Goal: Transaction & Acquisition: Purchase product/service

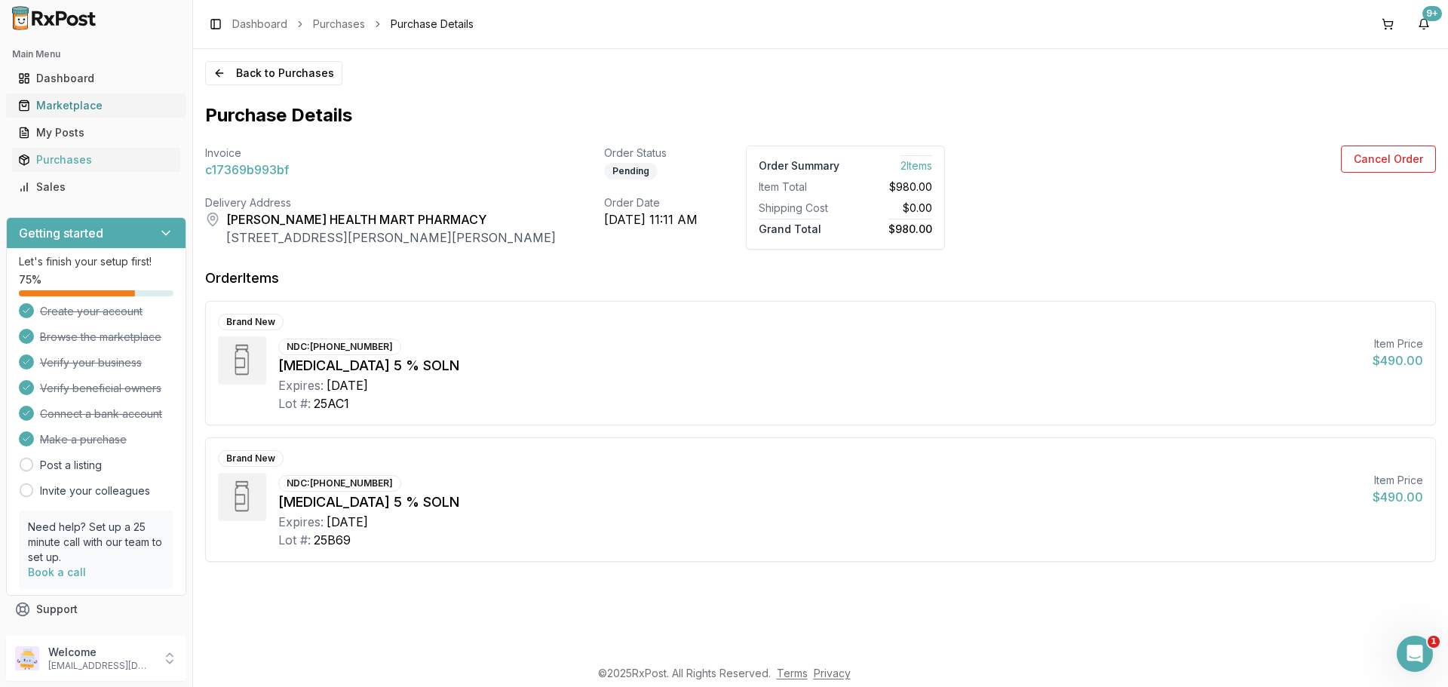
click at [73, 100] on div "Marketplace" at bounding box center [96, 105] width 156 height 15
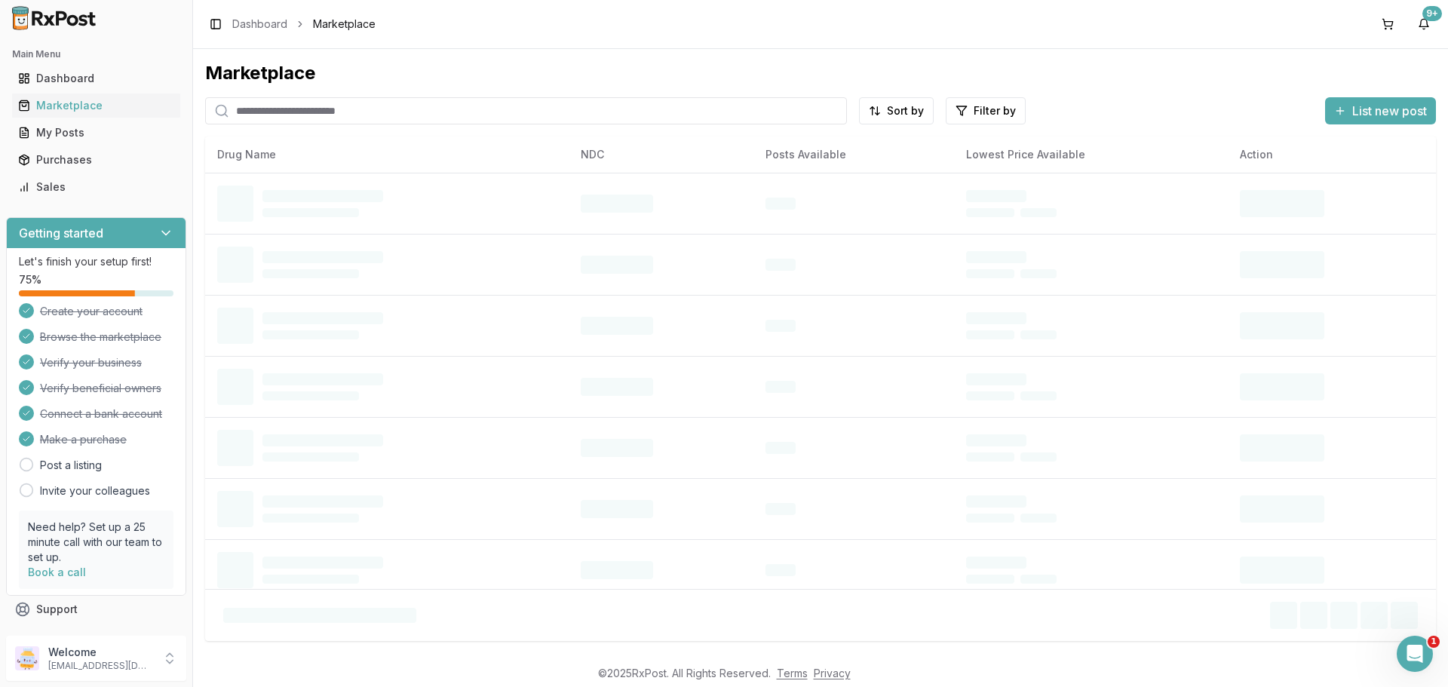
click at [325, 125] on div "Marketplace Sort by Filter by List new post Drug Name NDC Posts Available Lowes…" at bounding box center [820, 347] width 1231 height 572
click at [316, 118] on input "search" at bounding box center [526, 110] width 642 height 27
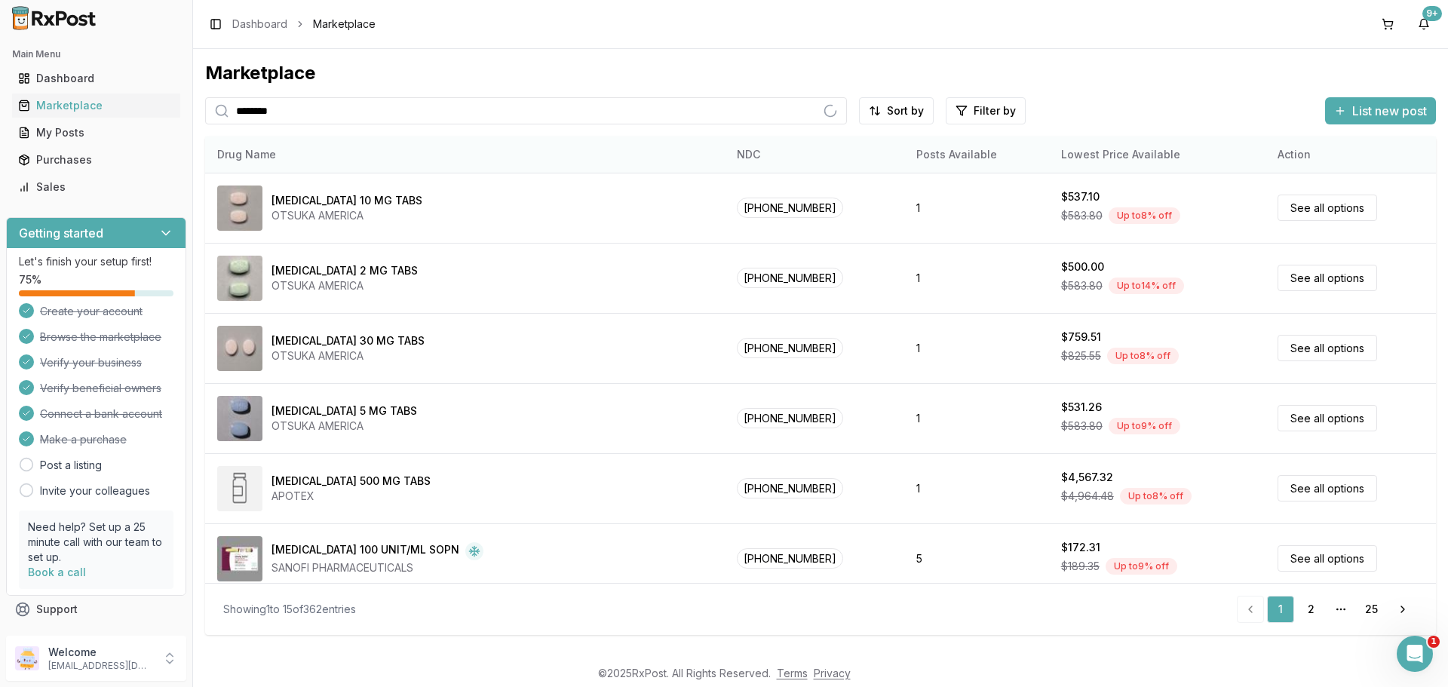
type input "********"
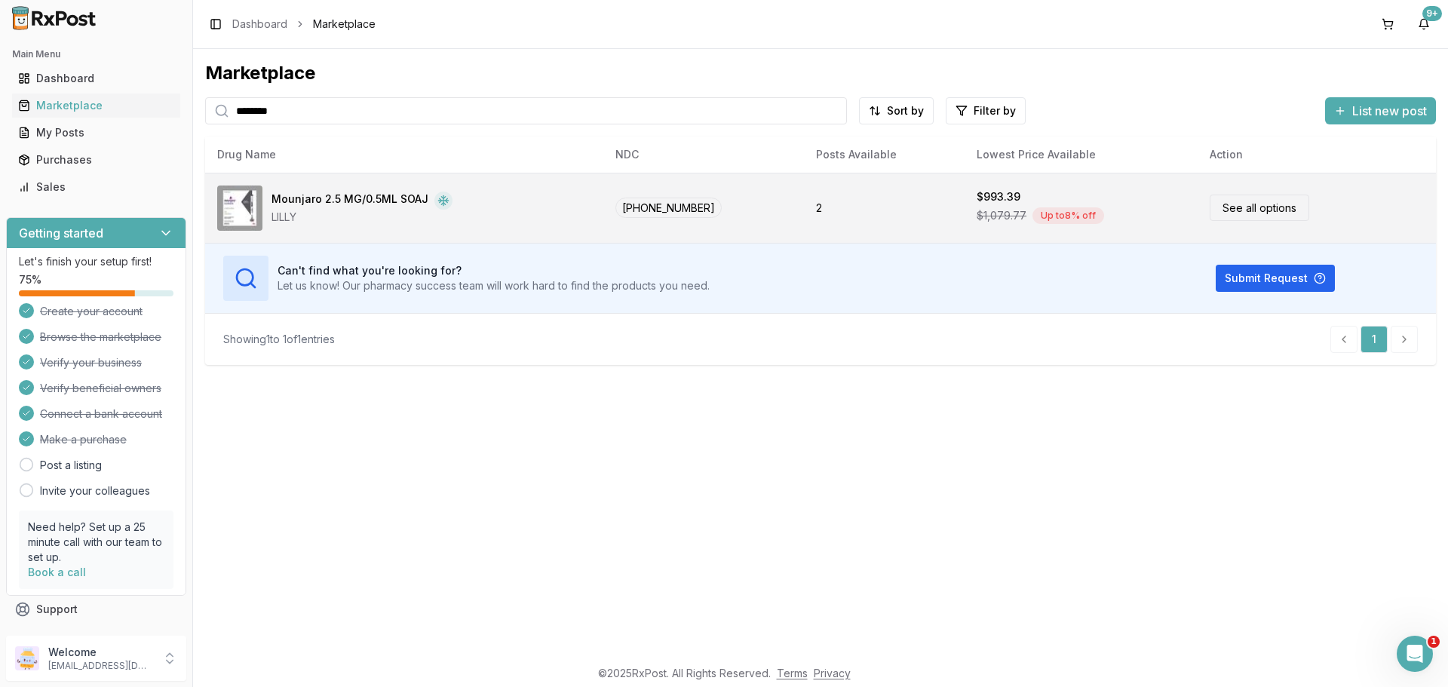
click at [1249, 202] on link "See all options" at bounding box center [1260, 208] width 100 height 26
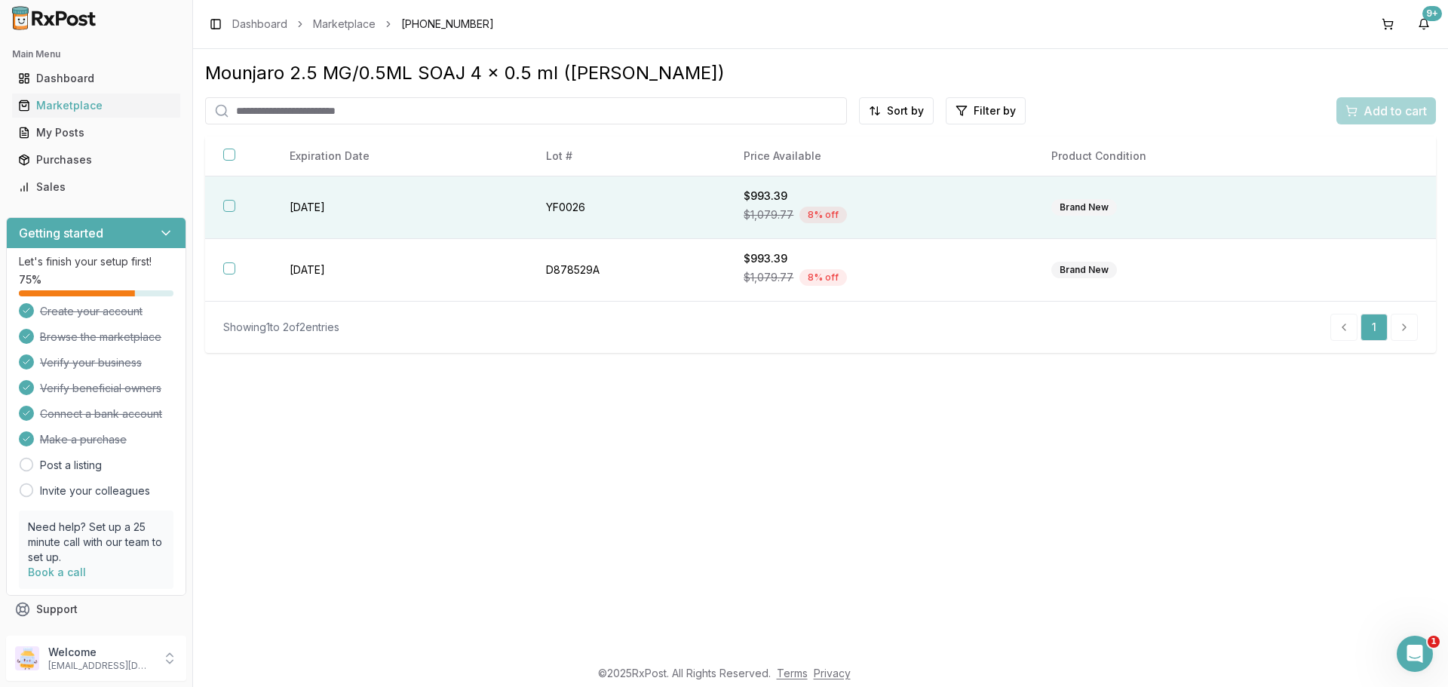
click at [230, 207] on button "button" at bounding box center [229, 206] width 12 height 12
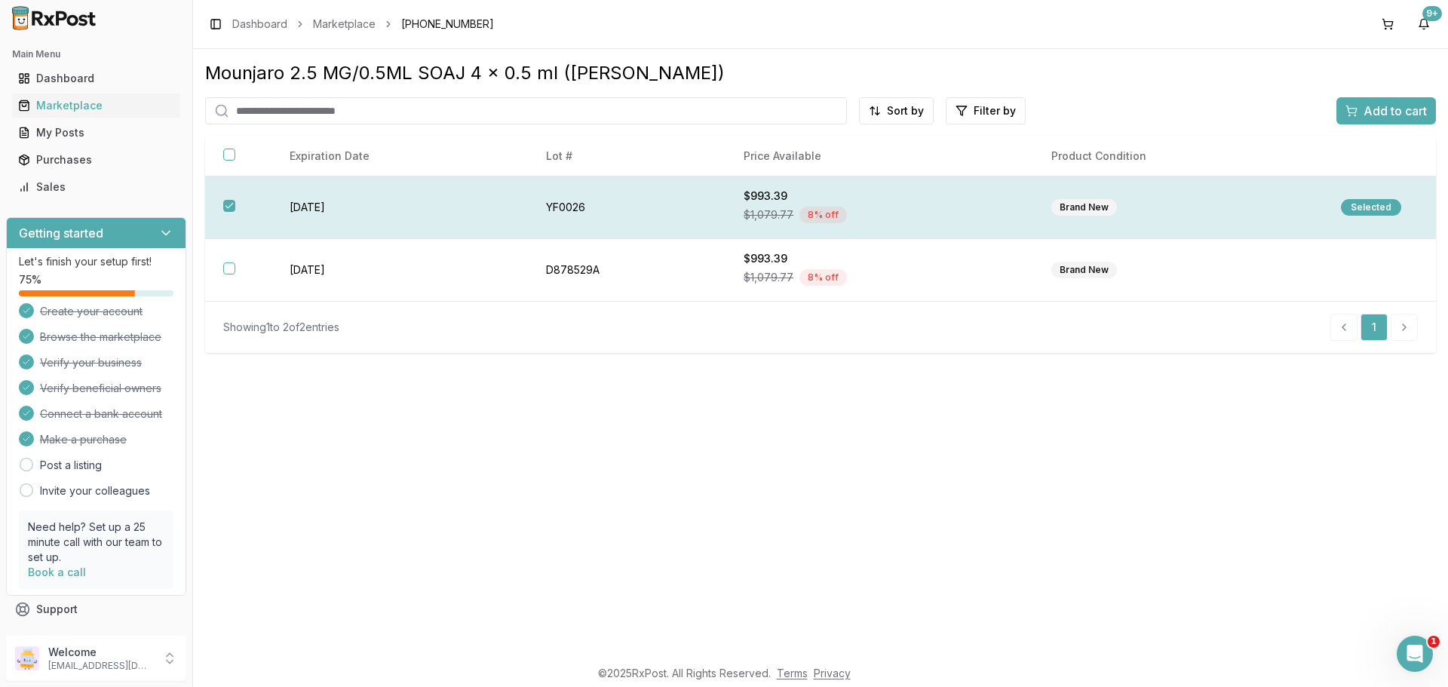
click at [1376, 203] on div "Selected" at bounding box center [1371, 207] width 60 height 17
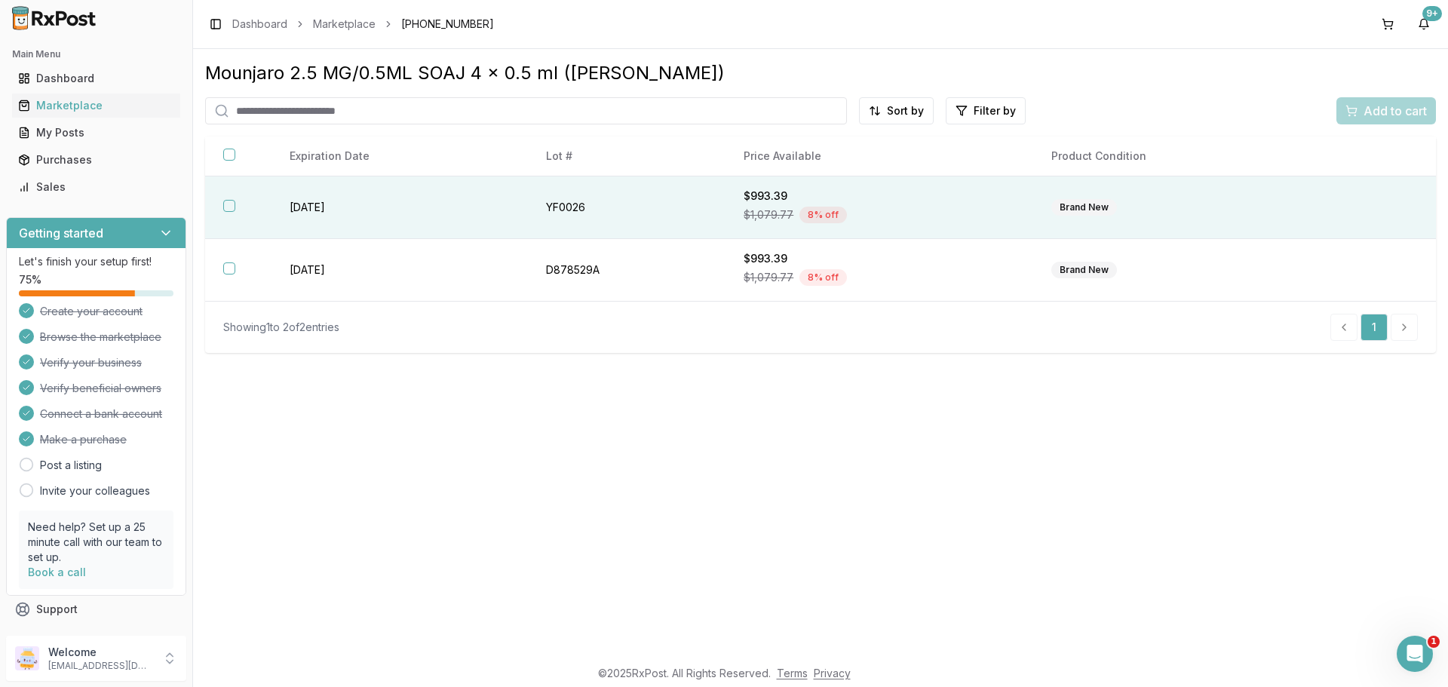
click at [226, 200] on button "button" at bounding box center [229, 206] width 12 height 12
click at [1358, 101] on button "Add to cart" at bounding box center [1386, 110] width 100 height 27
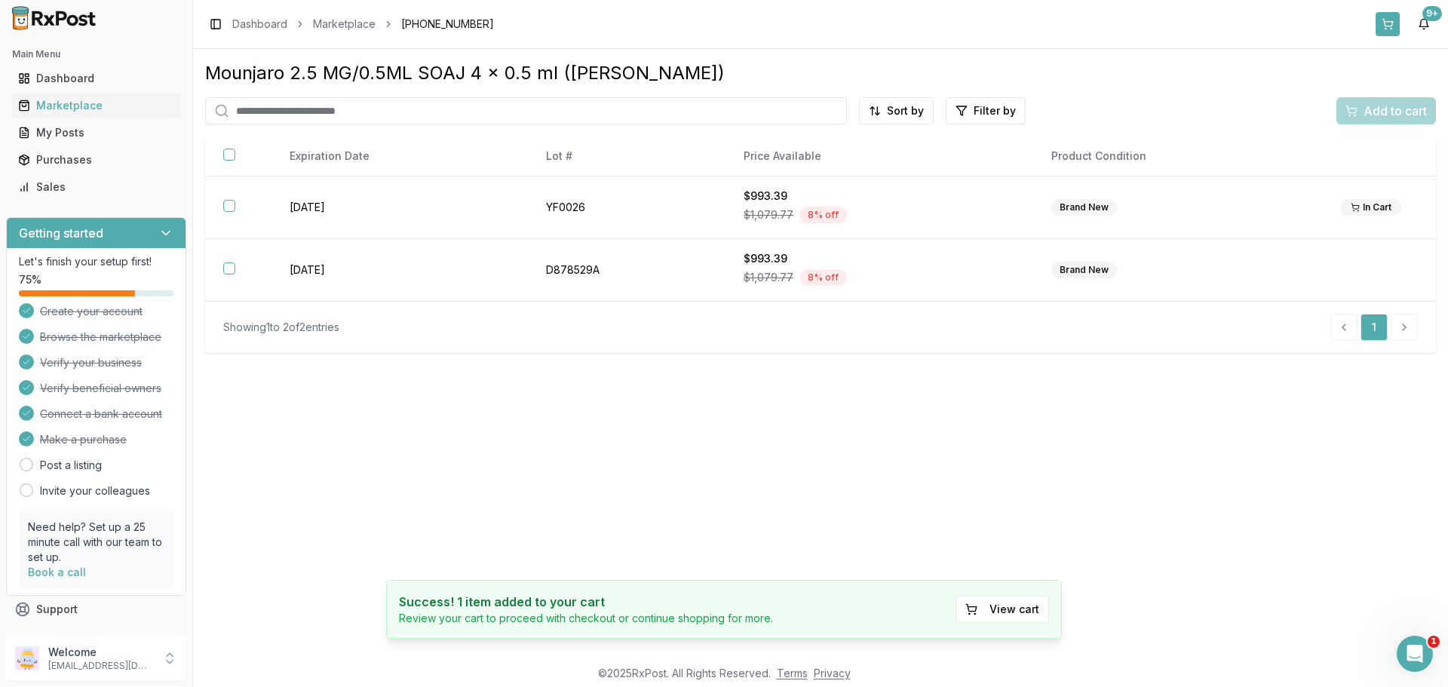
click at [1383, 17] on button at bounding box center [1388, 24] width 24 height 24
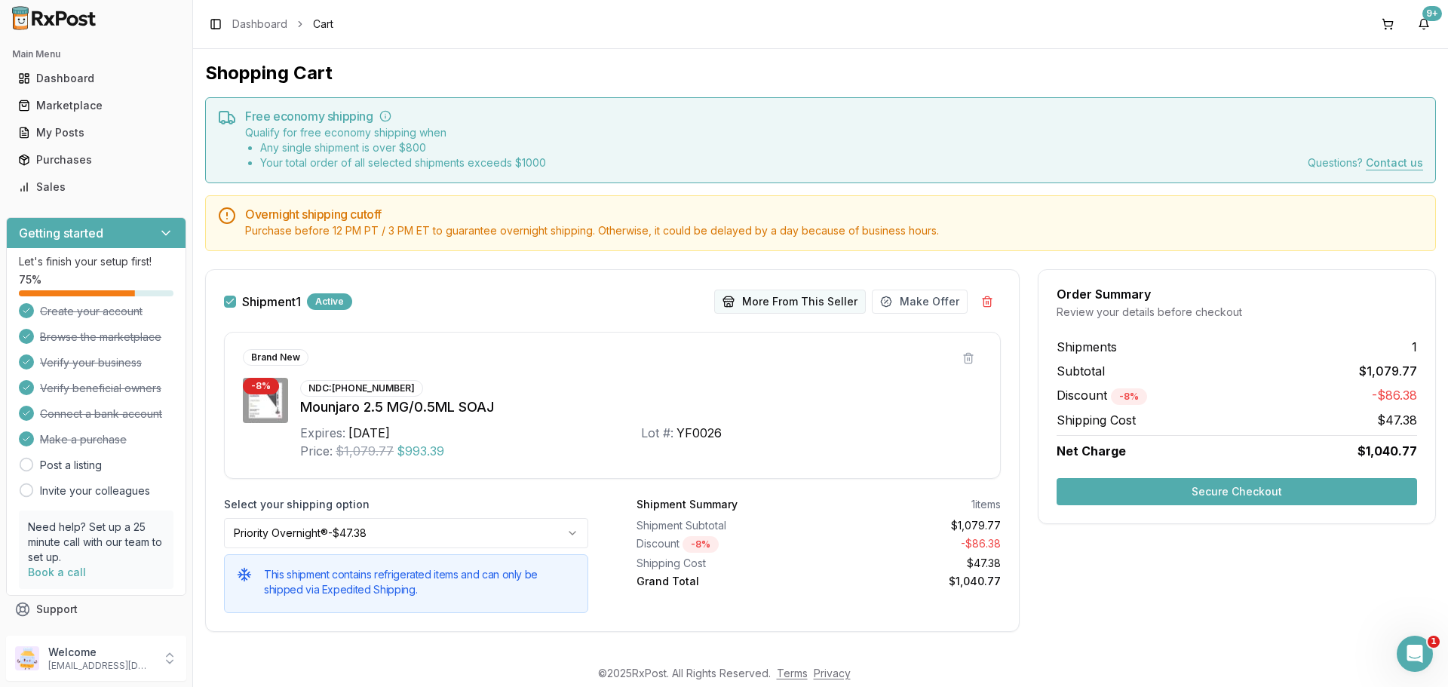
click at [788, 309] on button "More From This Seller" at bounding box center [790, 302] width 152 height 24
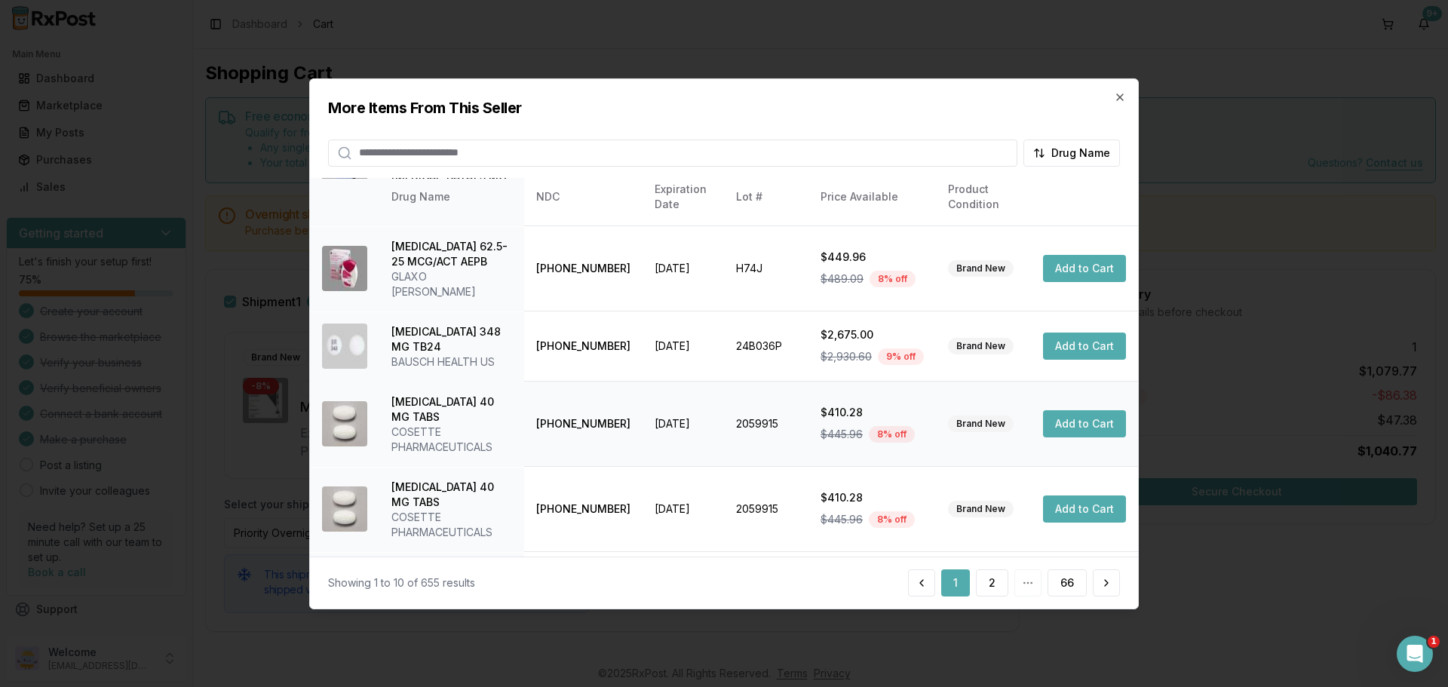
scroll to position [359, 0]
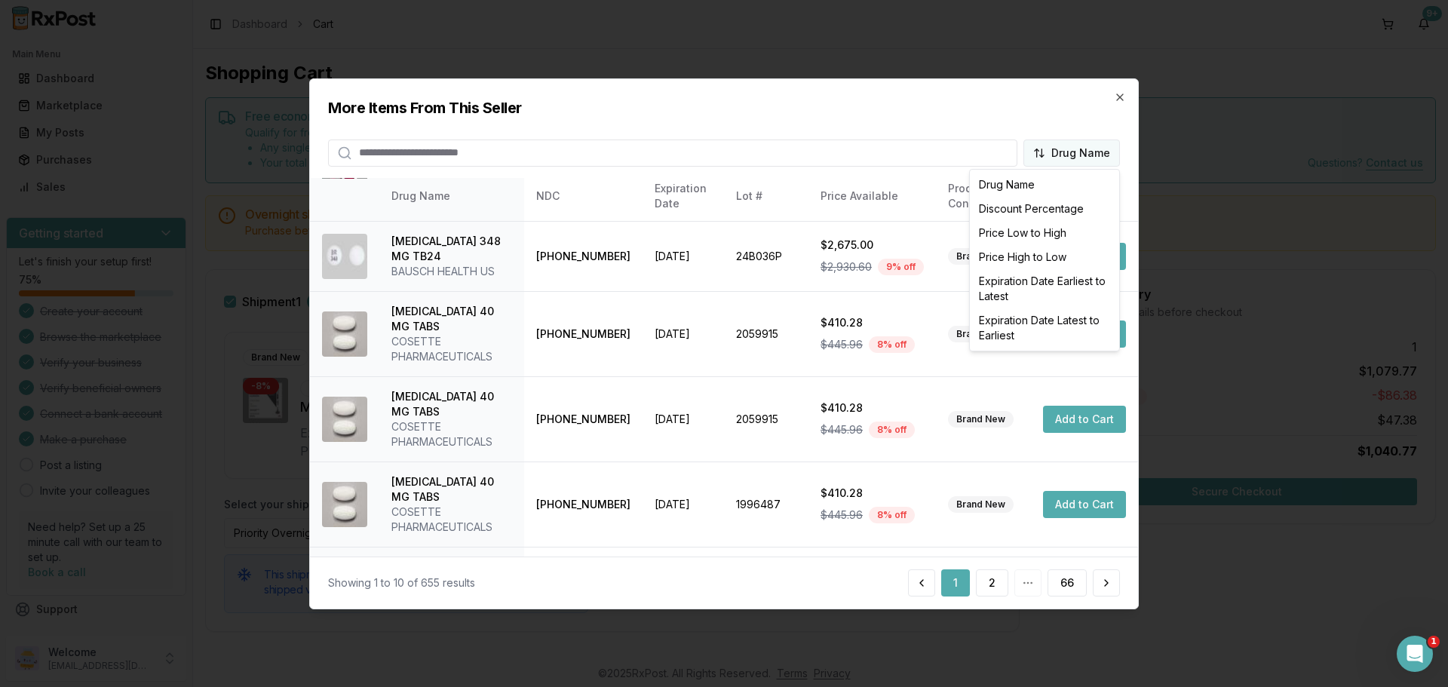
click at [1083, 142] on body "Main Menu Dashboard Marketplace My Posts Purchases Sales Getting started Let's …" at bounding box center [724, 343] width 1448 height 687
click at [1034, 209] on div "Discount Percentage" at bounding box center [1044, 209] width 143 height 24
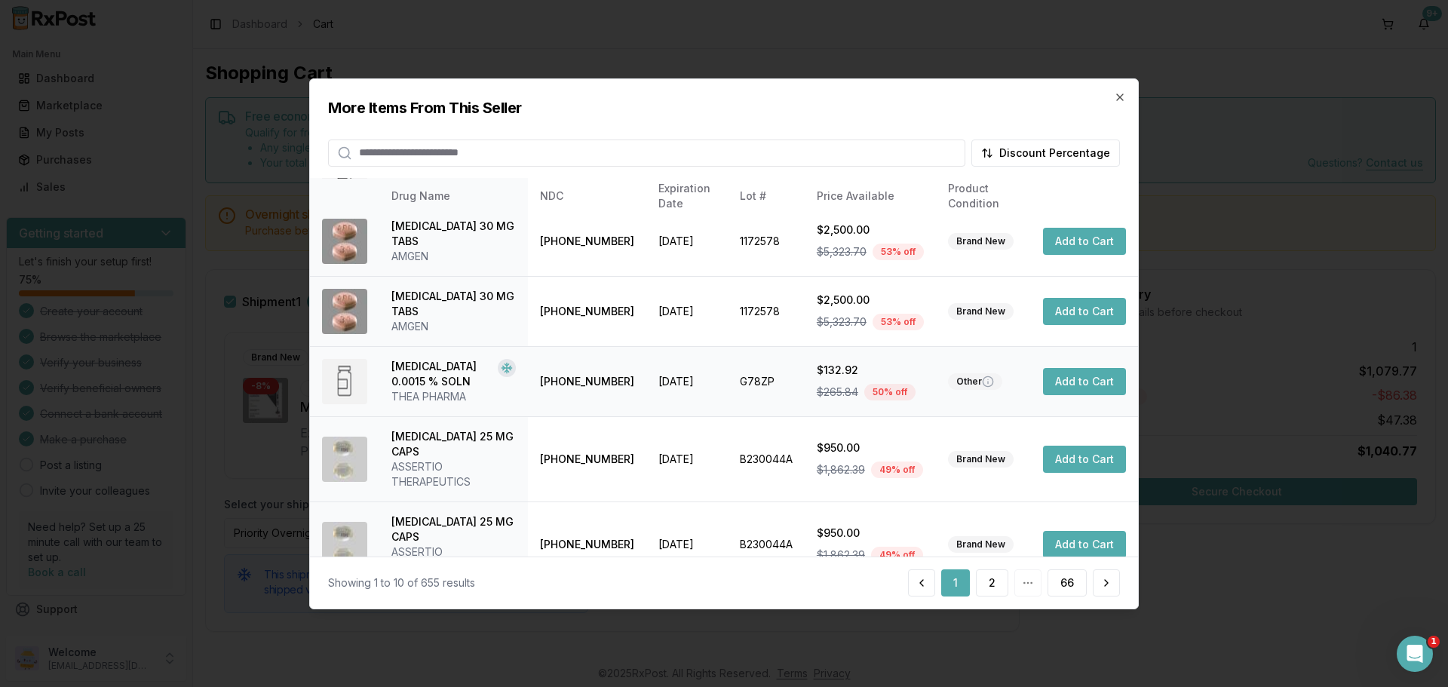
click at [1077, 379] on button "Add to Cart" at bounding box center [1084, 381] width 83 height 27
click at [996, 581] on button "2" at bounding box center [992, 582] width 32 height 27
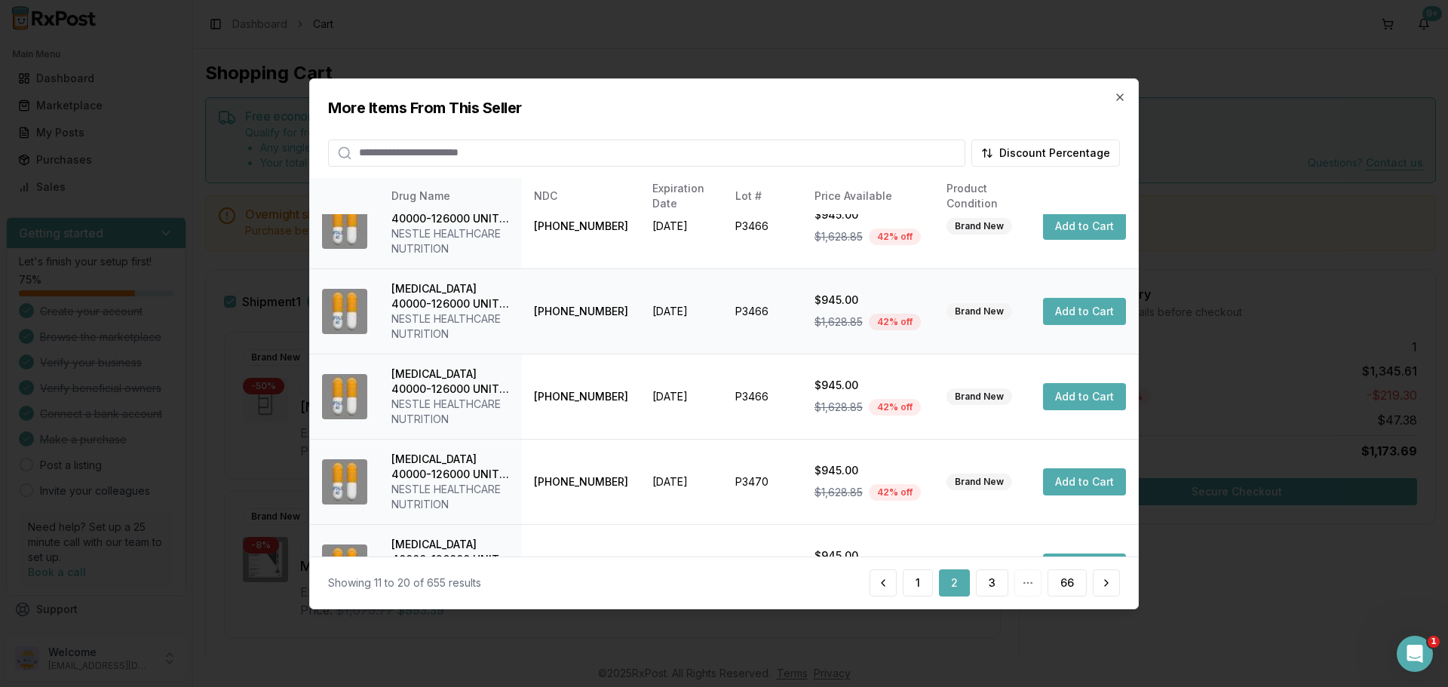
scroll to position [434, 0]
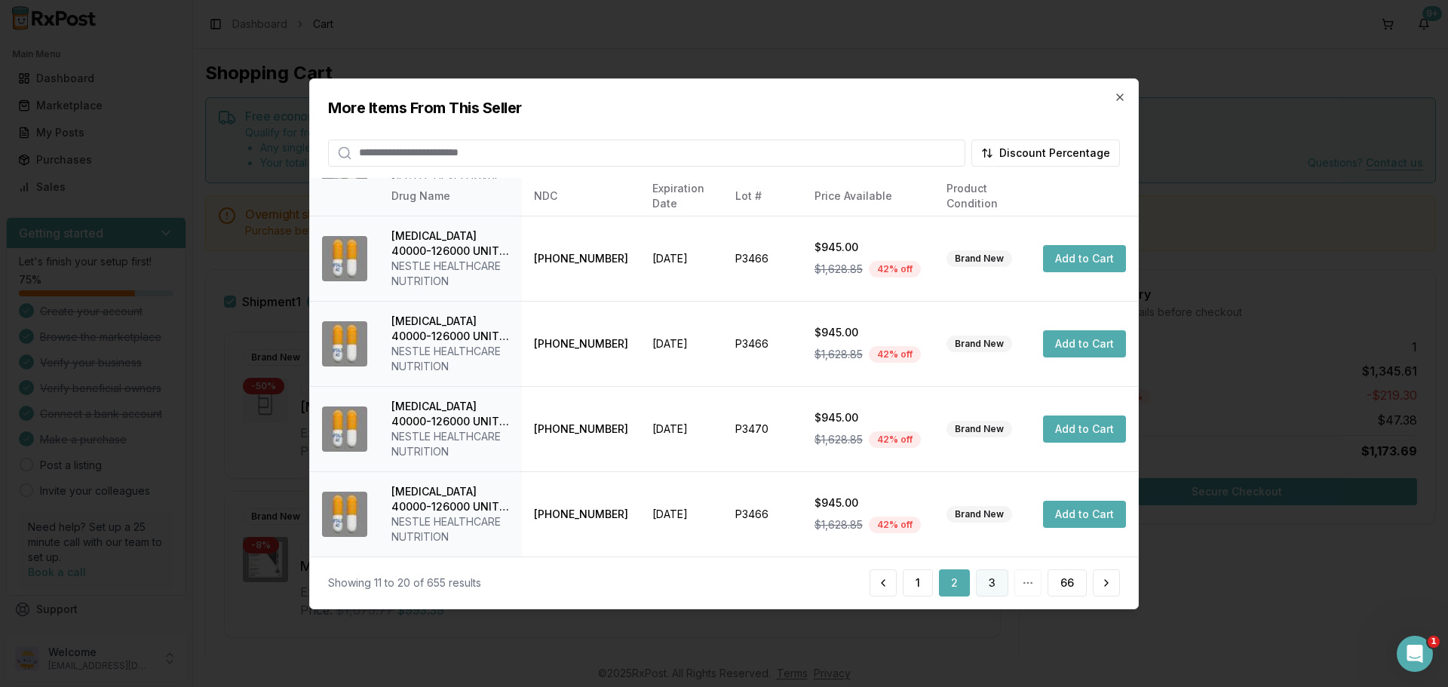
click at [1005, 585] on button "3" at bounding box center [992, 582] width 32 height 27
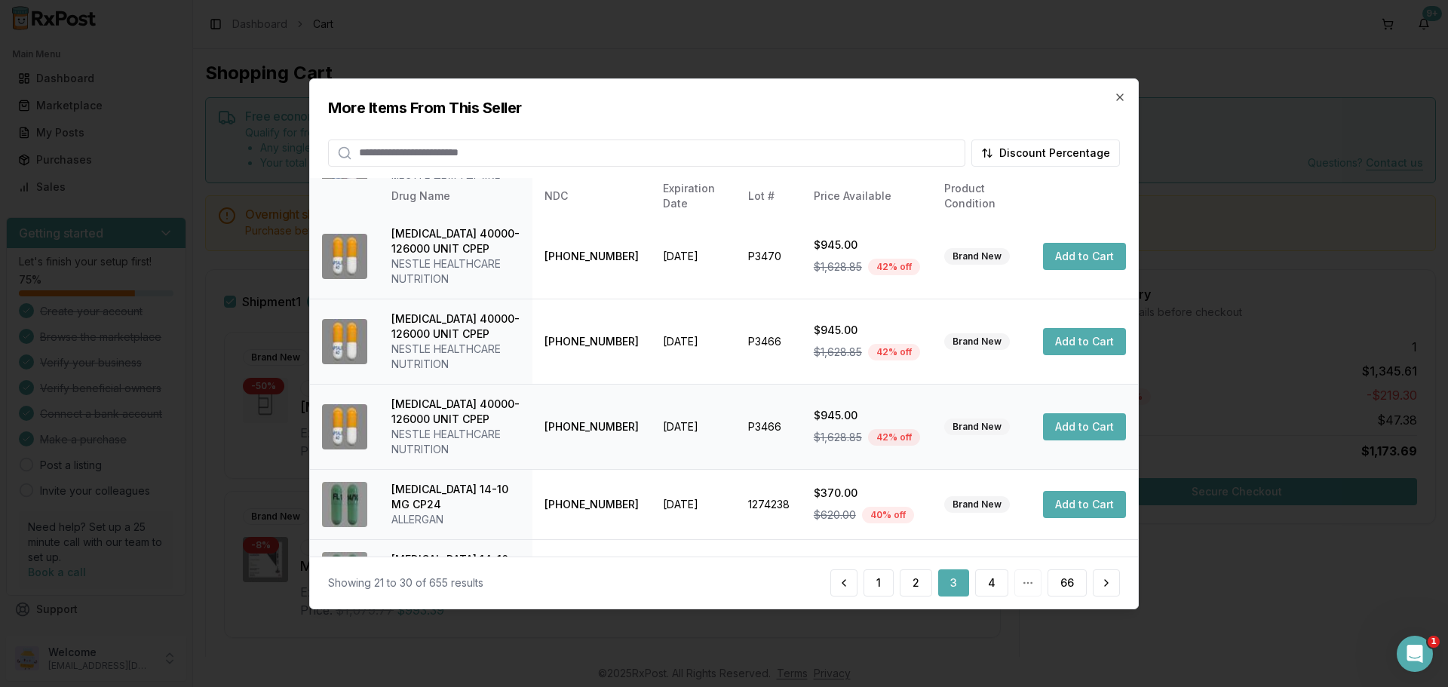
scroll to position [480, 0]
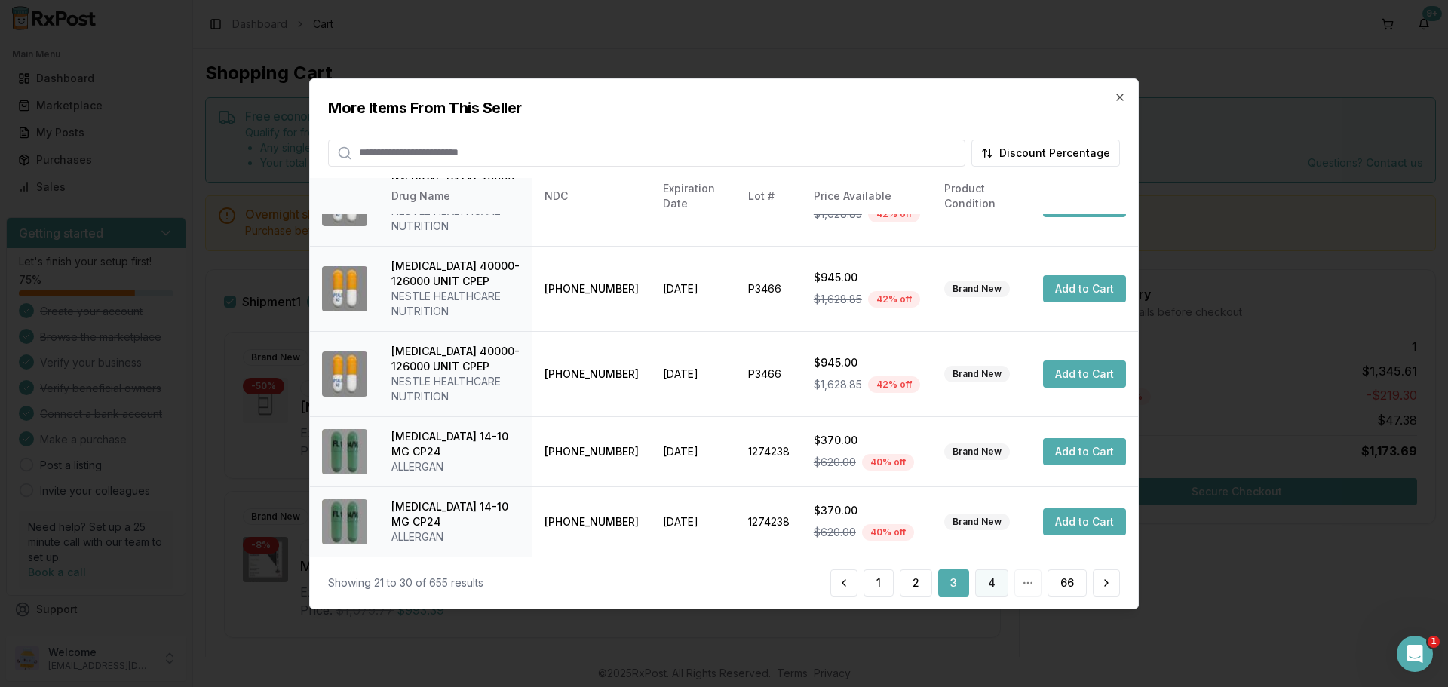
click at [990, 576] on button "4" at bounding box center [991, 582] width 33 height 27
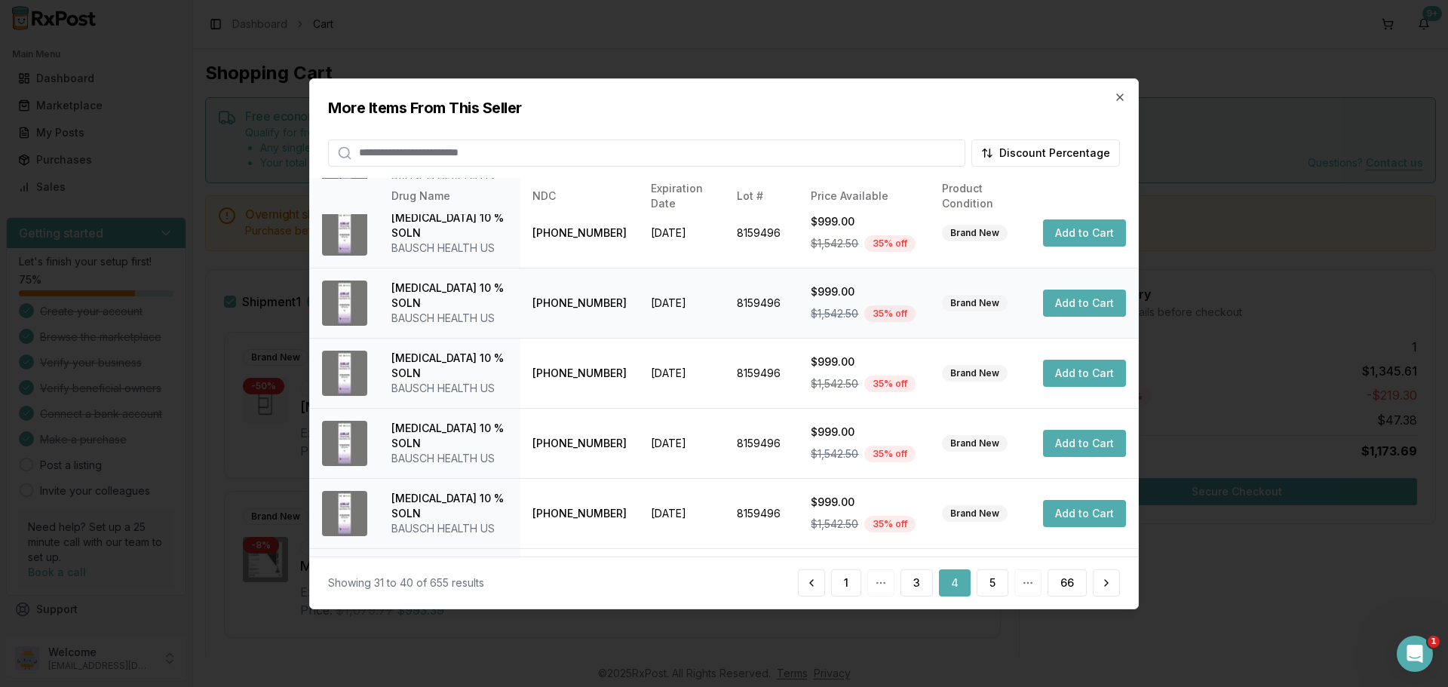
scroll to position [359, 0]
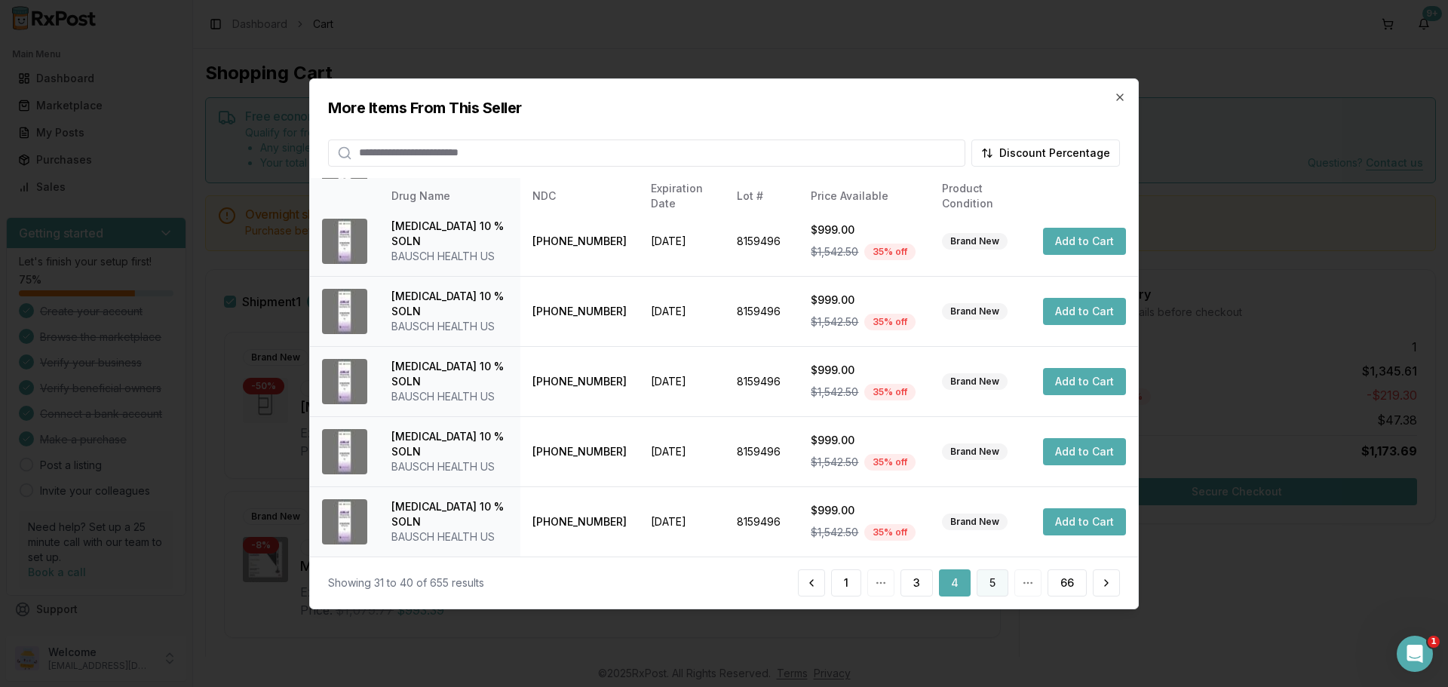
click at [999, 592] on button "5" at bounding box center [993, 582] width 32 height 27
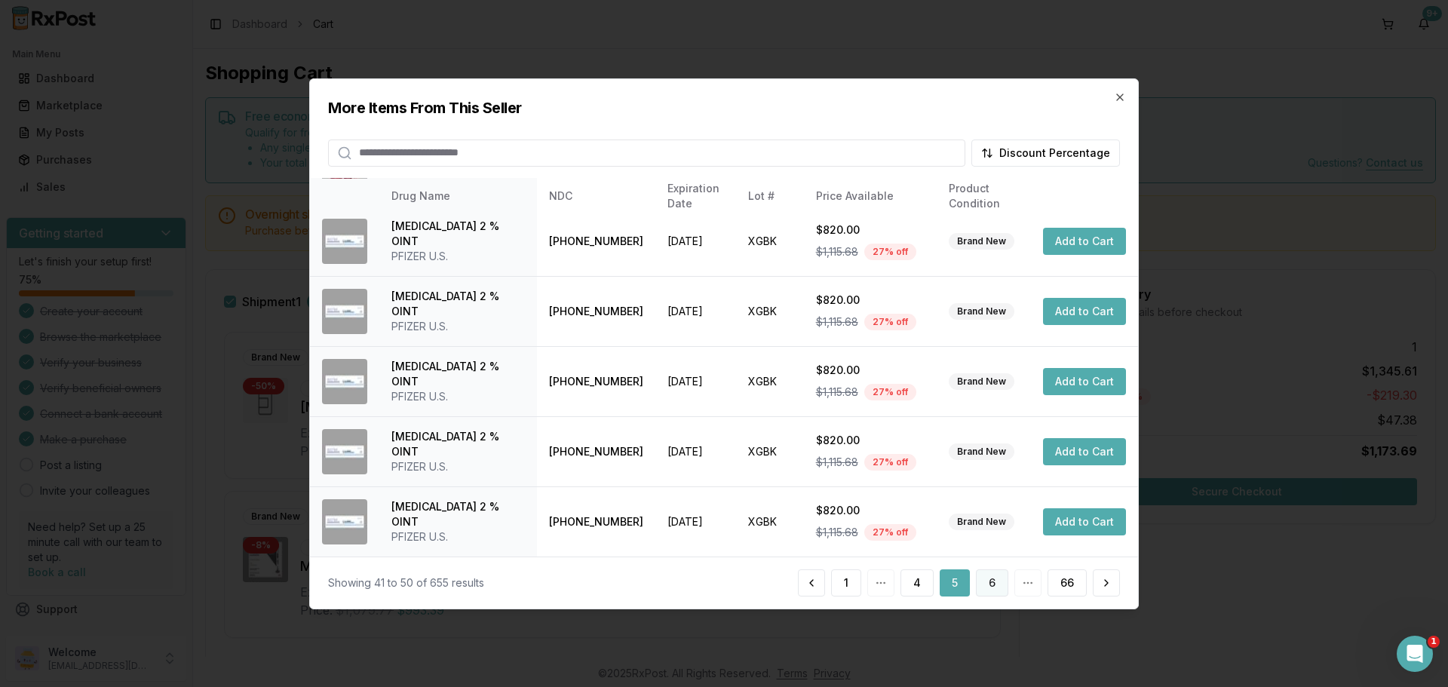
click at [999, 581] on button "6" at bounding box center [992, 582] width 32 height 27
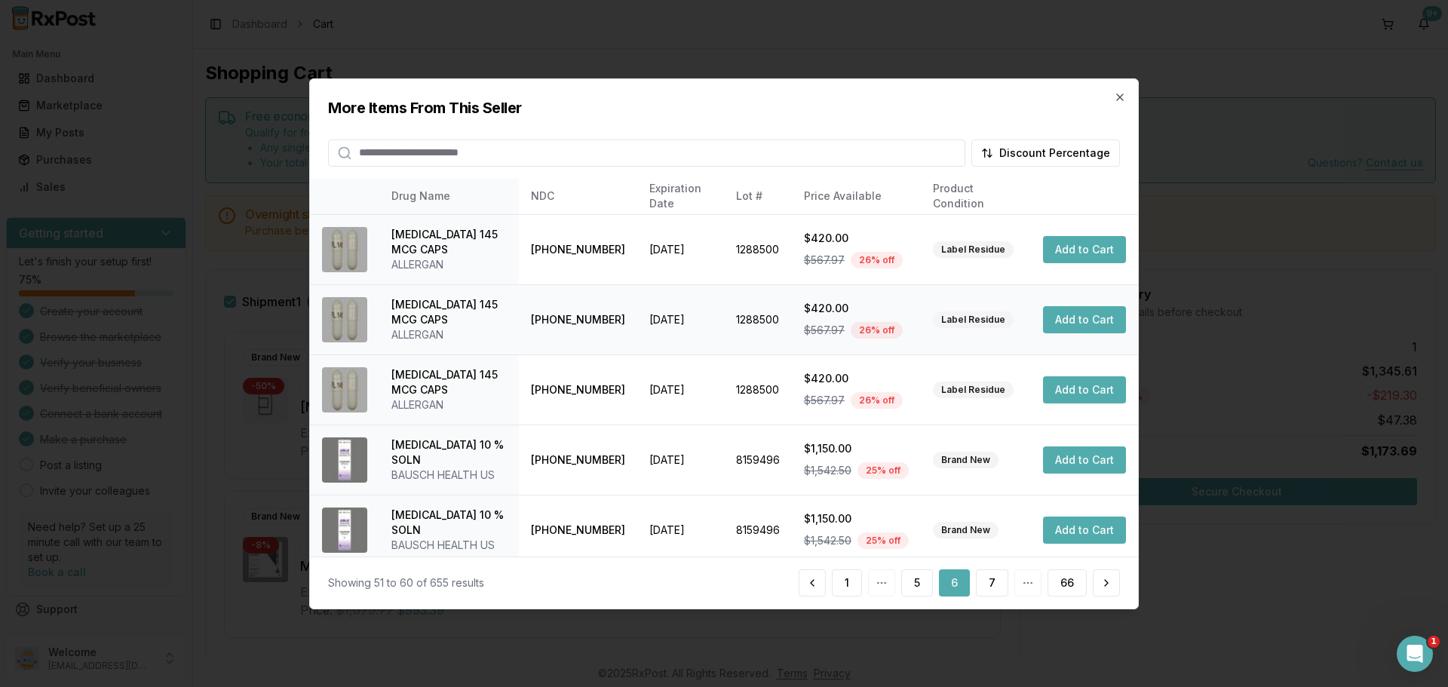
click at [1083, 321] on button "Add to Cart" at bounding box center [1084, 319] width 83 height 27
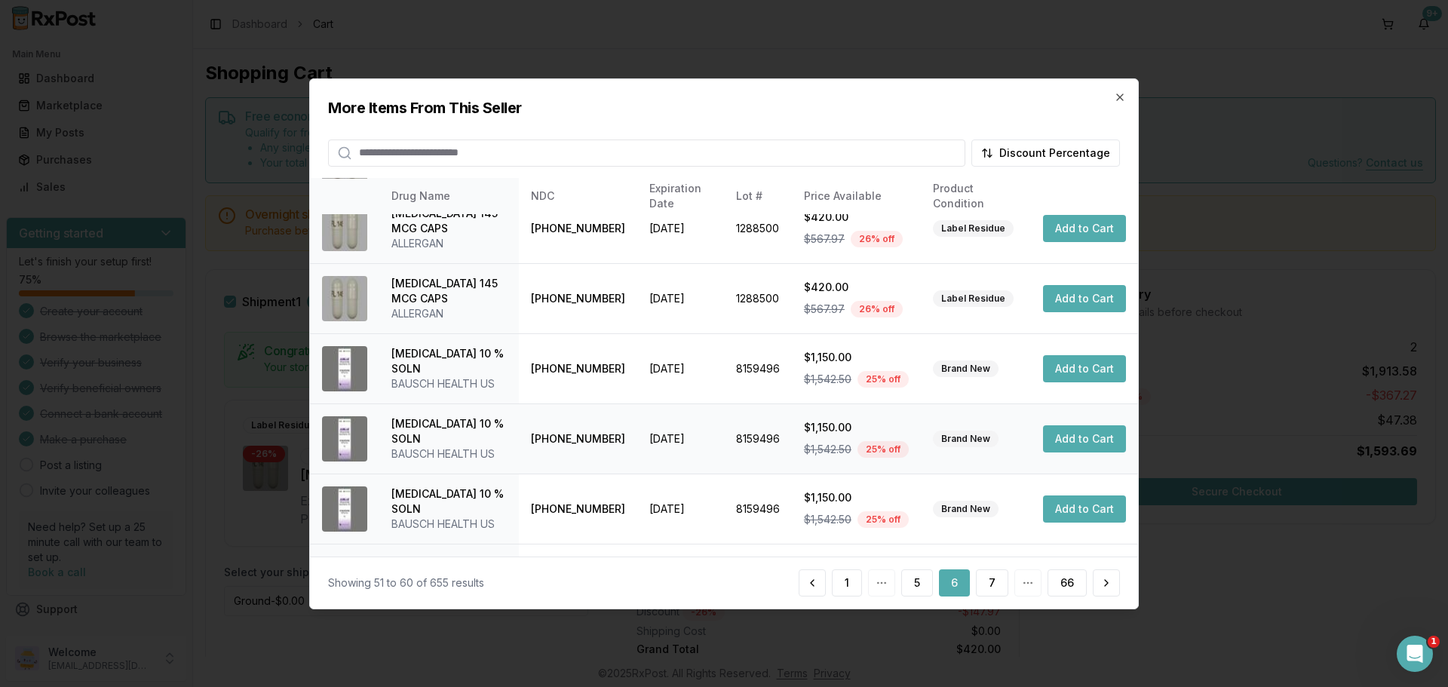
scroll to position [226, 0]
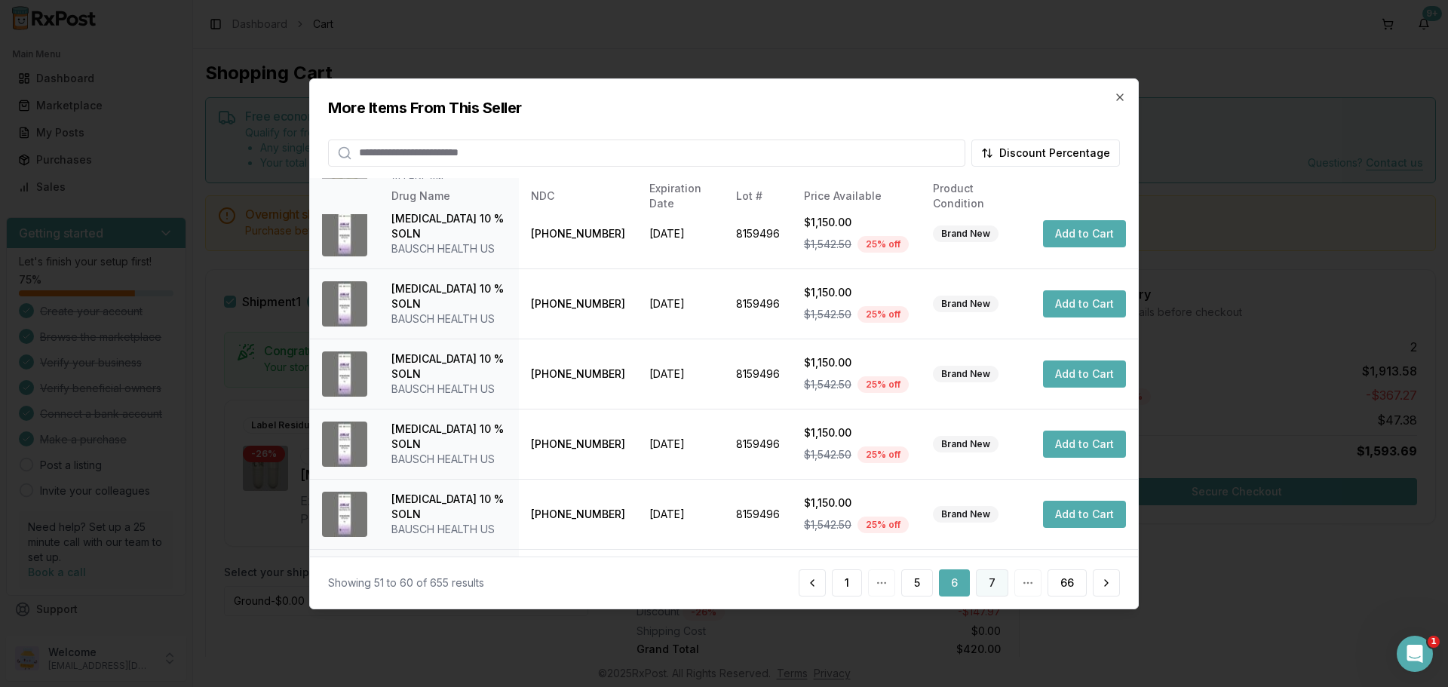
click at [990, 577] on button "7" at bounding box center [992, 582] width 32 height 27
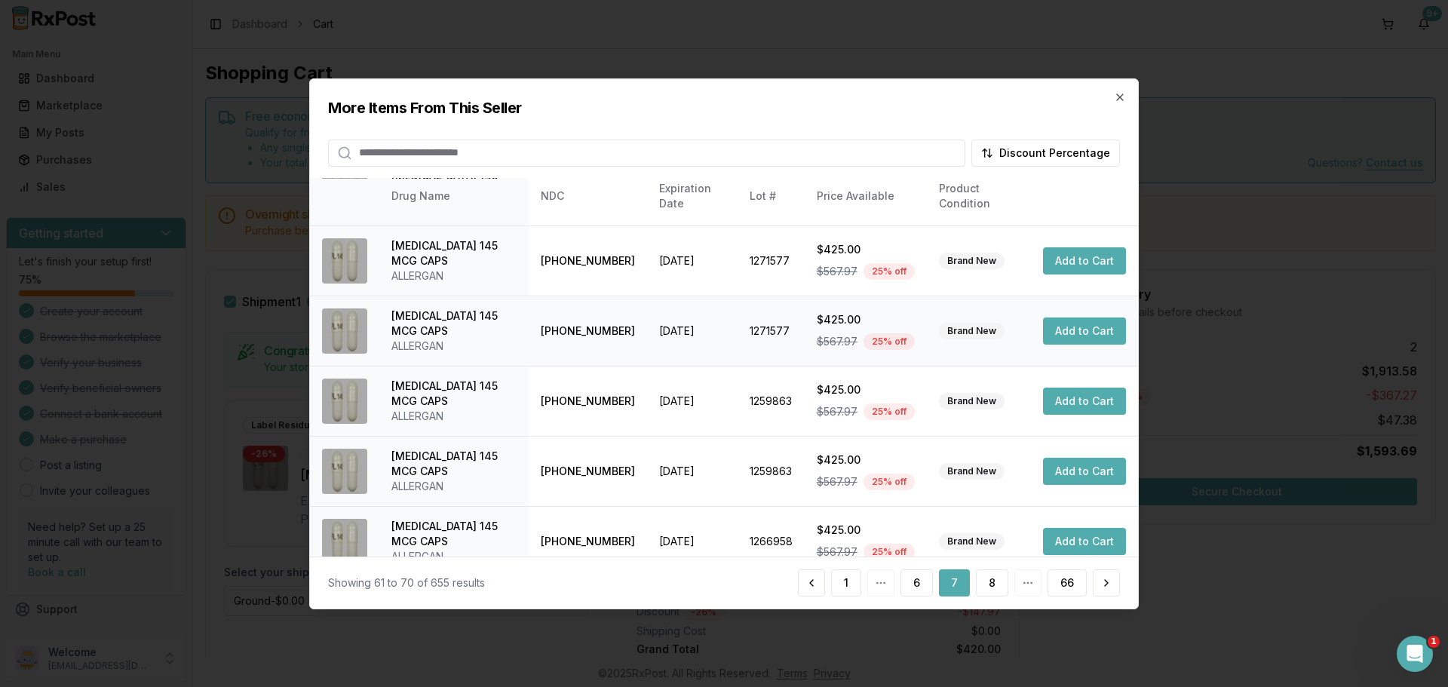
scroll to position [359, 0]
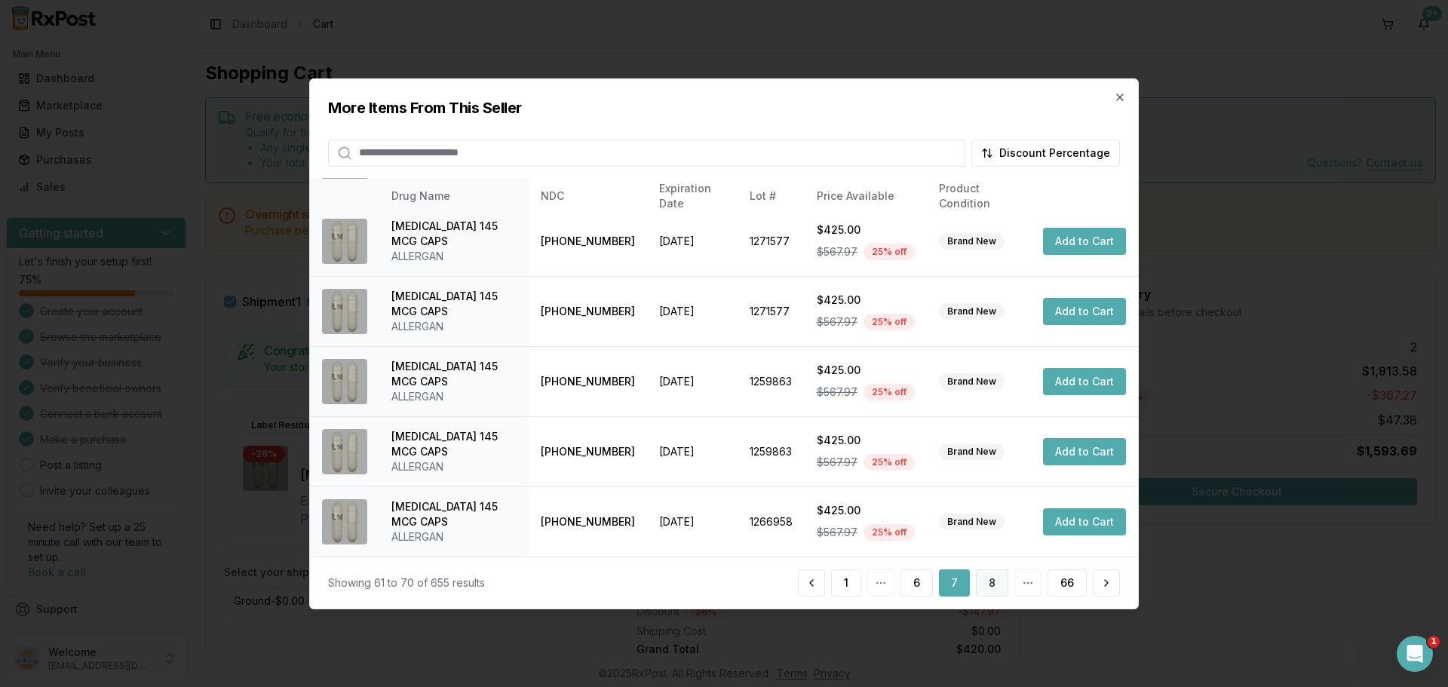
click at [989, 583] on button "8" at bounding box center [992, 582] width 32 height 27
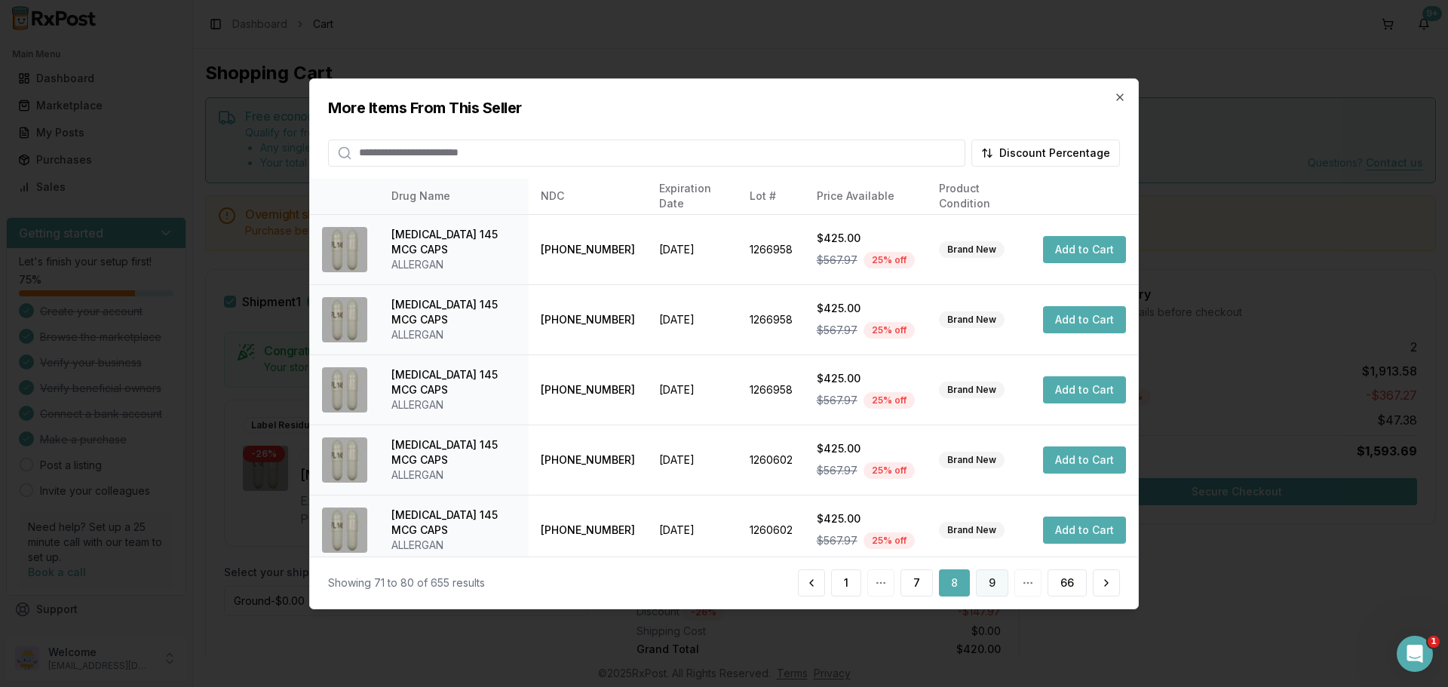
click at [989, 581] on button "9" at bounding box center [992, 582] width 32 height 27
click at [990, 581] on button "10" at bounding box center [989, 582] width 37 height 27
click at [990, 581] on button "11" at bounding box center [991, 582] width 35 height 27
click at [1065, 247] on button "Add to Cart" at bounding box center [1084, 249] width 83 height 27
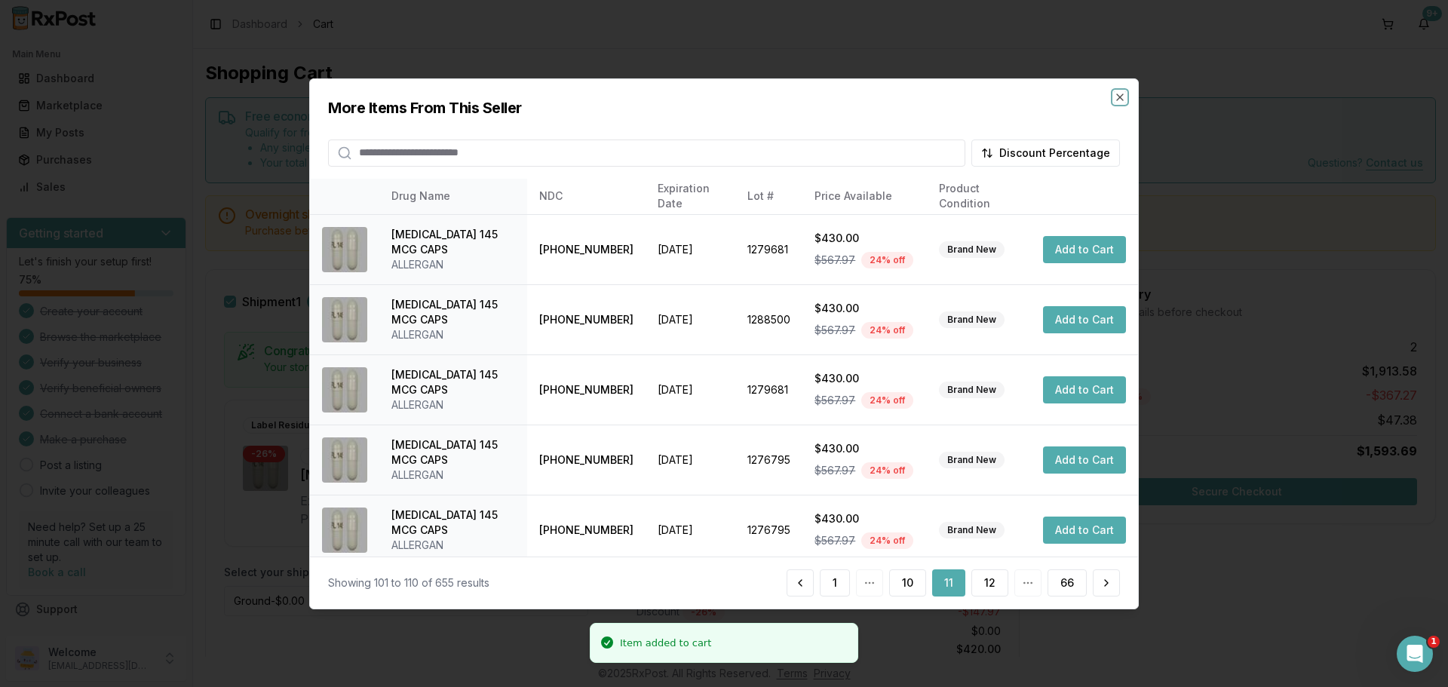
click at [1119, 93] on icon "button" at bounding box center [1120, 97] width 12 height 12
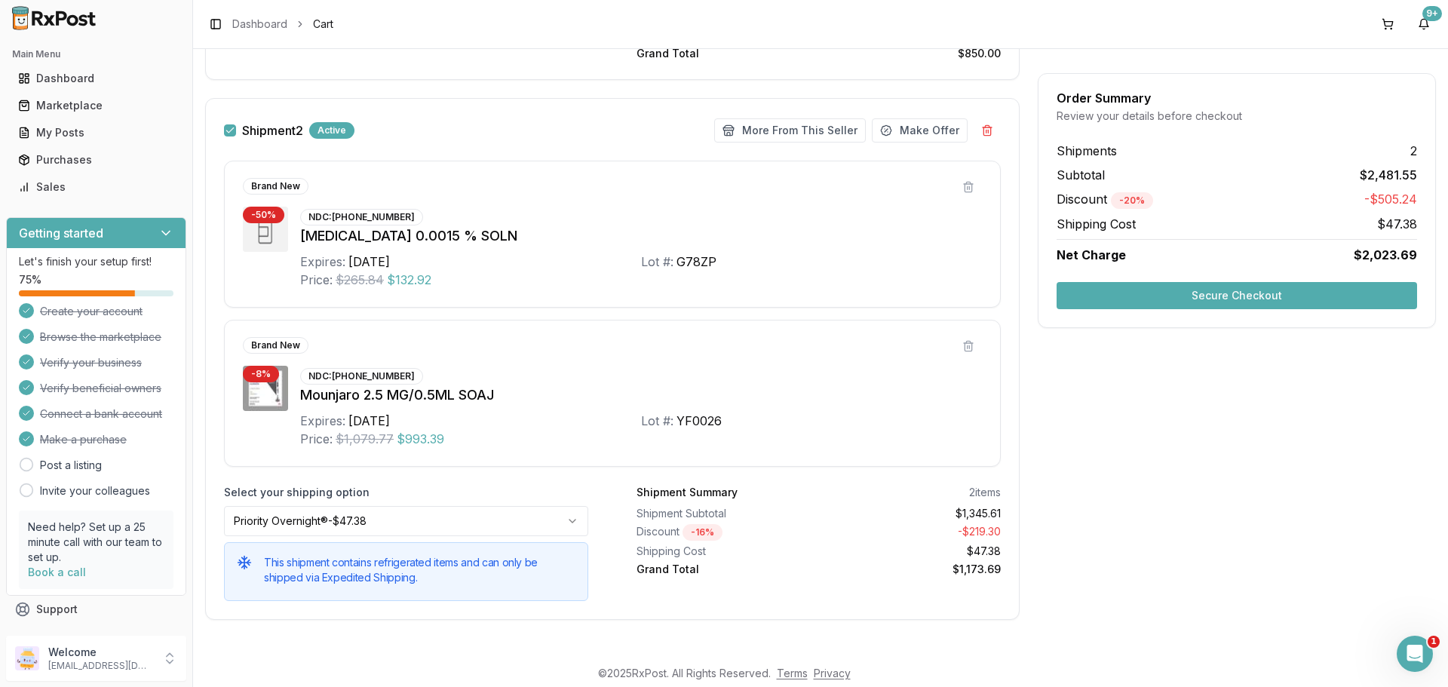
scroll to position [760, 0]
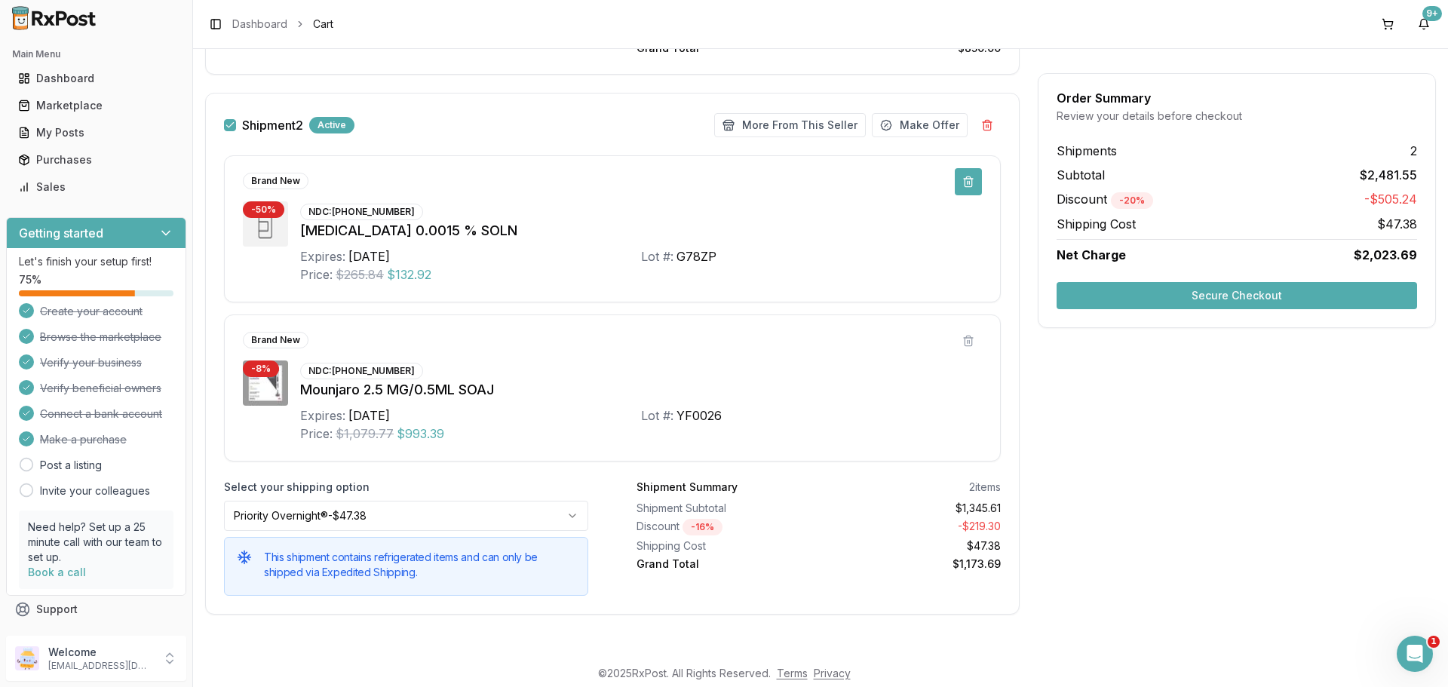
click at [962, 177] on button at bounding box center [968, 181] width 27 height 27
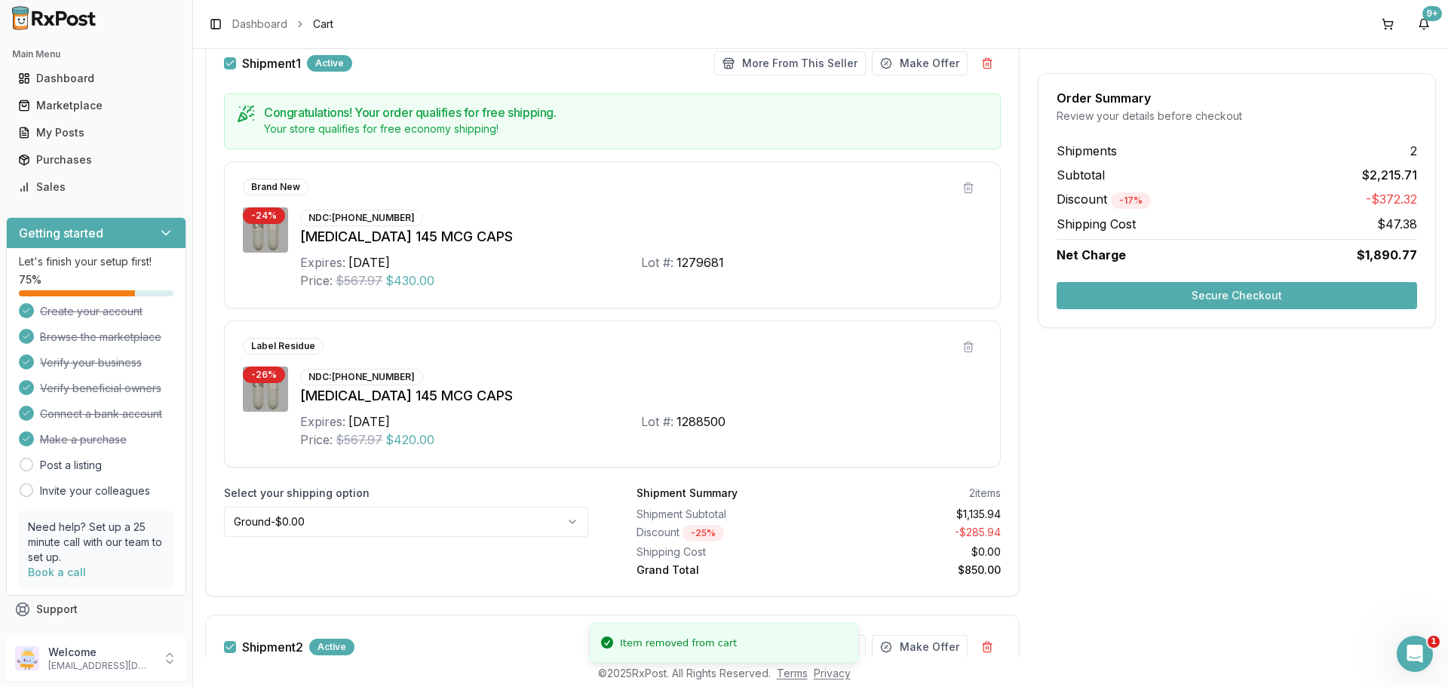
scroll to position [224, 0]
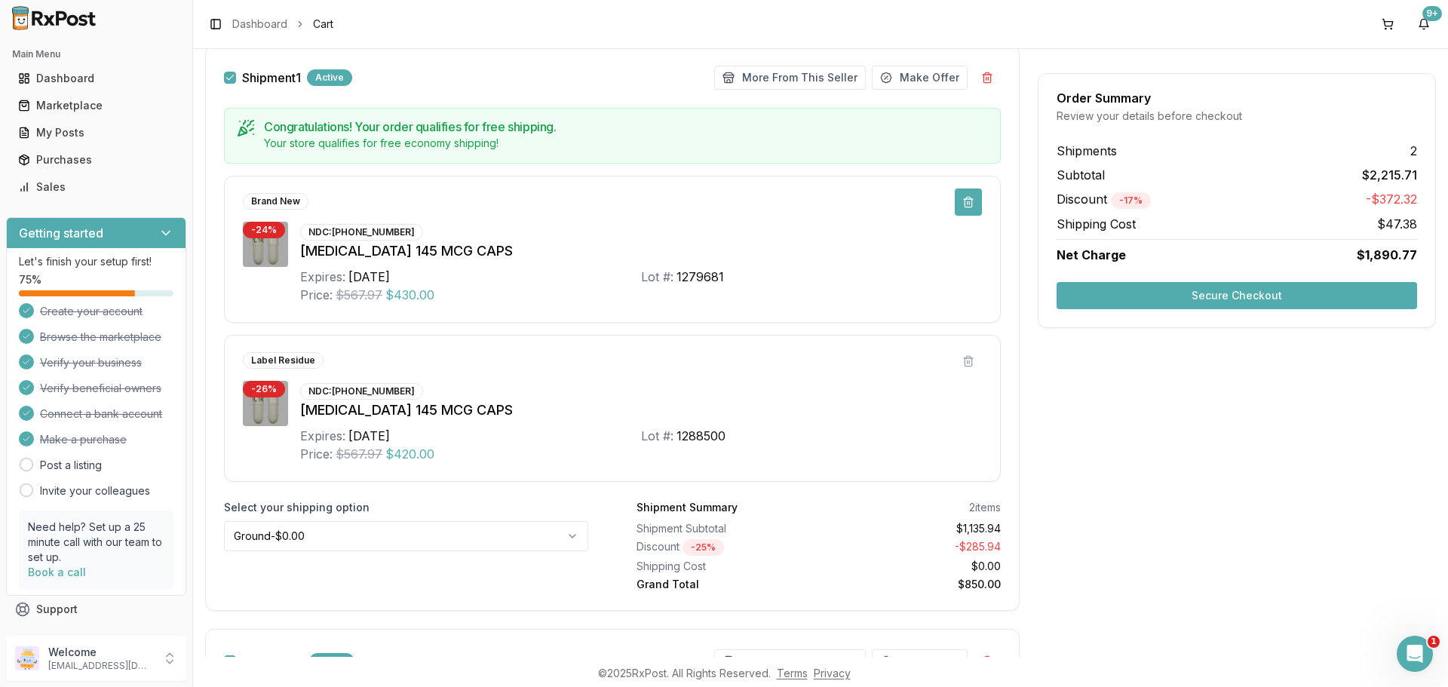
click at [968, 201] on button at bounding box center [968, 202] width 27 height 27
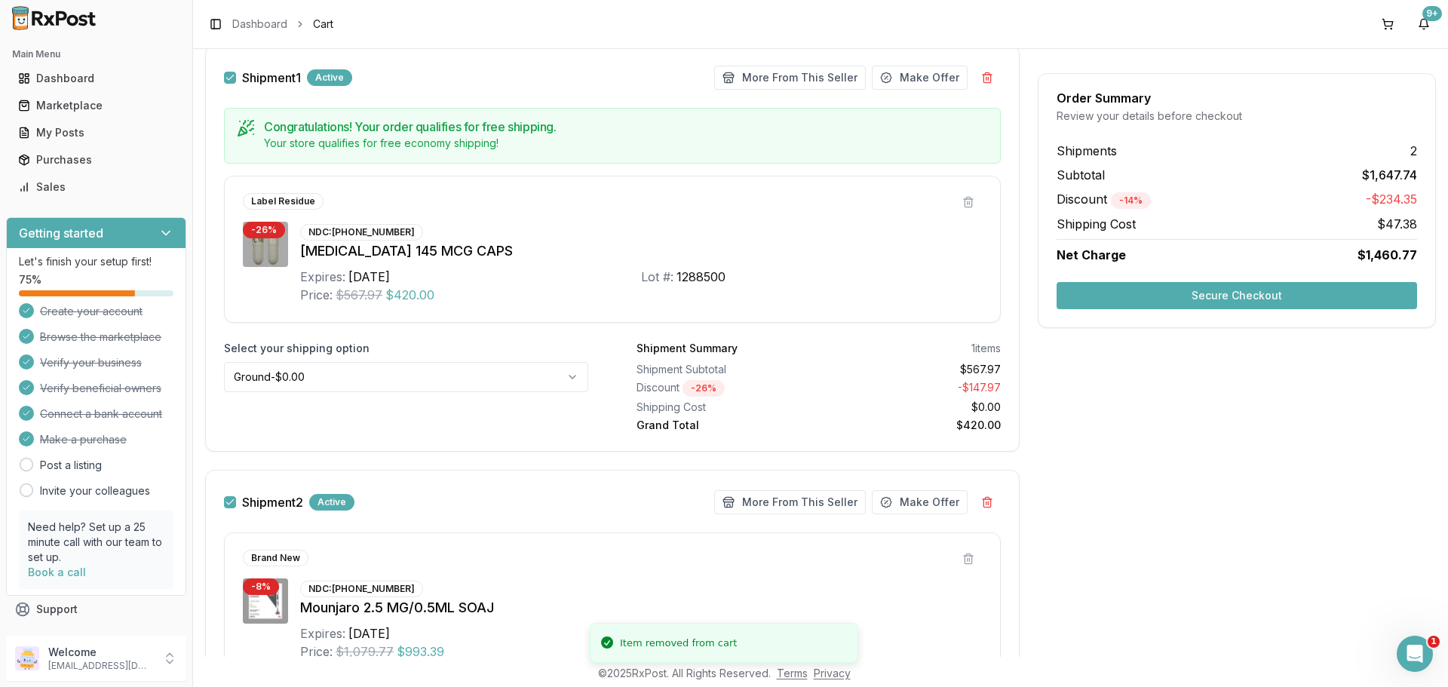
click at [968, 201] on button at bounding box center [968, 202] width 27 height 27
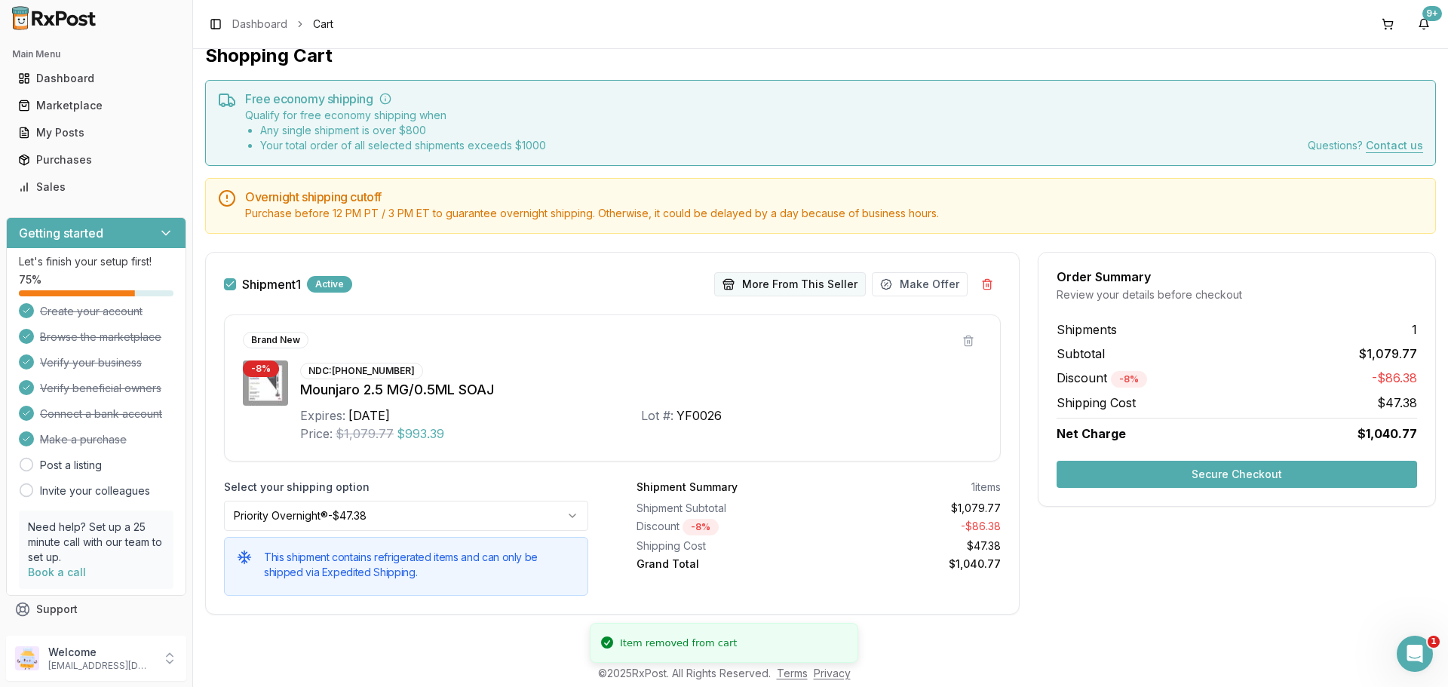
click at [788, 290] on button "More From This Seller" at bounding box center [790, 284] width 152 height 24
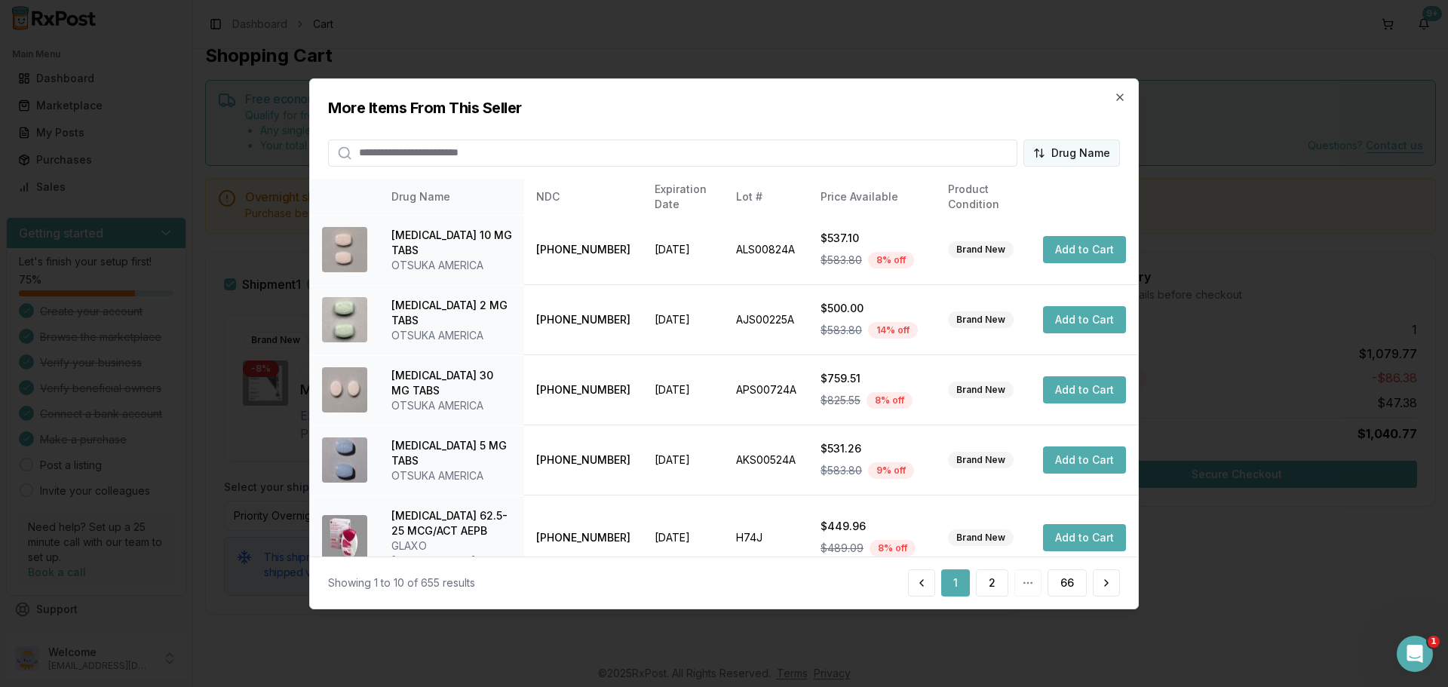
click at [1082, 158] on body "Main Menu Dashboard Marketplace My Posts Purchases Sales Getting started Let's …" at bounding box center [724, 343] width 1448 height 687
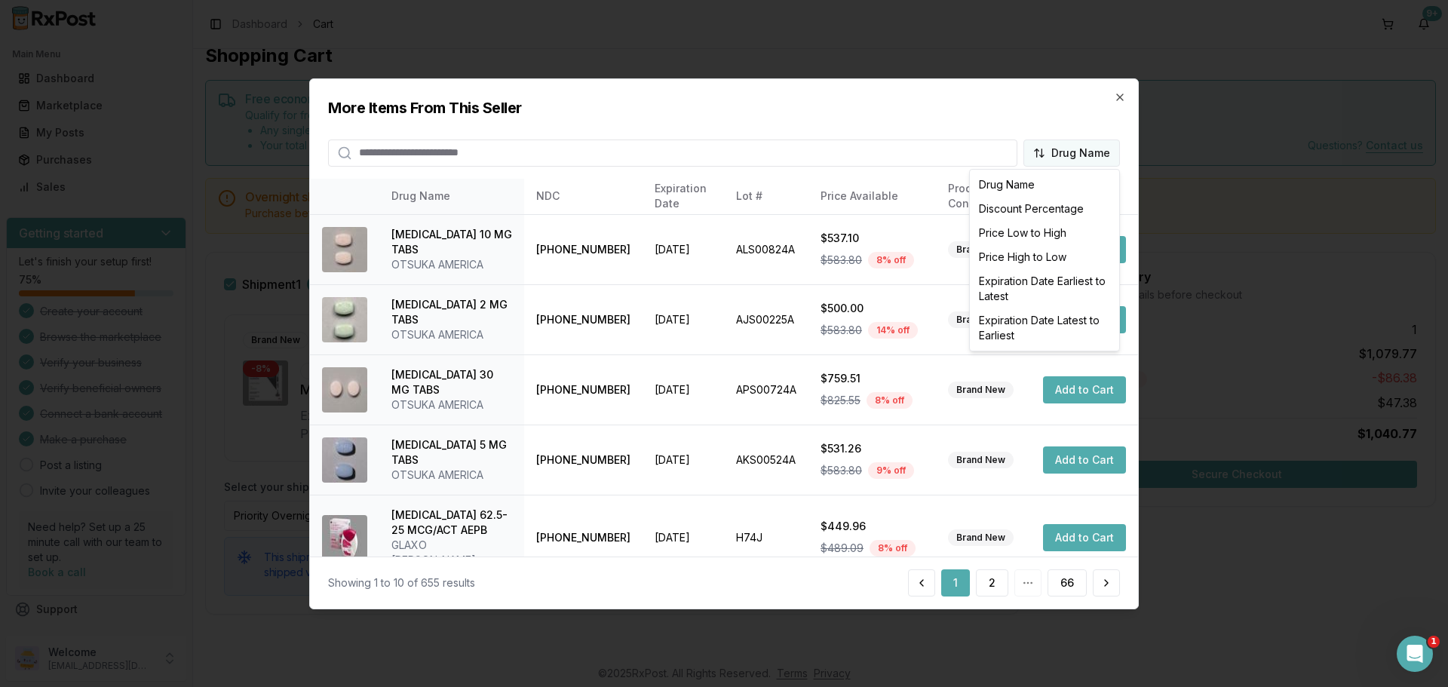
click at [1082, 158] on div at bounding box center [724, 343] width 1448 height 687
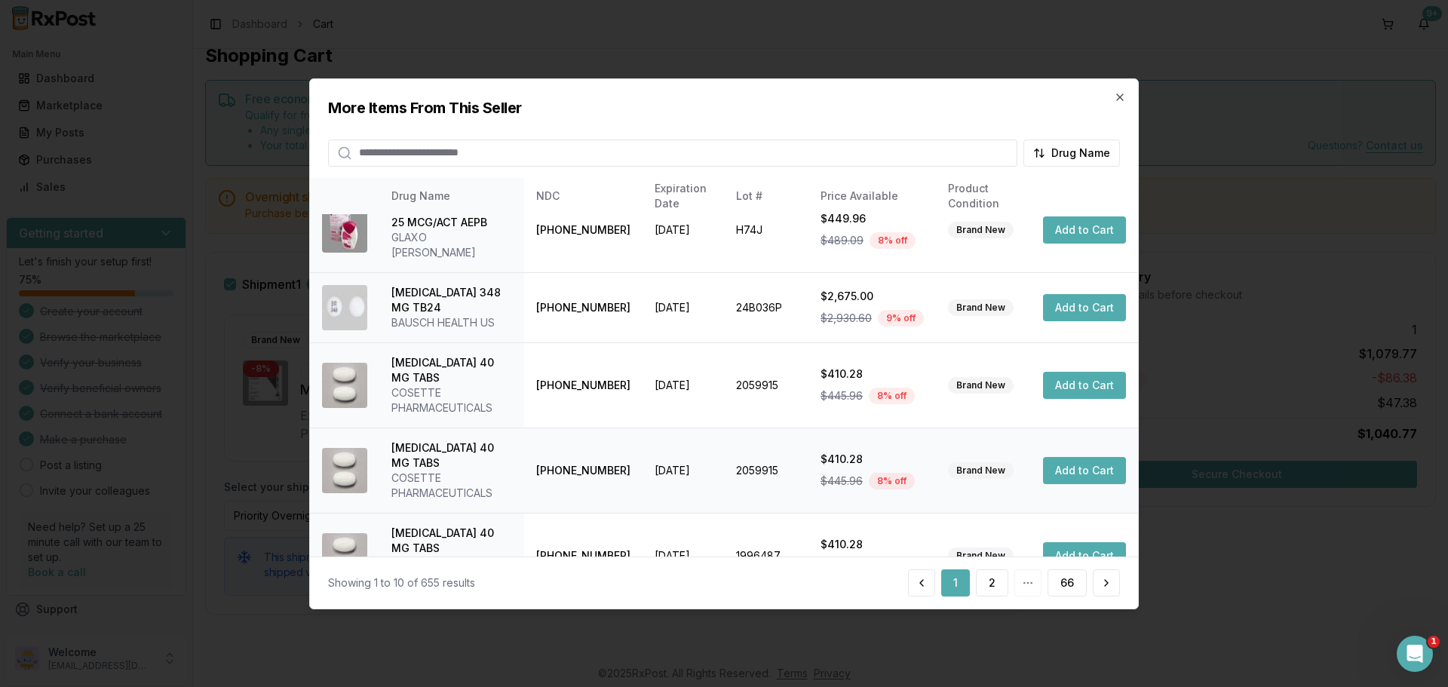
scroll to position [359, 0]
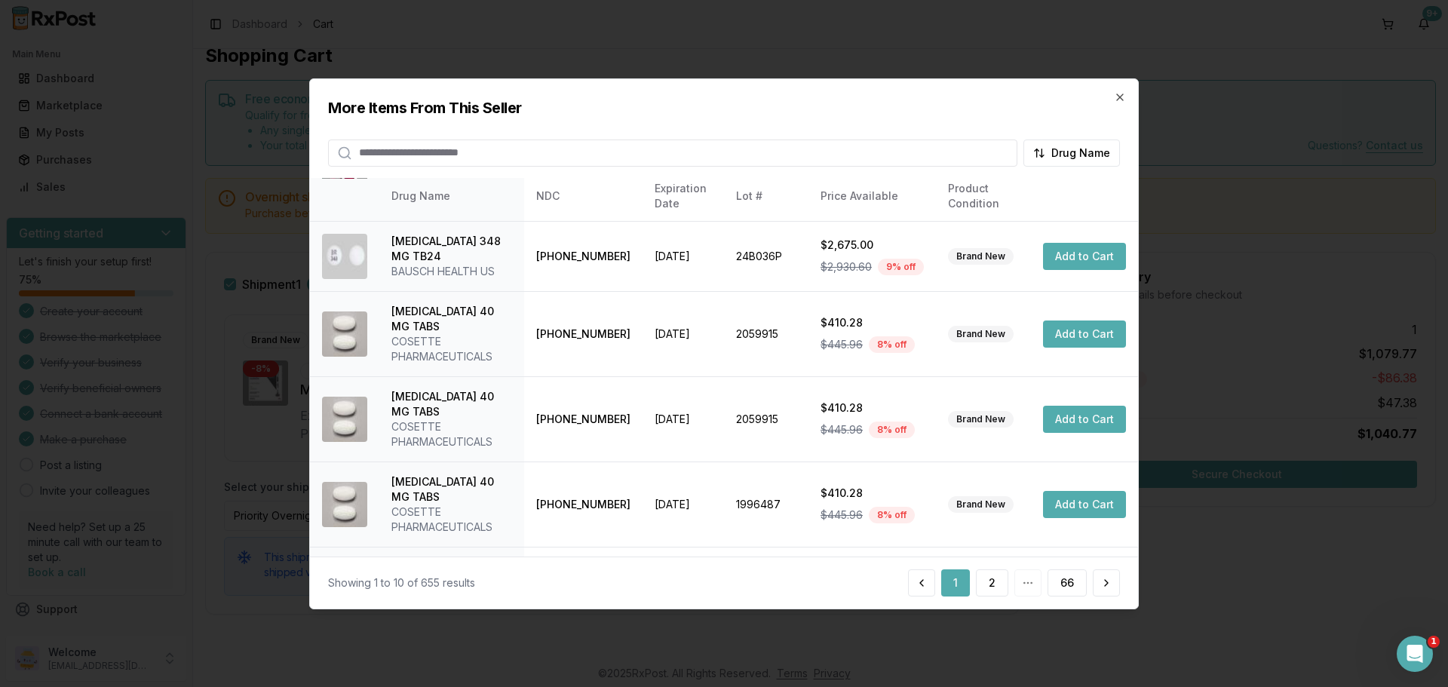
click at [1033, 581] on div "1 2 66" at bounding box center [1014, 582] width 212 height 27
click at [988, 584] on button "2" at bounding box center [992, 582] width 32 height 27
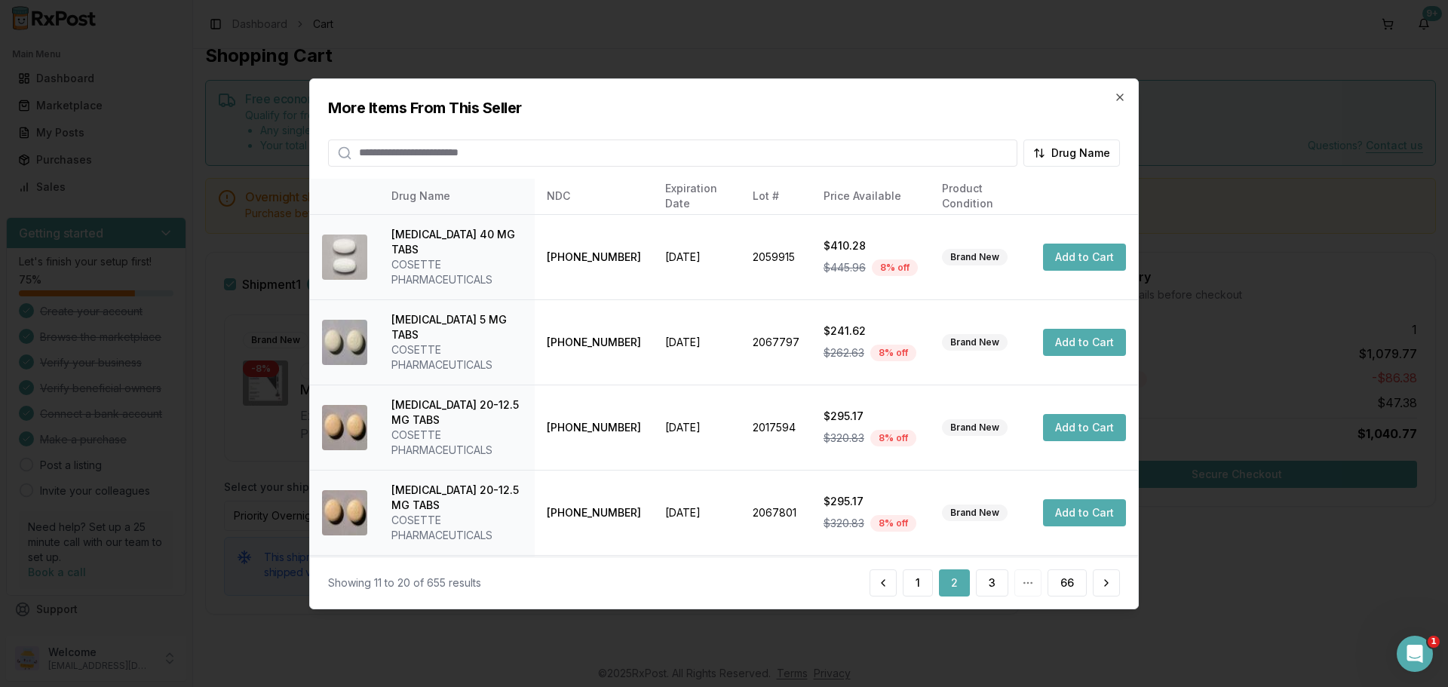
click at [988, 584] on button "3" at bounding box center [992, 582] width 32 height 27
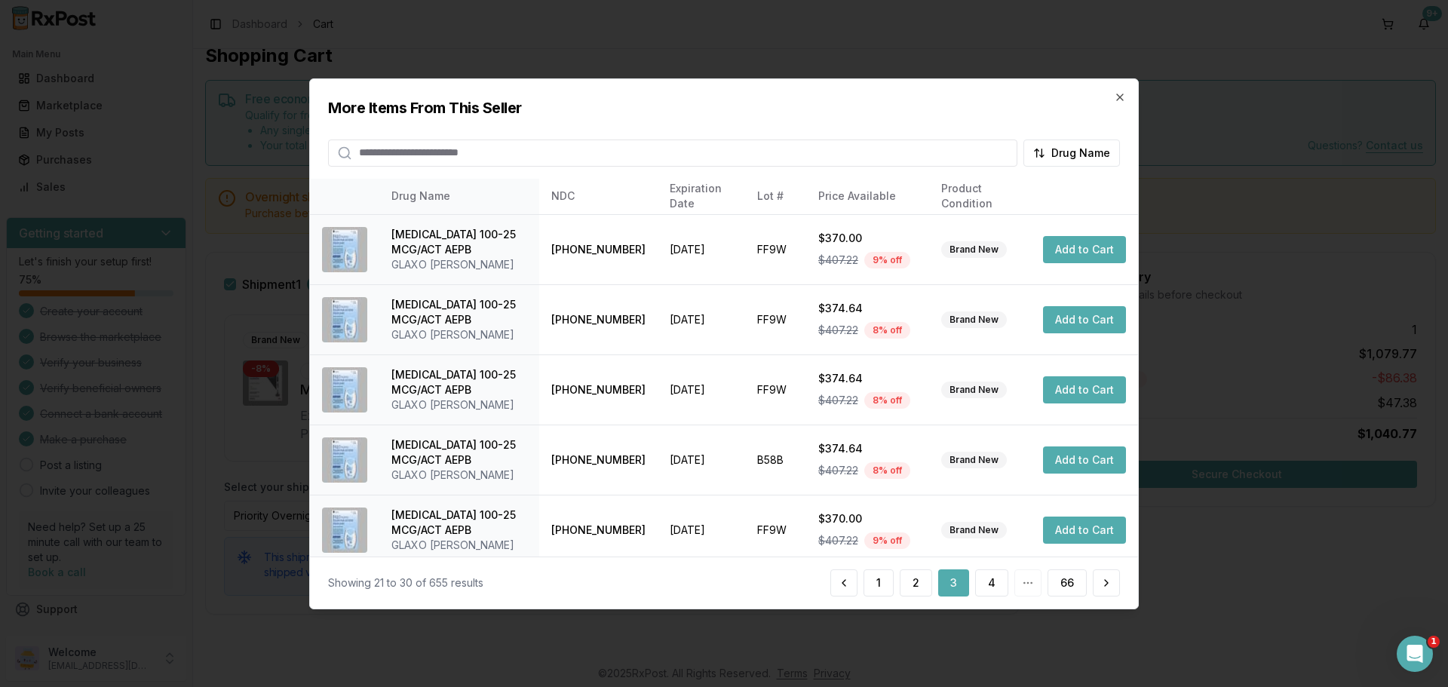
click at [988, 584] on button "4" at bounding box center [991, 582] width 33 height 27
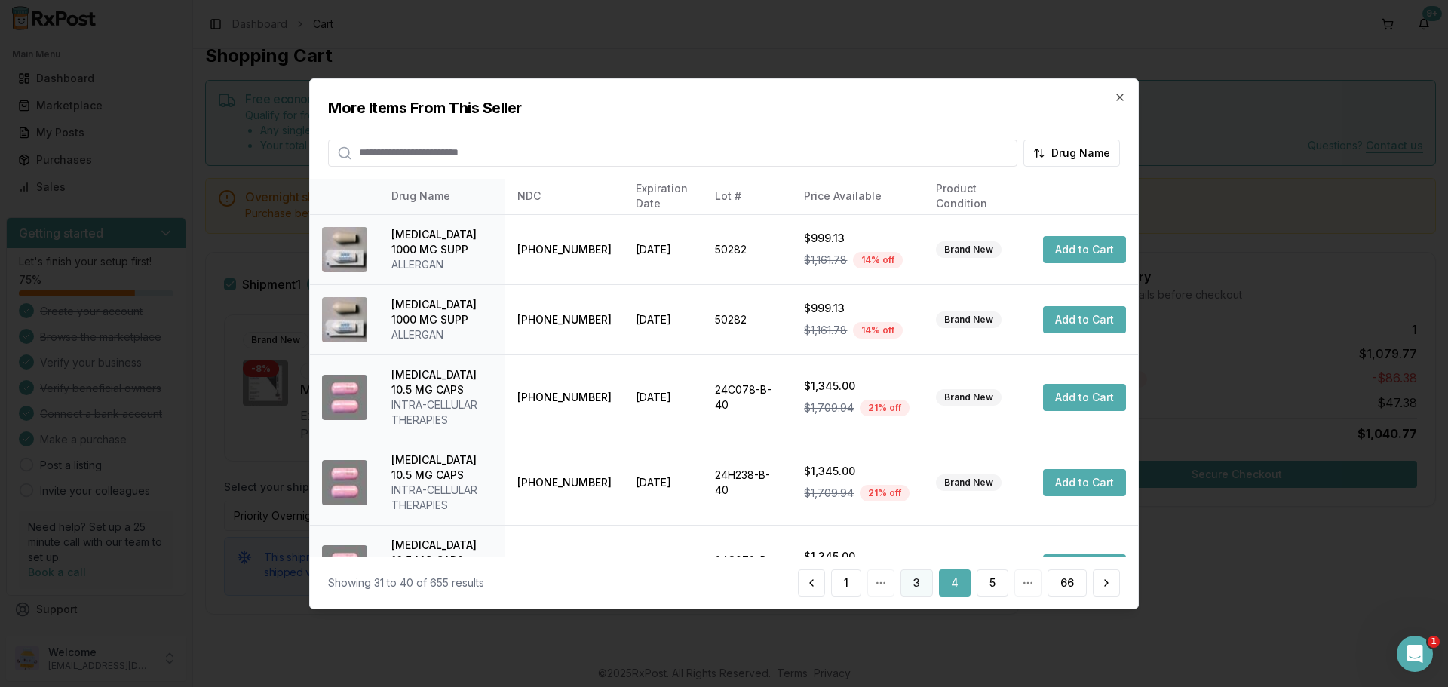
click at [907, 580] on button "3" at bounding box center [917, 582] width 32 height 27
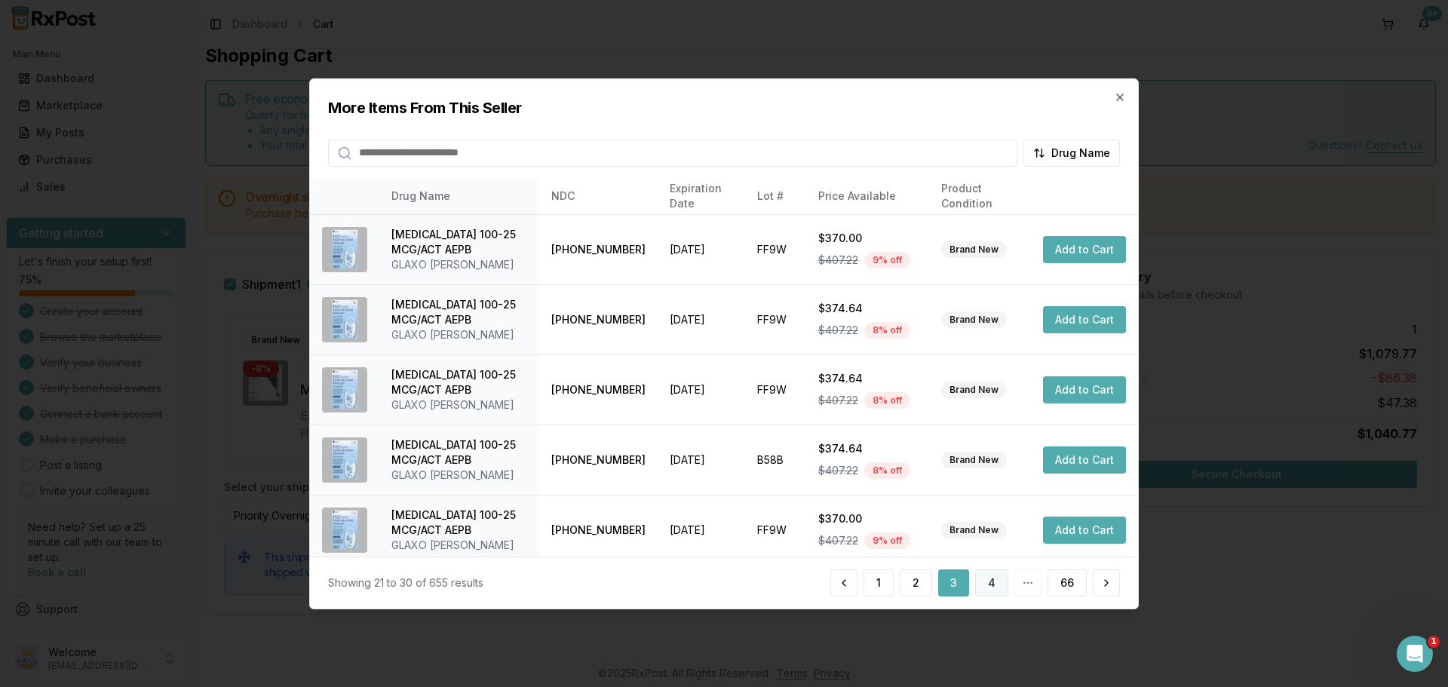
click at [977, 574] on button "4" at bounding box center [991, 582] width 33 height 27
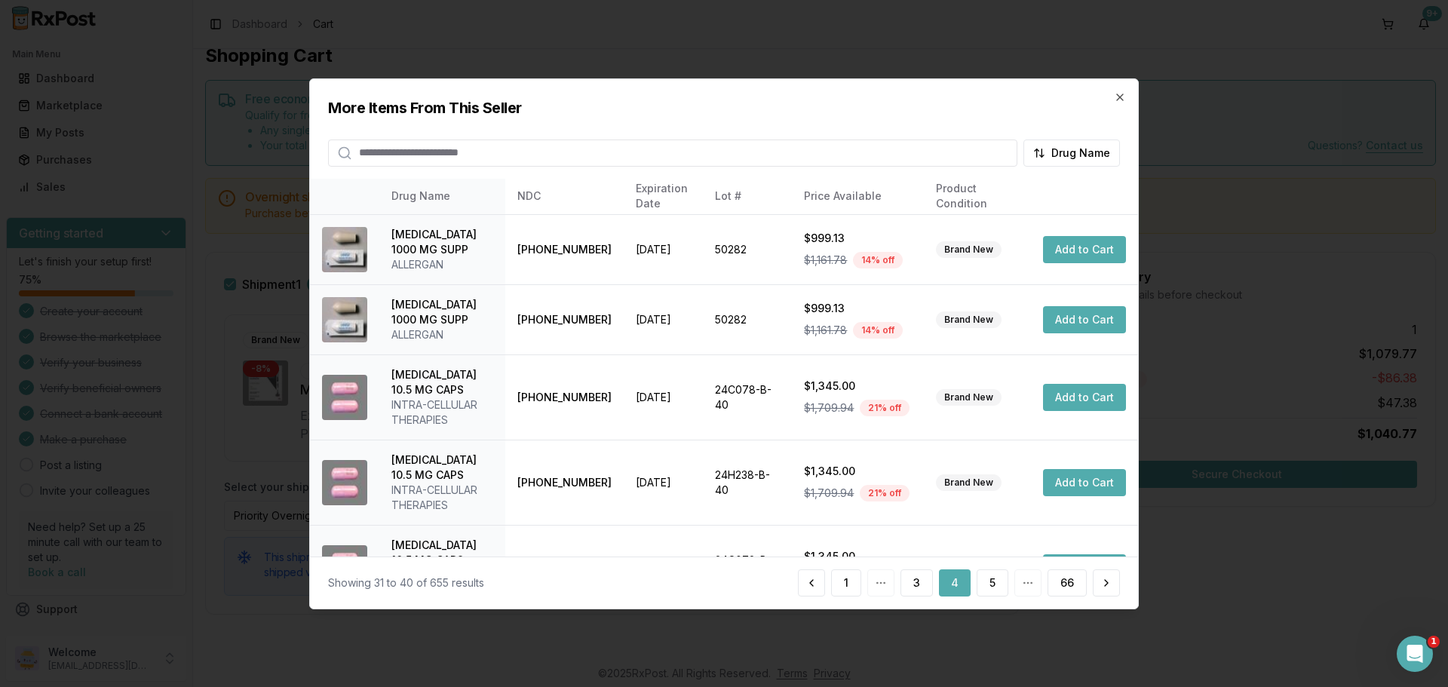
click at [977, 574] on button "5" at bounding box center [993, 582] width 32 height 27
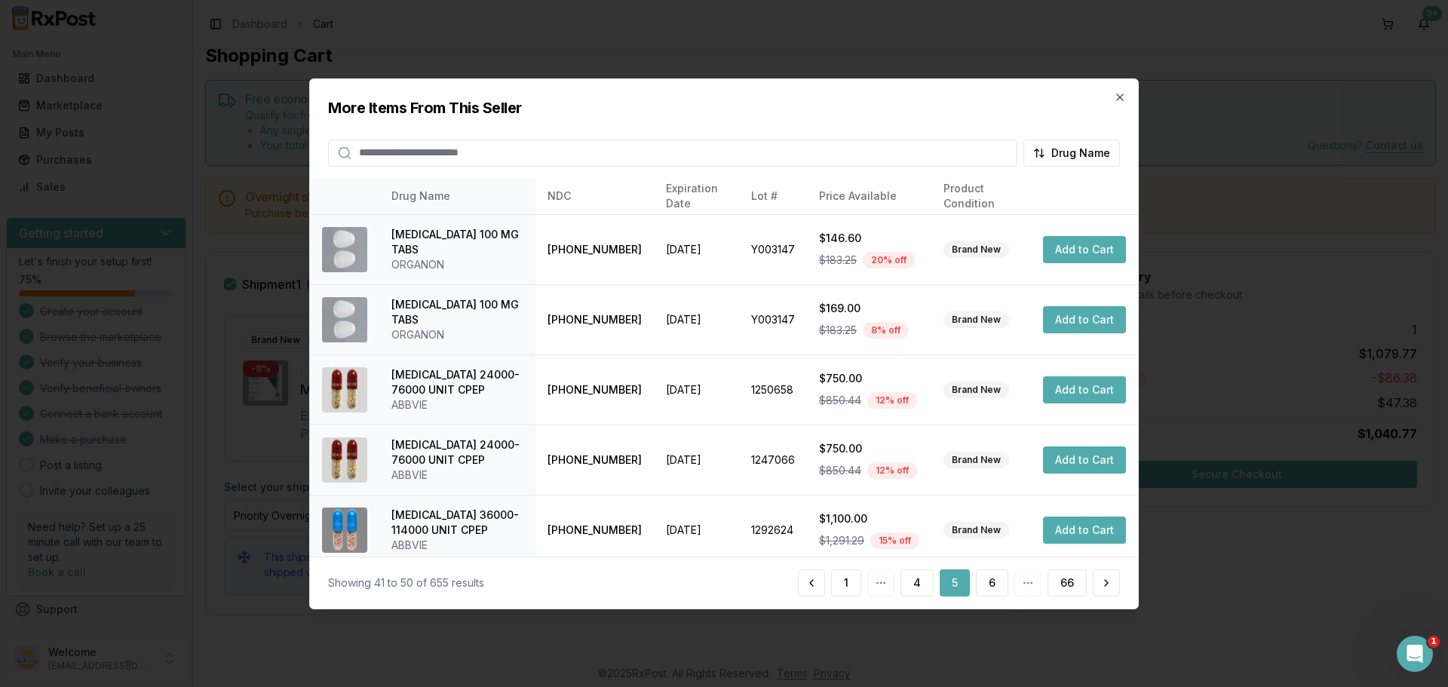
click at [977, 574] on button "6" at bounding box center [992, 582] width 32 height 27
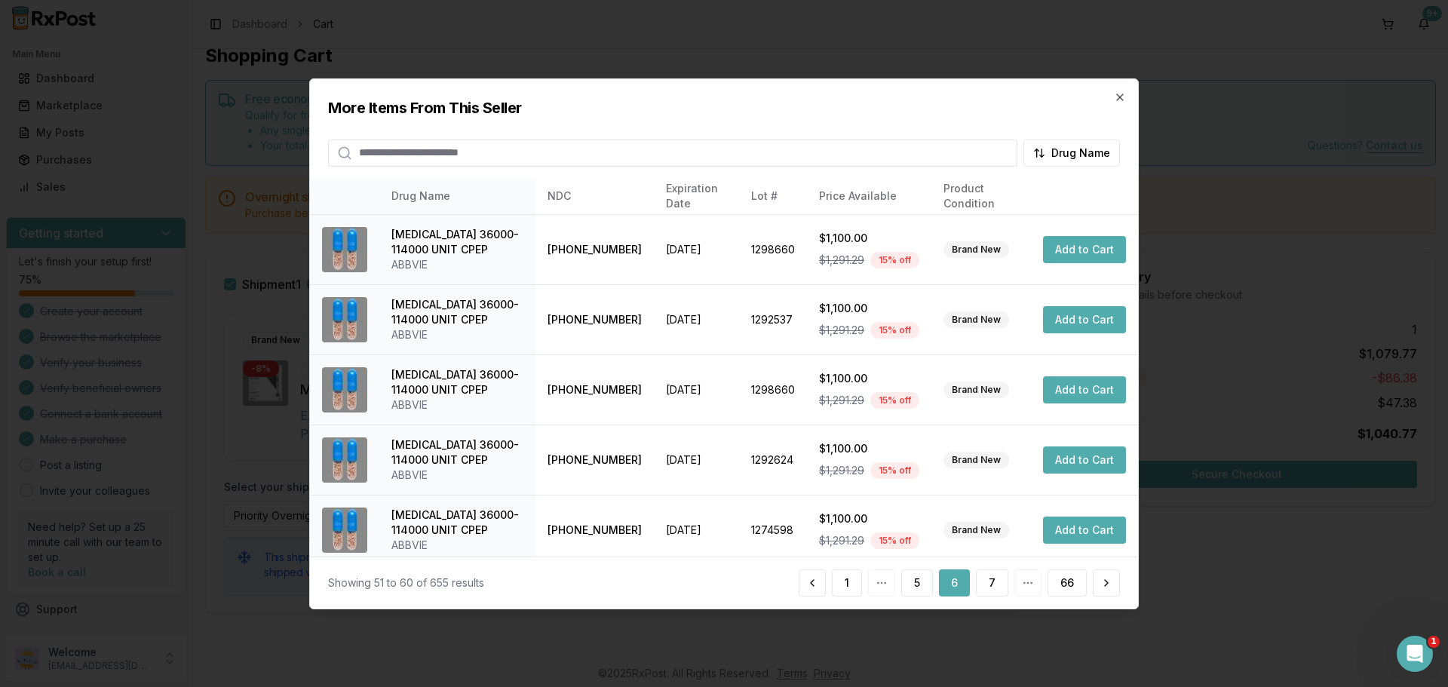
click at [977, 574] on button "7" at bounding box center [992, 582] width 32 height 27
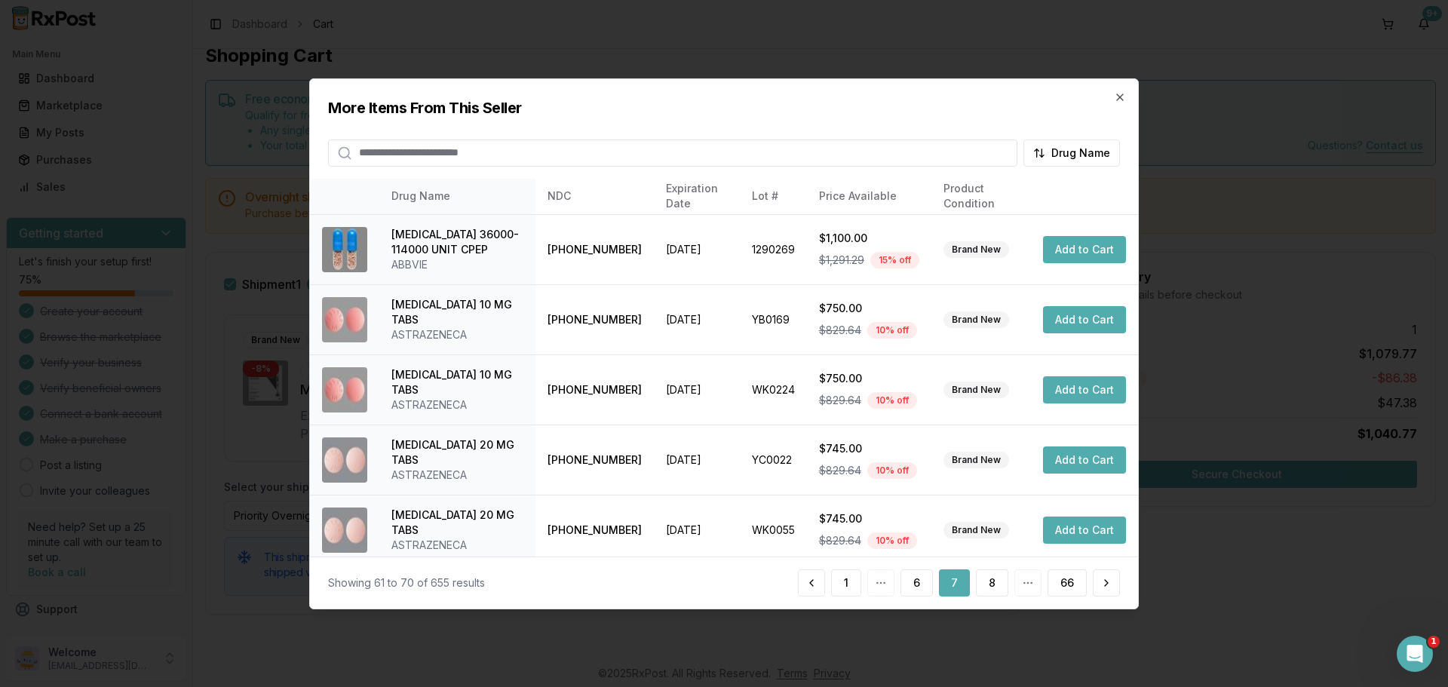
click at [977, 574] on button "8" at bounding box center [992, 582] width 32 height 27
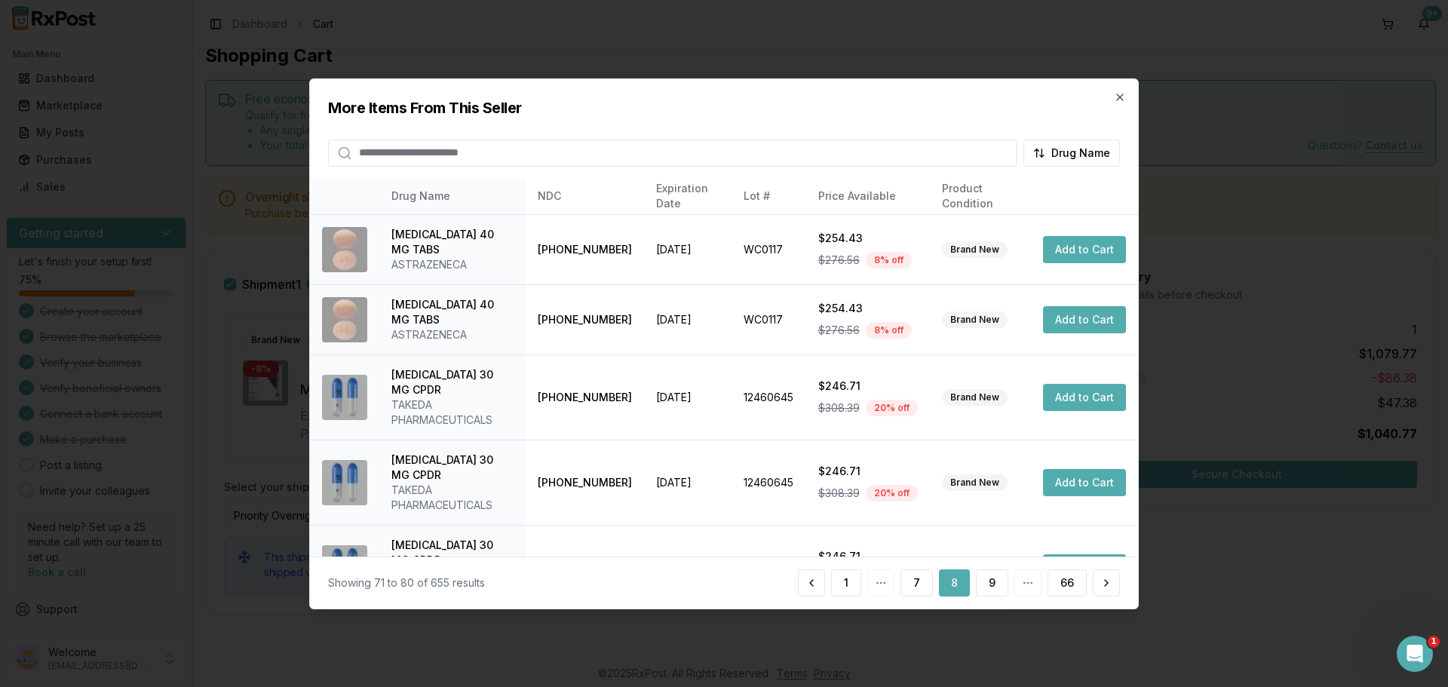
click at [977, 574] on button "9" at bounding box center [992, 582] width 32 height 27
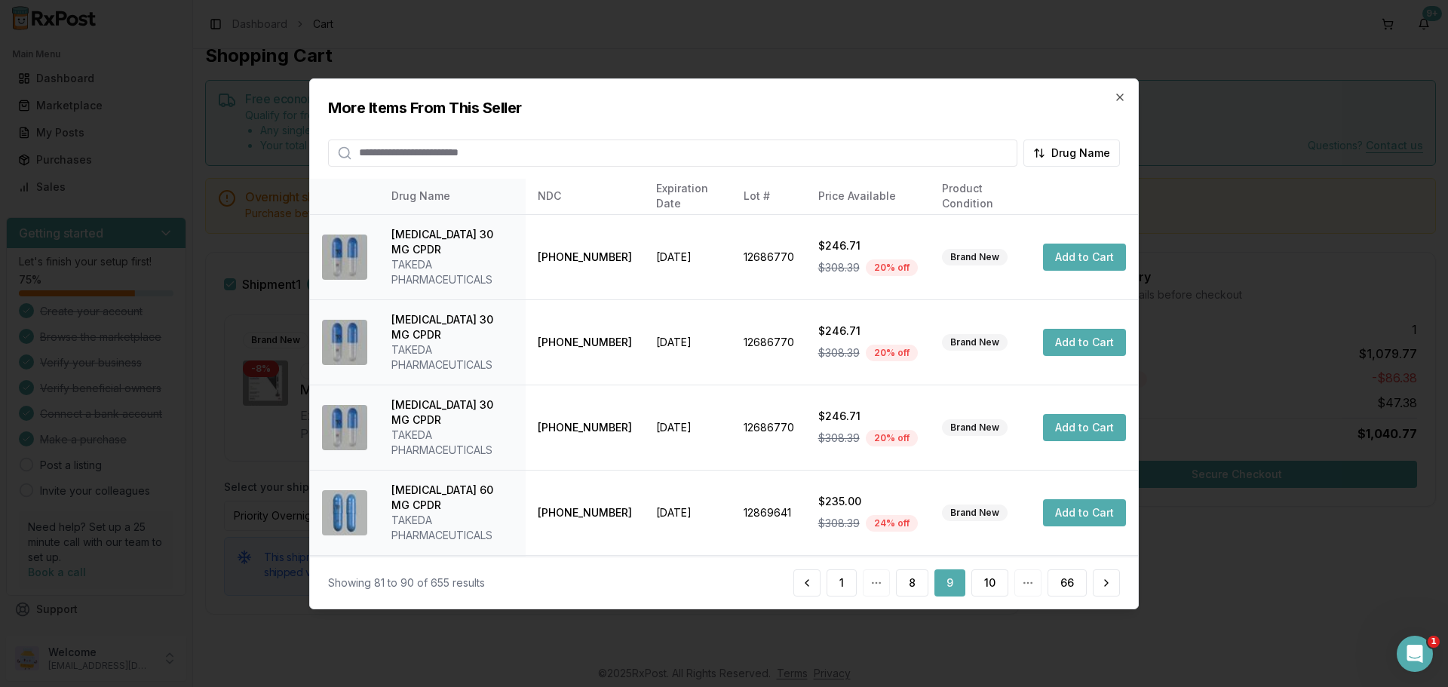
click at [977, 574] on button "10" at bounding box center [989, 582] width 37 height 27
click at [977, 574] on button "11" at bounding box center [991, 582] width 35 height 27
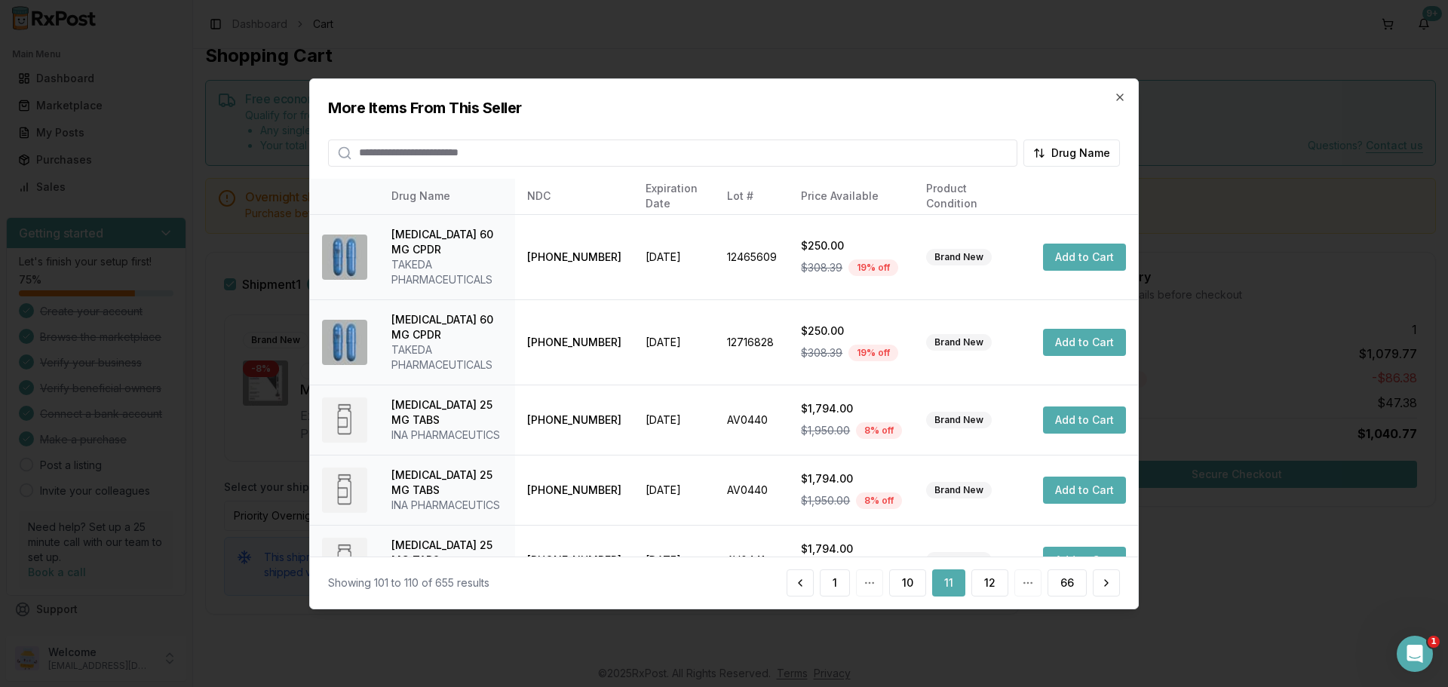
click at [977, 574] on button "12" at bounding box center [989, 582] width 37 height 27
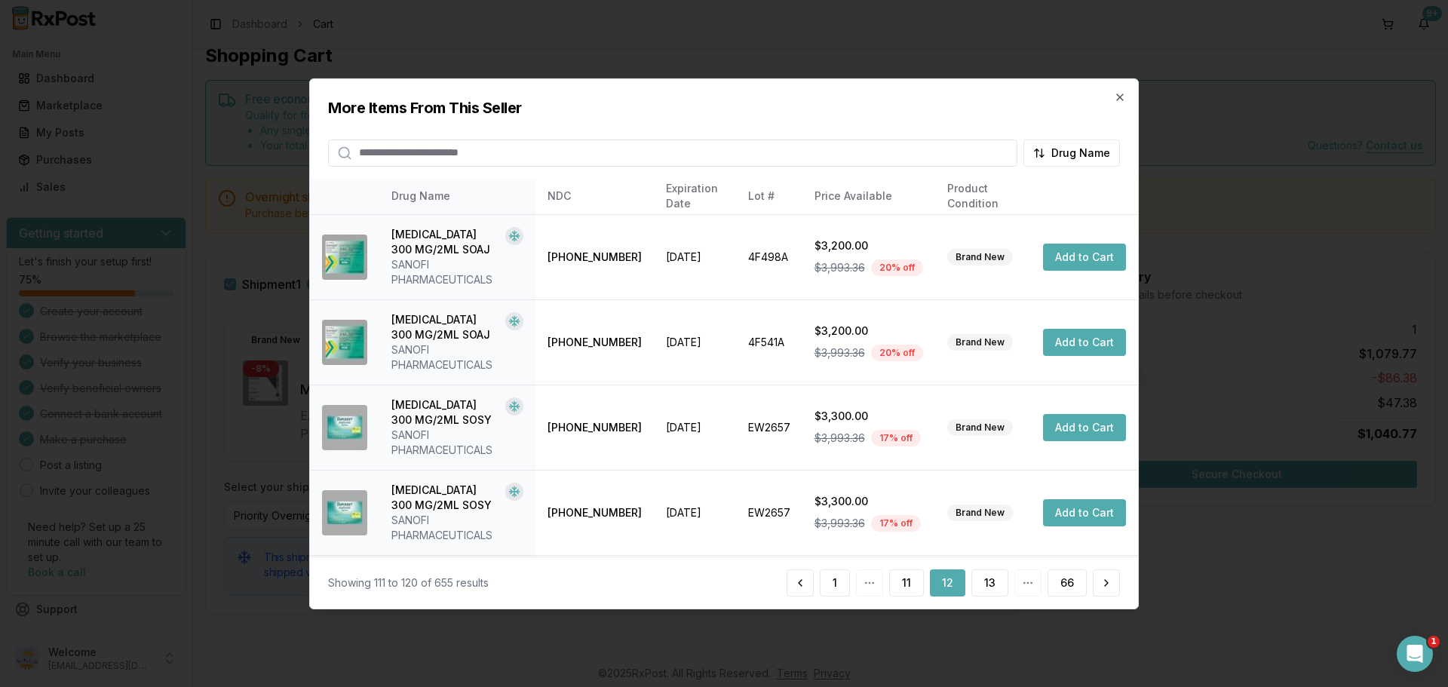
click at [979, 572] on button "13" at bounding box center [989, 582] width 37 height 27
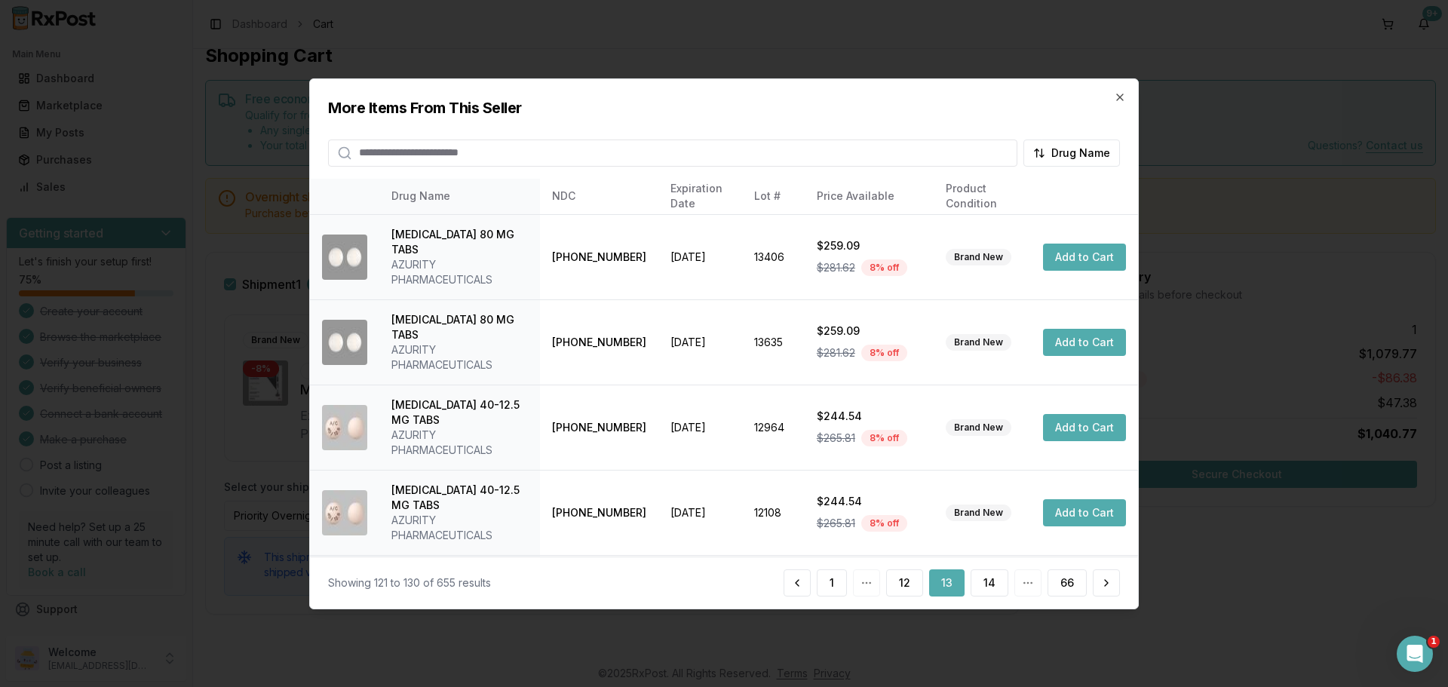
click at [979, 572] on button "14" at bounding box center [990, 582] width 38 height 27
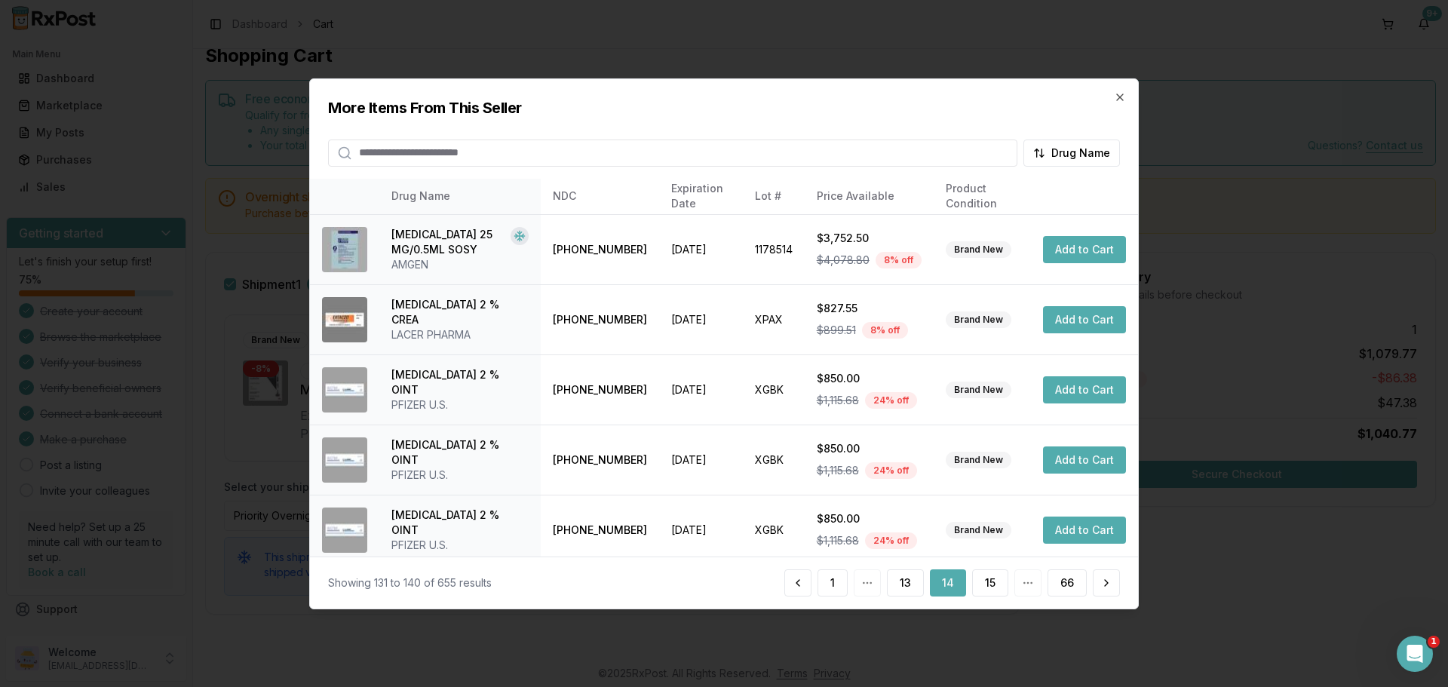
click at [980, 572] on button "15" at bounding box center [990, 582] width 36 height 27
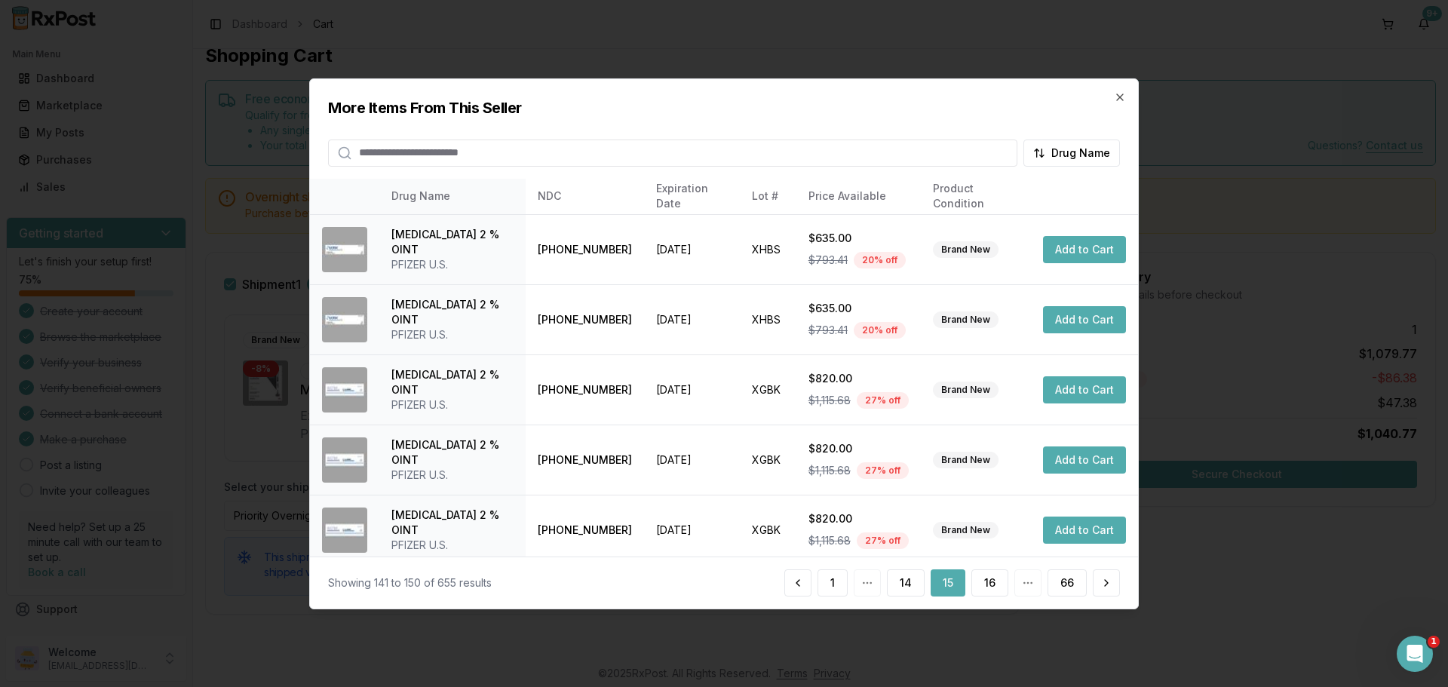
click at [980, 572] on button "16" at bounding box center [989, 582] width 37 height 27
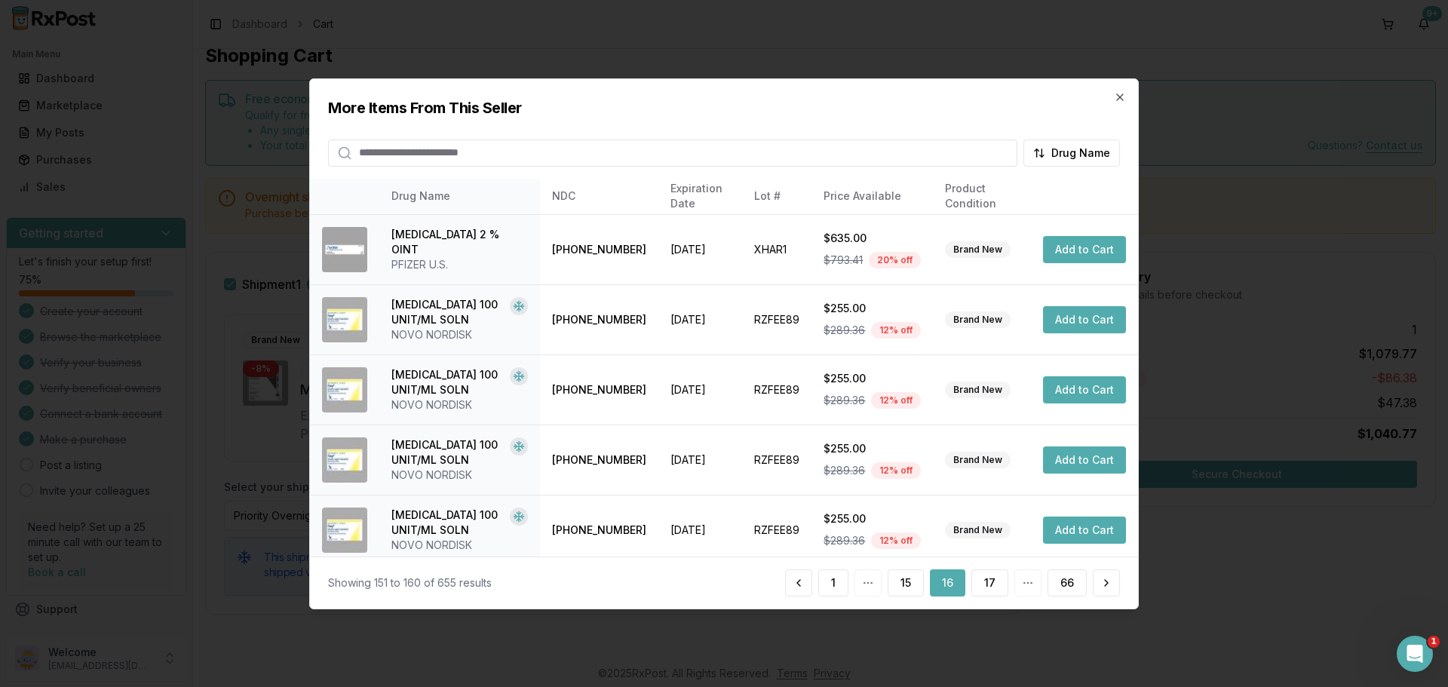
click at [981, 570] on button "17" at bounding box center [989, 582] width 37 height 27
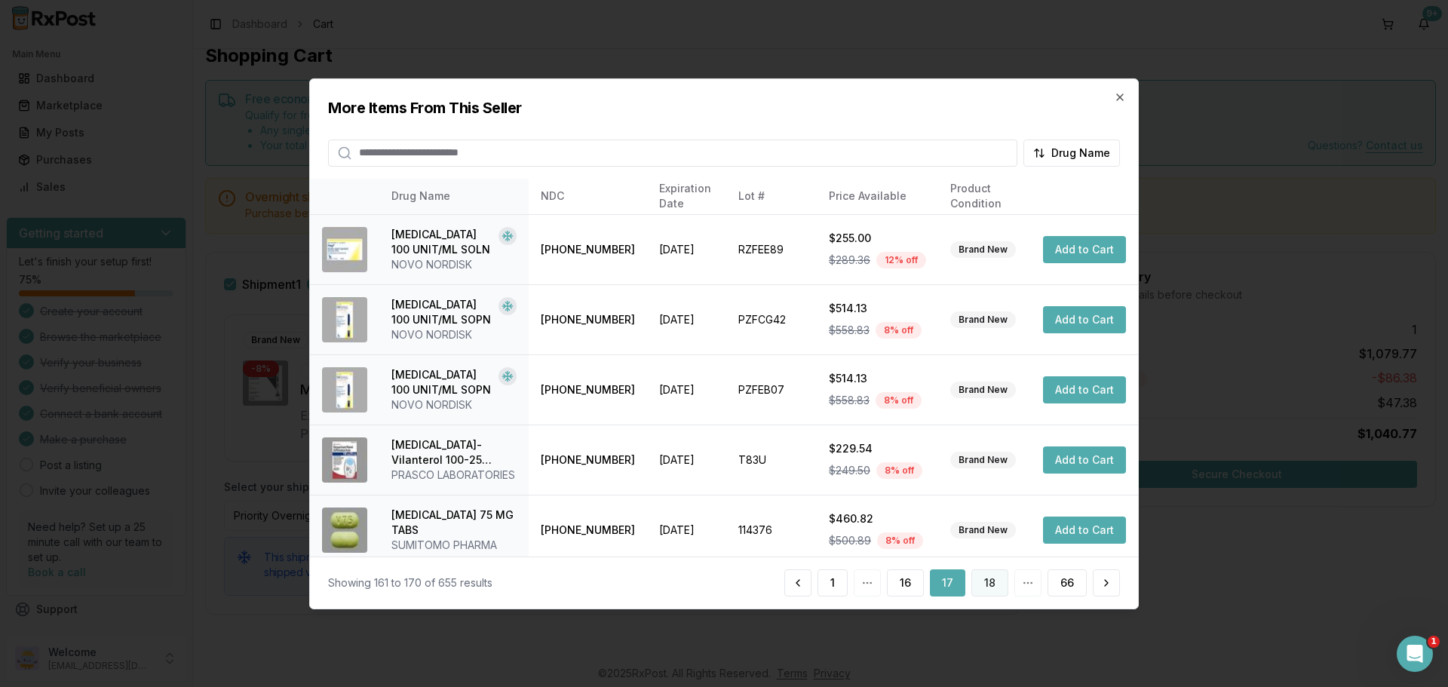
click at [990, 583] on button "18" at bounding box center [989, 582] width 37 height 27
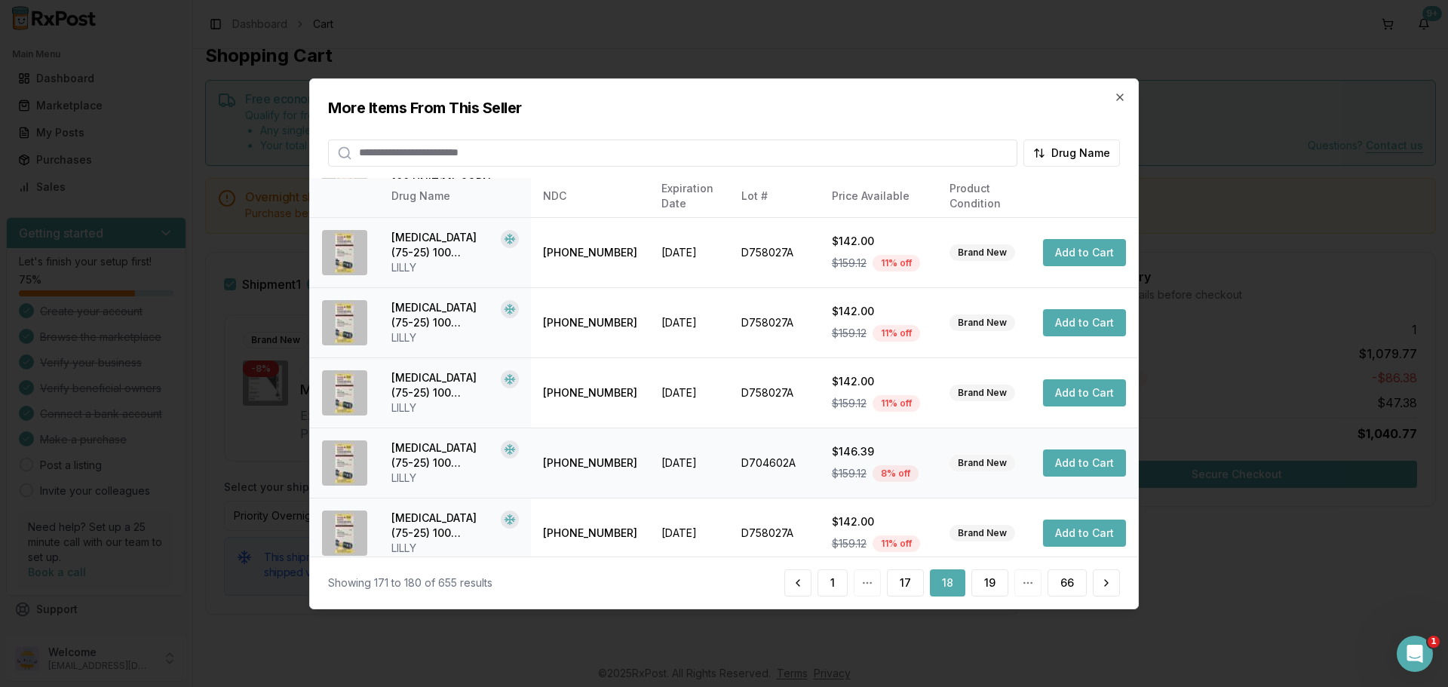
scroll to position [226, 0]
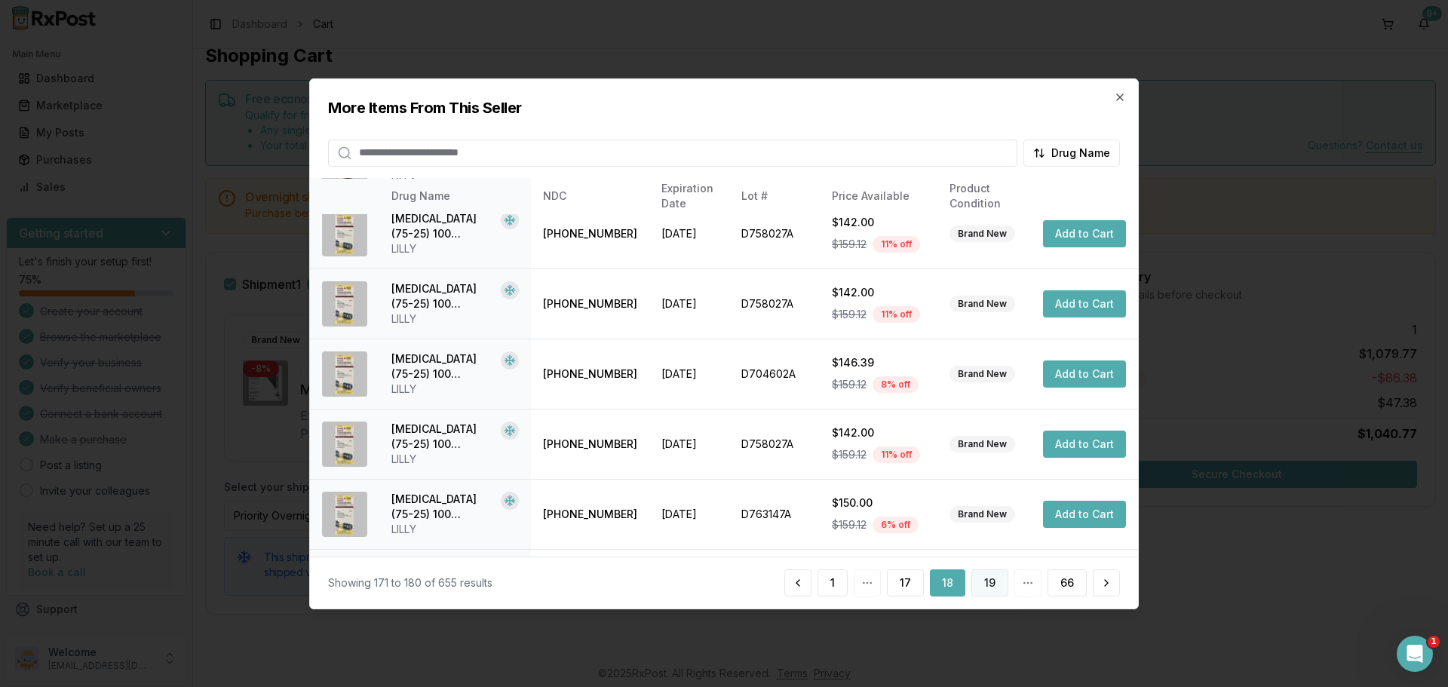
click at [983, 577] on button "19" at bounding box center [989, 582] width 37 height 27
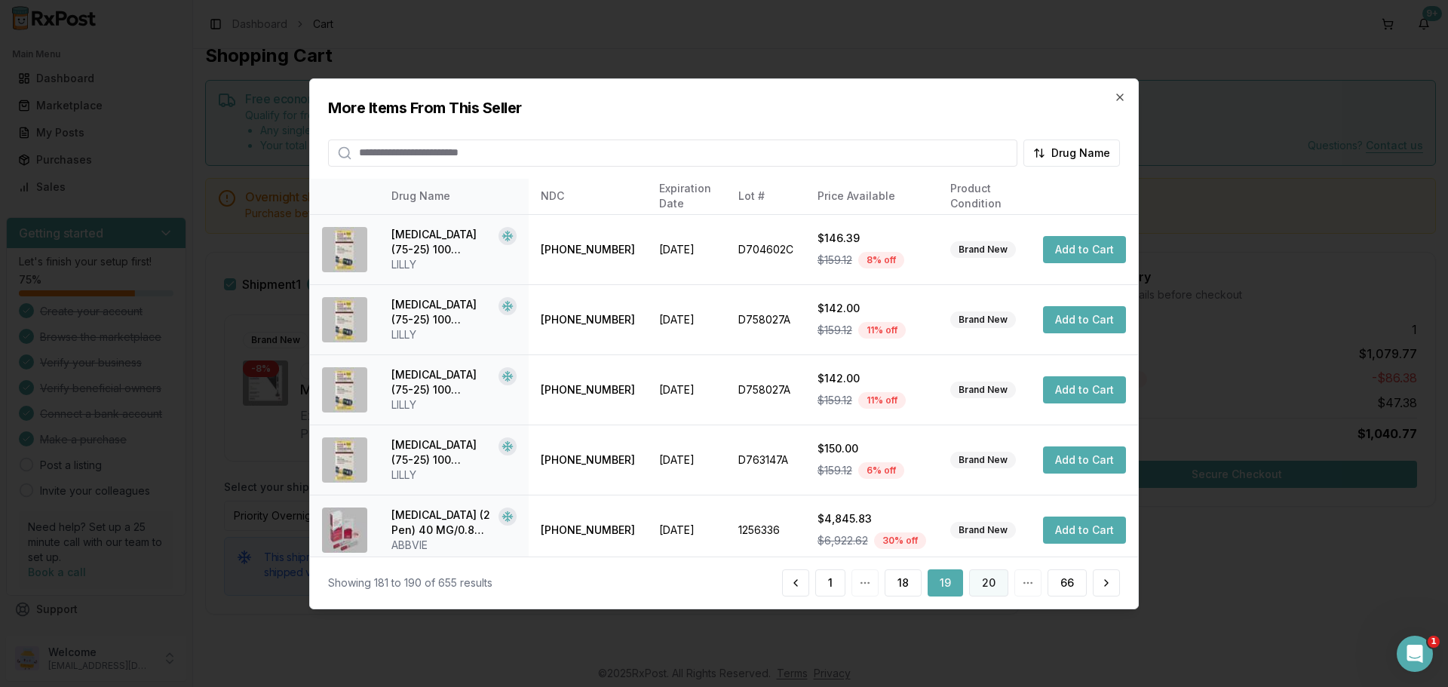
click at [983, 576] on button "20" at bounding box center [988, 582] width 39 height 27
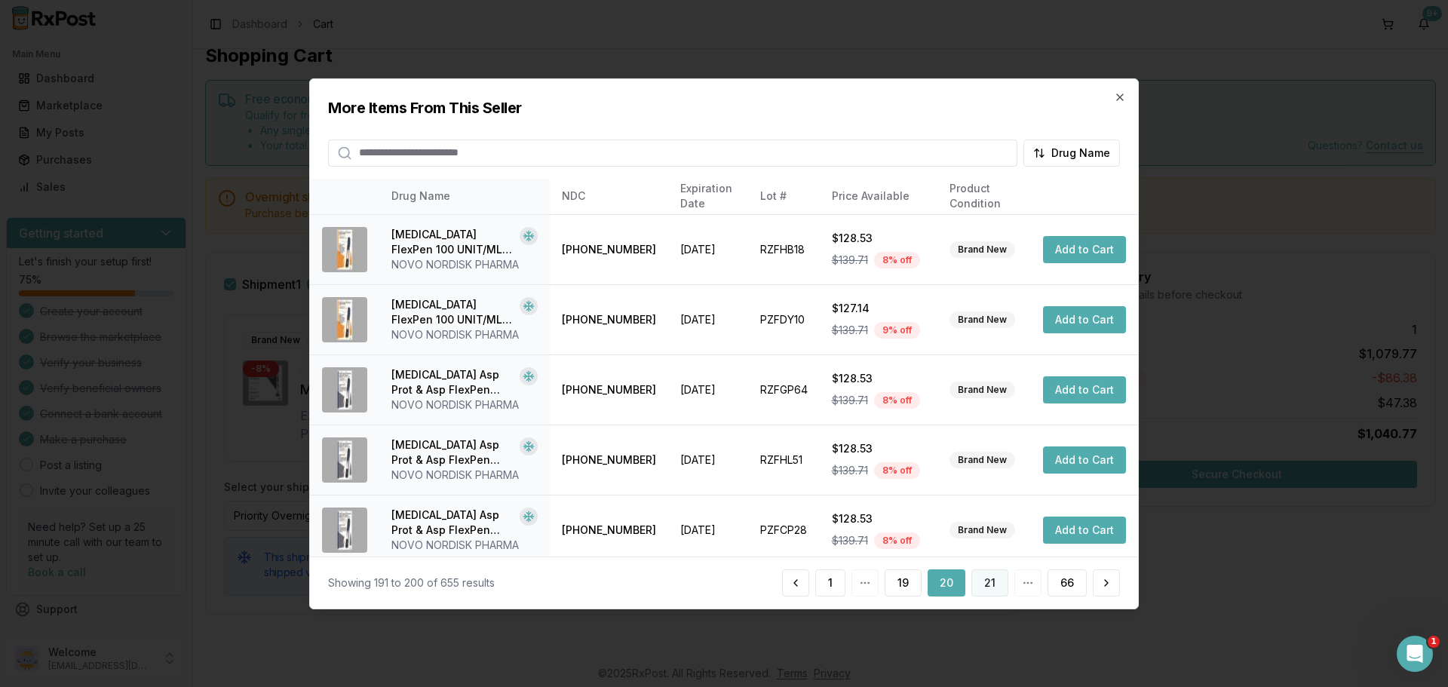
click at [983, 575] on button "21" at bounding box center [989, 582] width 37 height 27
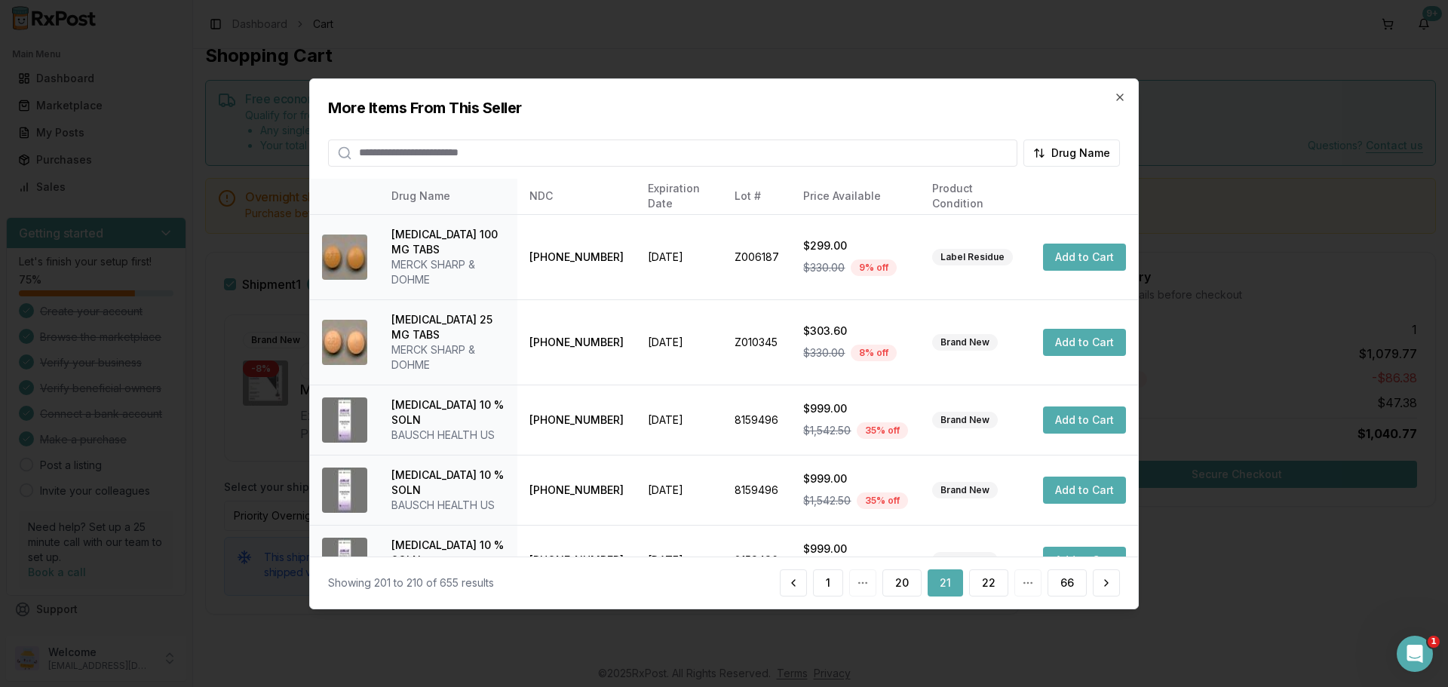
click at [983, 575] on button "22" at bounding box center [988, 582] width 39 height 27
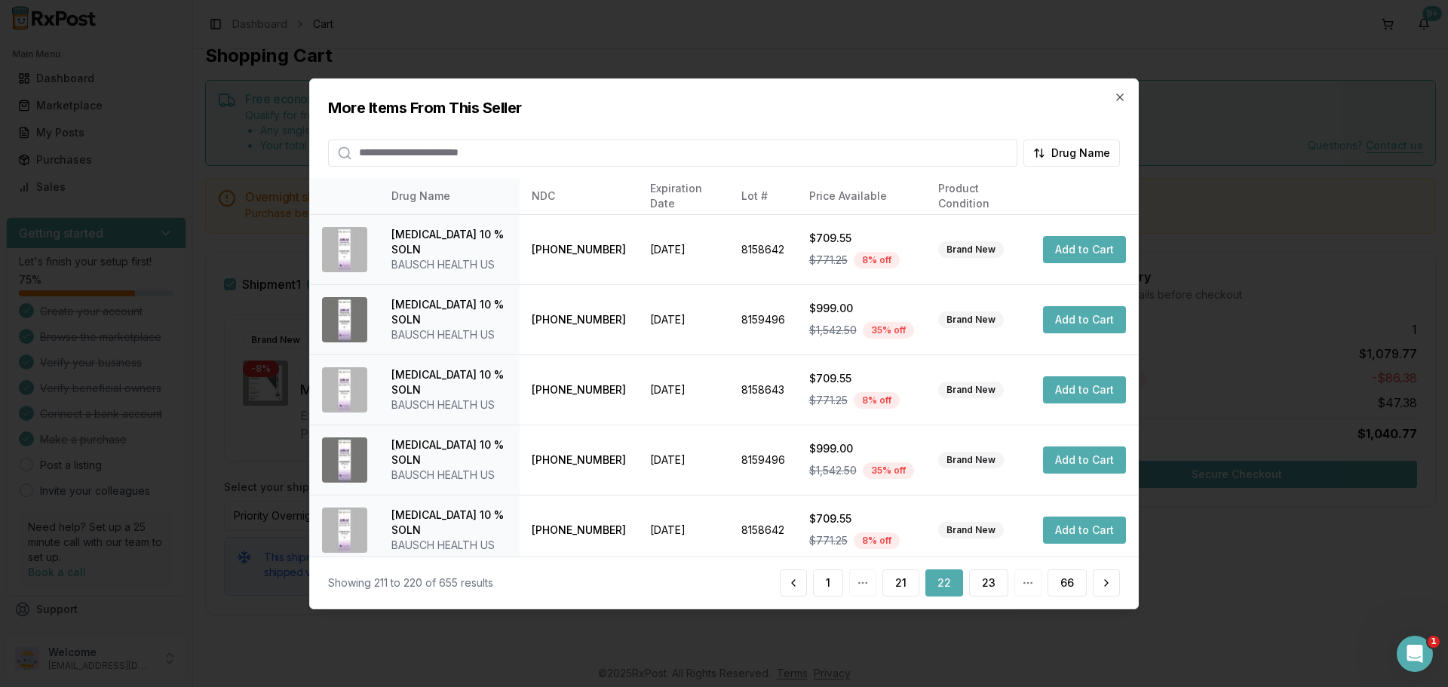
click at [983, 575] on button "23" at bounding box center [988, 582] width 39 height 27
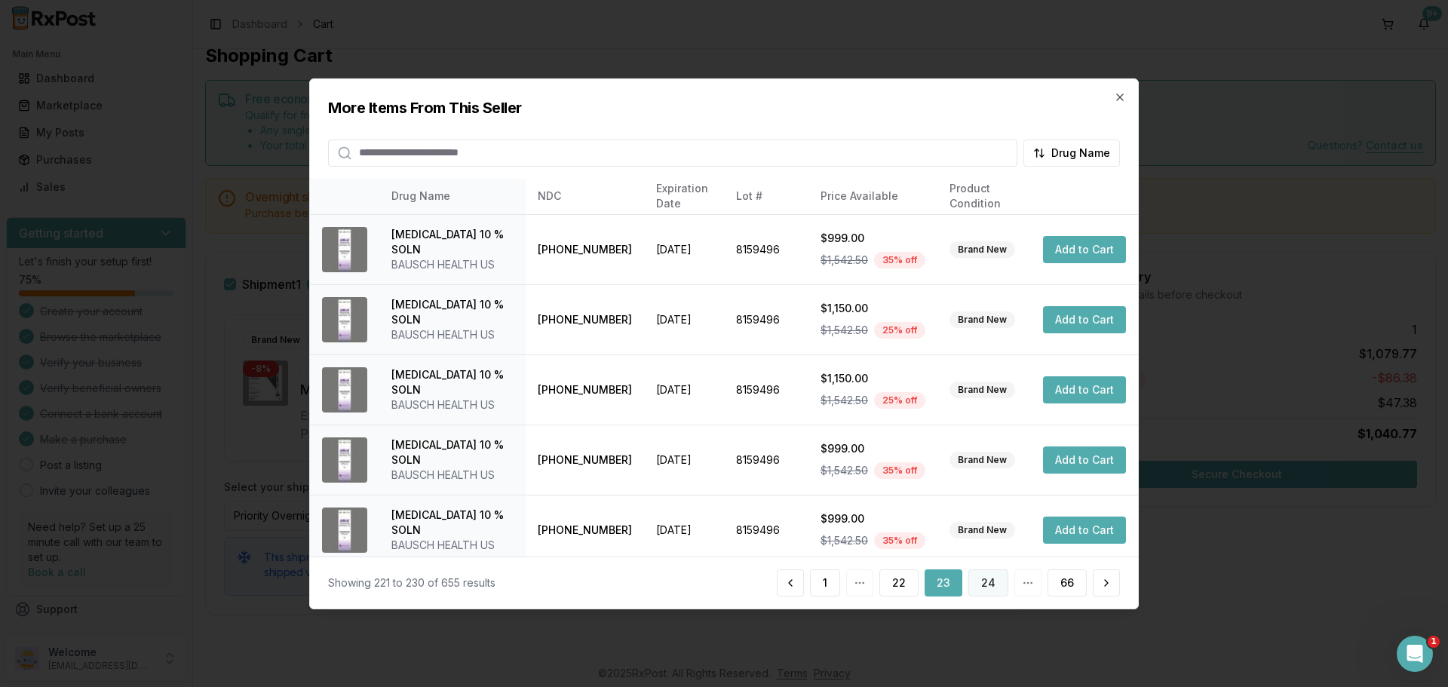
click at [984, 575] on button "24" at bounding box center [988, 582] width 40 height 27
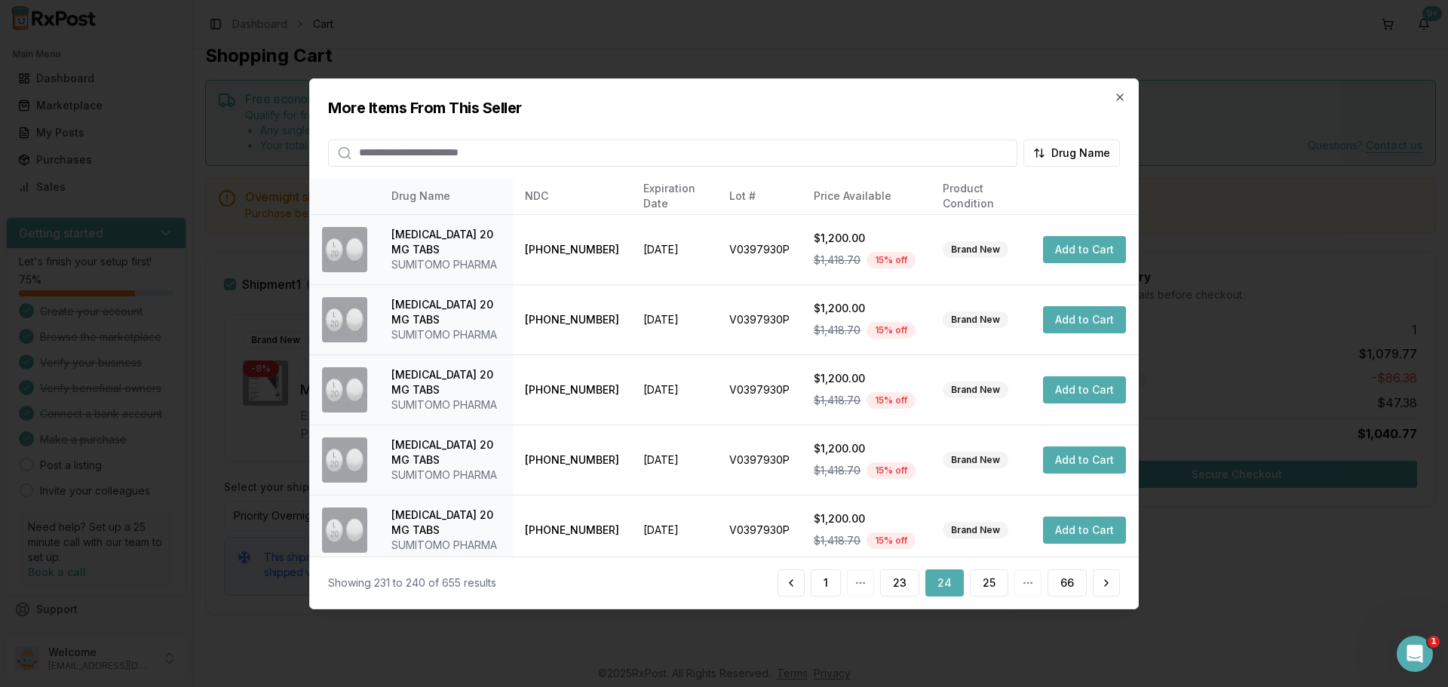
click at [984, 575] on button "25" at bounding box center [989, 582] width 38 height 27
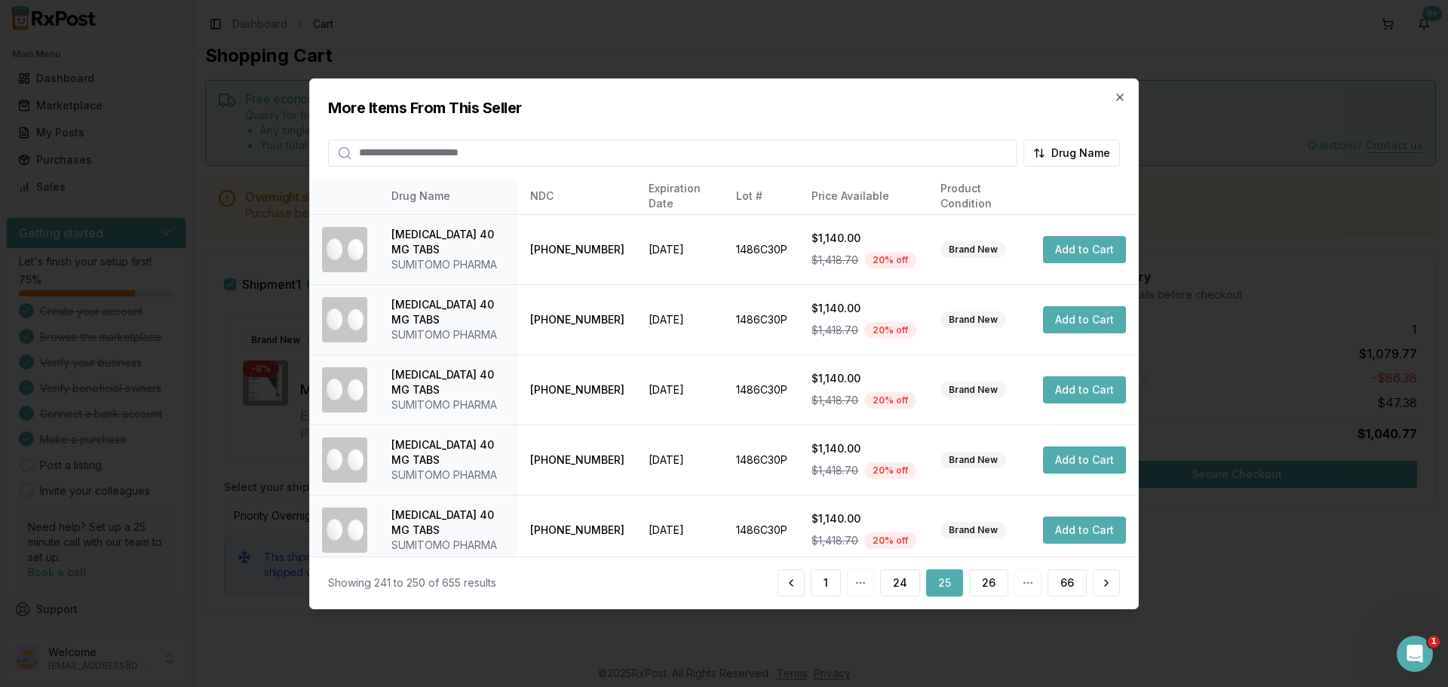
click at [984, 575] on button "26" at bounding box center [988, 582] width 39 height 27
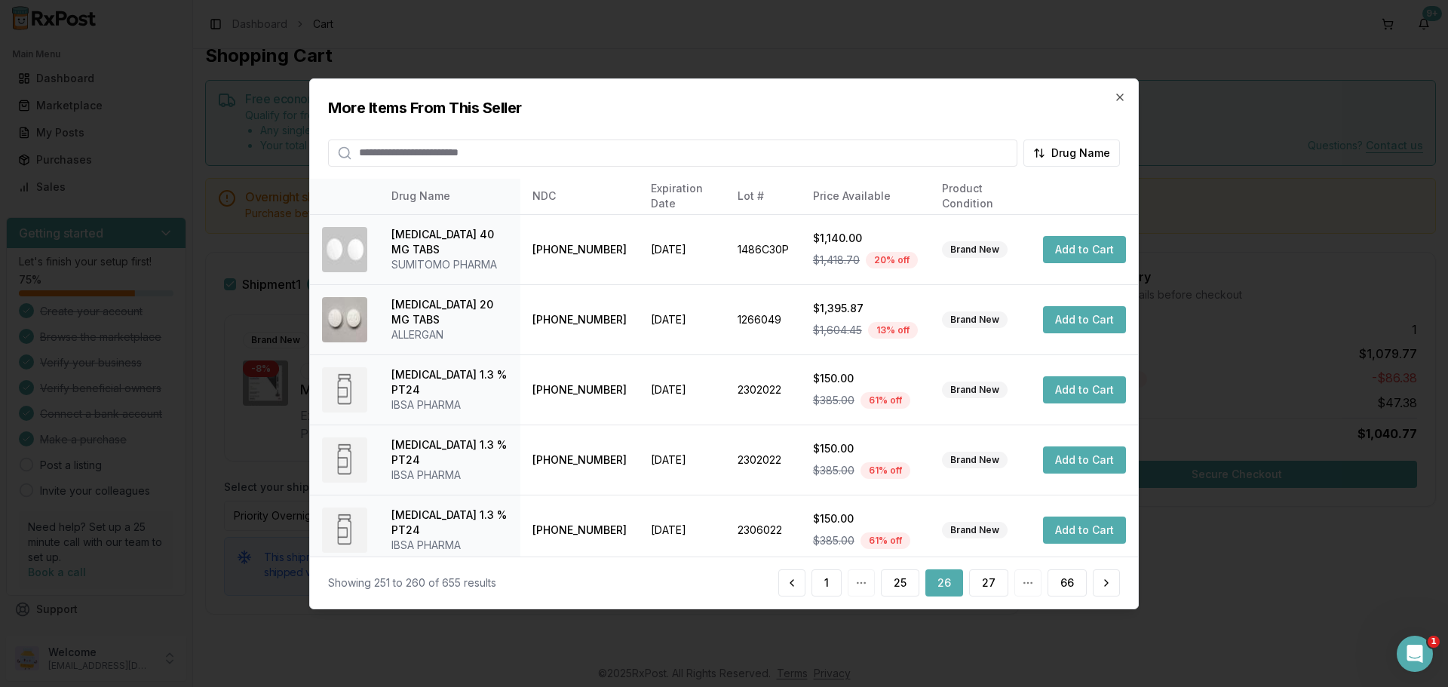
click at [984, 575] on button "27" at bounding box center [988, 582] width 39 height 27
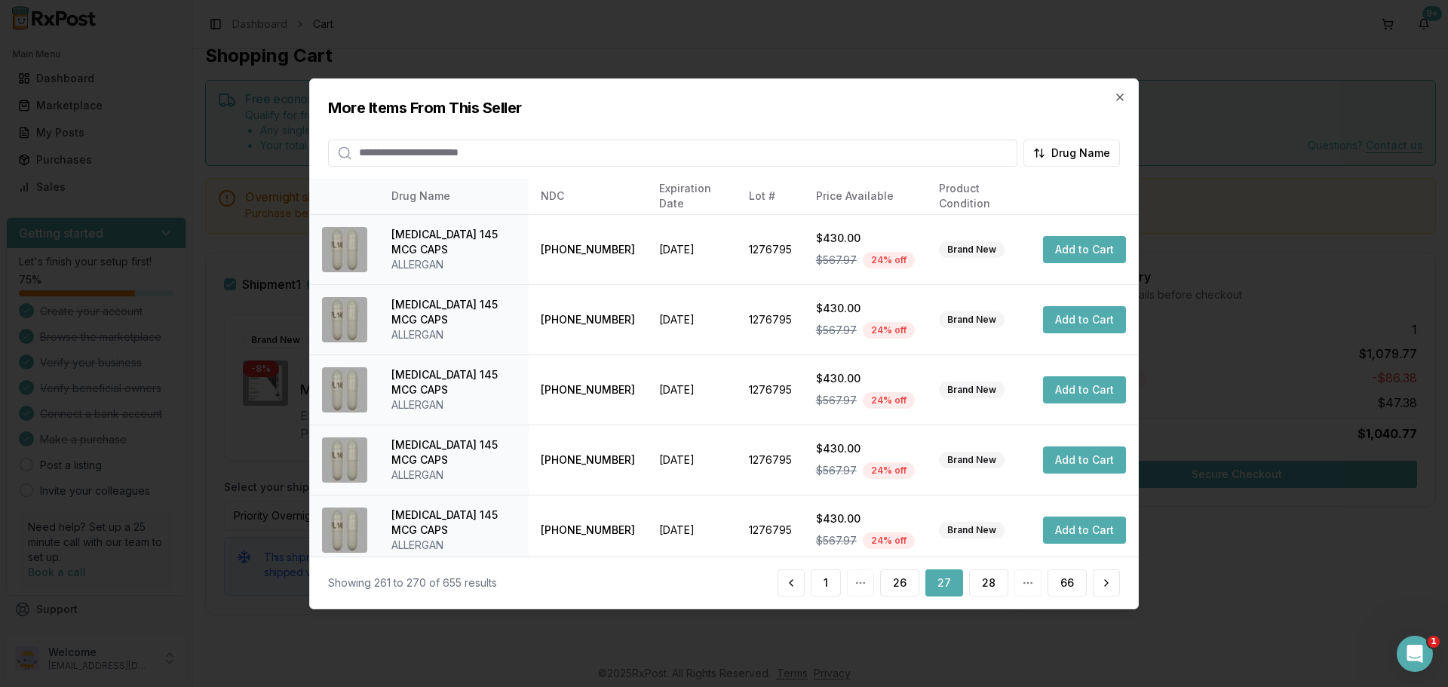
click at [984, 575] on button "28" at bounding box center [988, 582] width 39 height 27
click at [984, 575] on button "29" at bounding box center [988, 582] width 39 height 27
click at [984, 575] on button "30" at bounding box center [988, 582] width 39 height 27
click at [985, 575] on button "31" at bounding box center [989, 582] width 37 height 27
click at [985, 575] on button "32" at bounding box center [988, 582] width 39 height 27
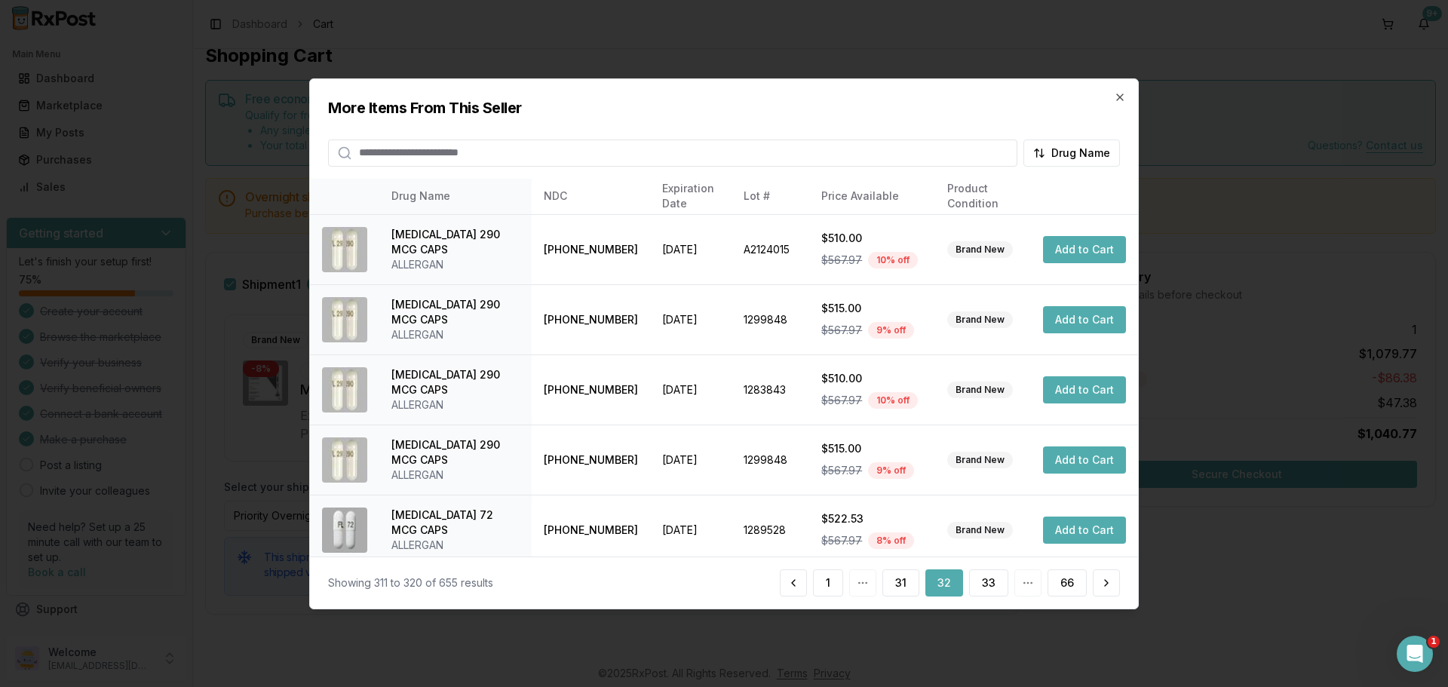
click at [985, 575] on button "33" at bounding box center [988, 582] width 39 height 27
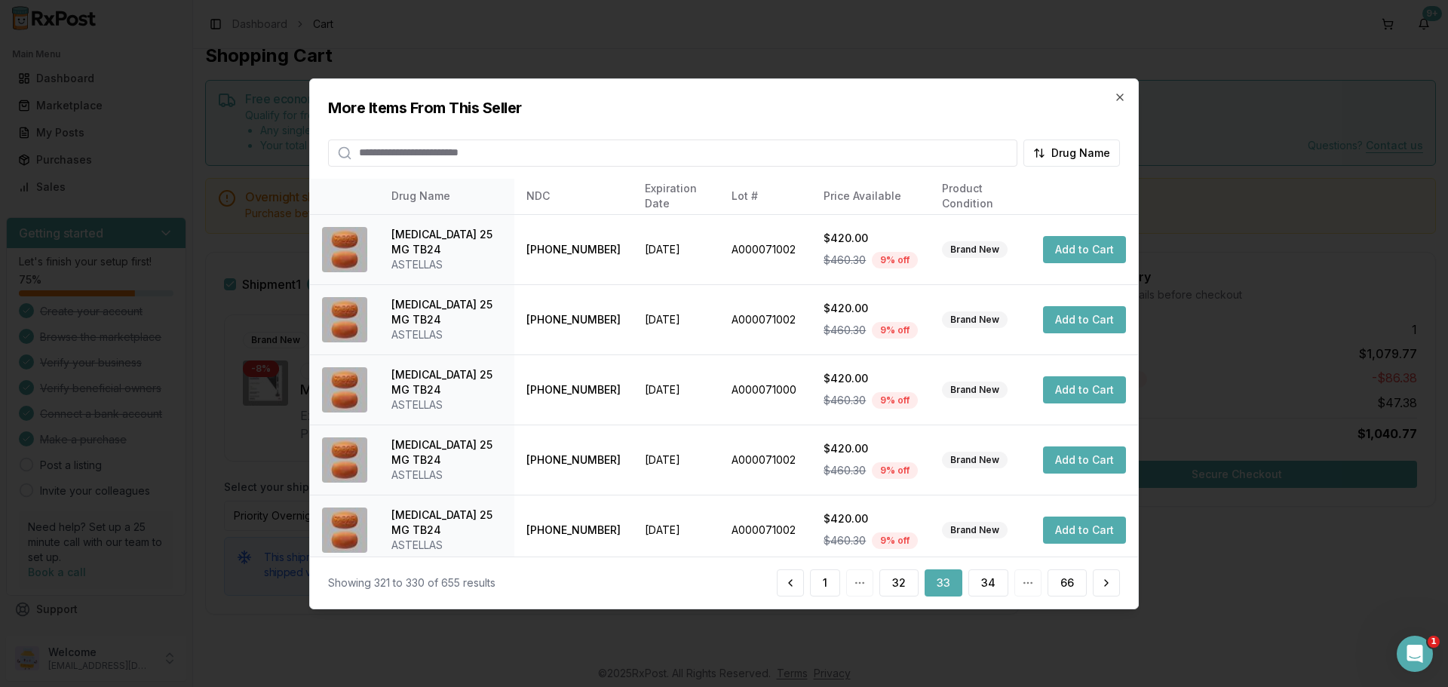
click at [985, 575] on button "34" at bounding box center [988, 582] width 40 height 27
click at [985, 575] on button "35" at bounding box center [989, 582] width 38 height 27
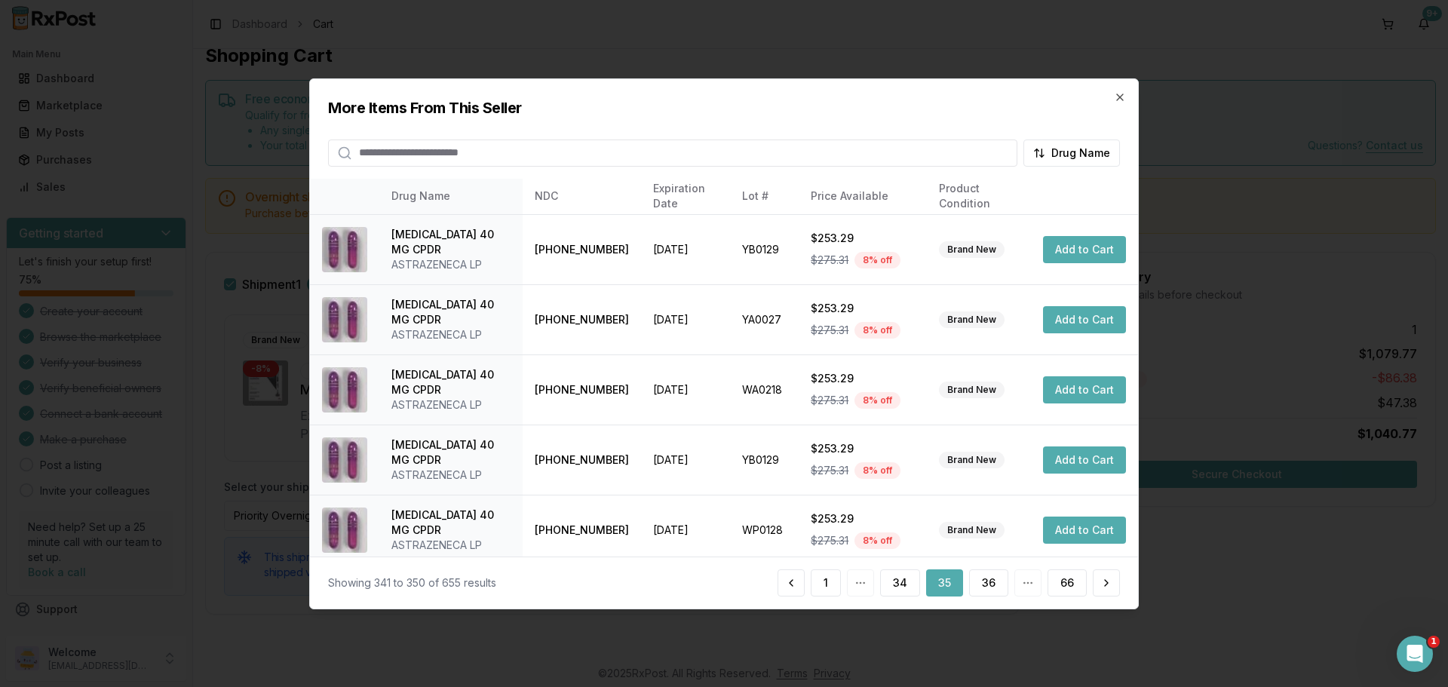
click at [985, 575] on button "36" at bounding box center [988, 582] width 39 height 27
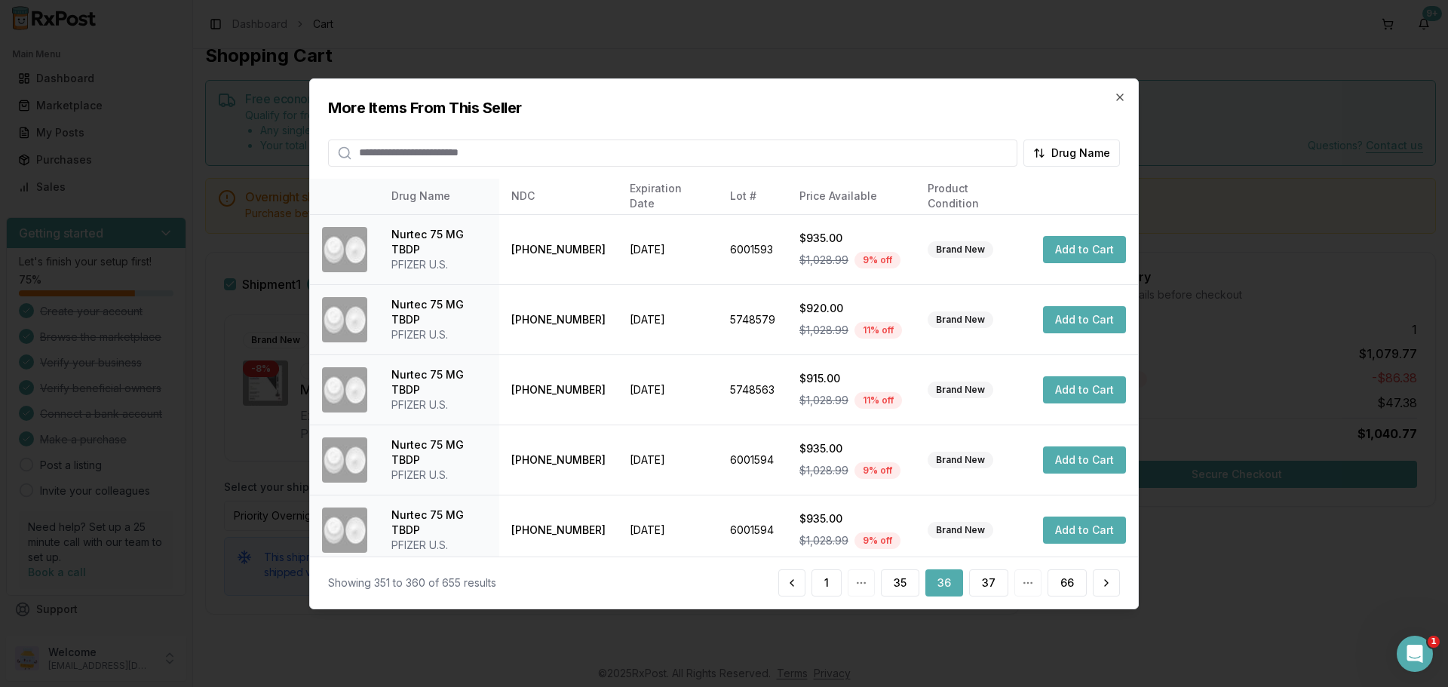
click at [985, 575] on button "37" at bounding box center [988, 582] width 39 height 27
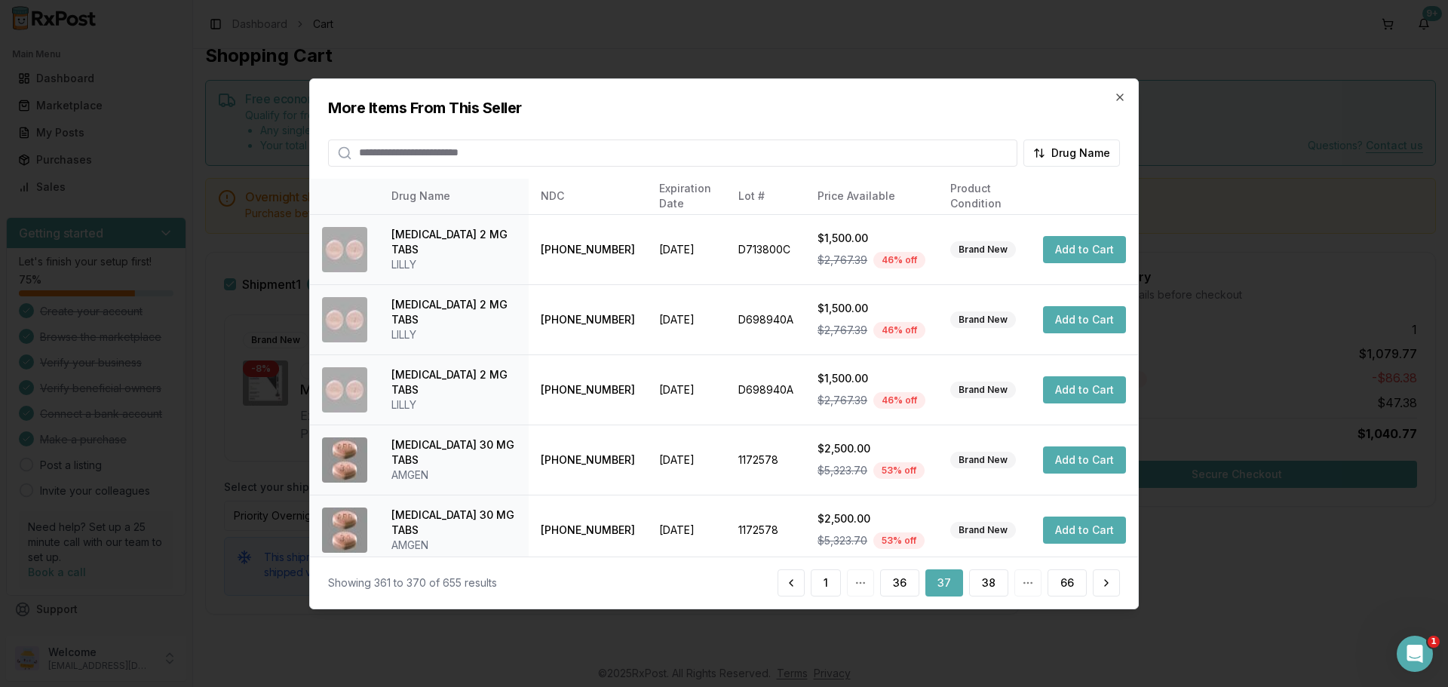
click at [985, 575] on button "38" at bounding box center [988, 582] width 39 height 27
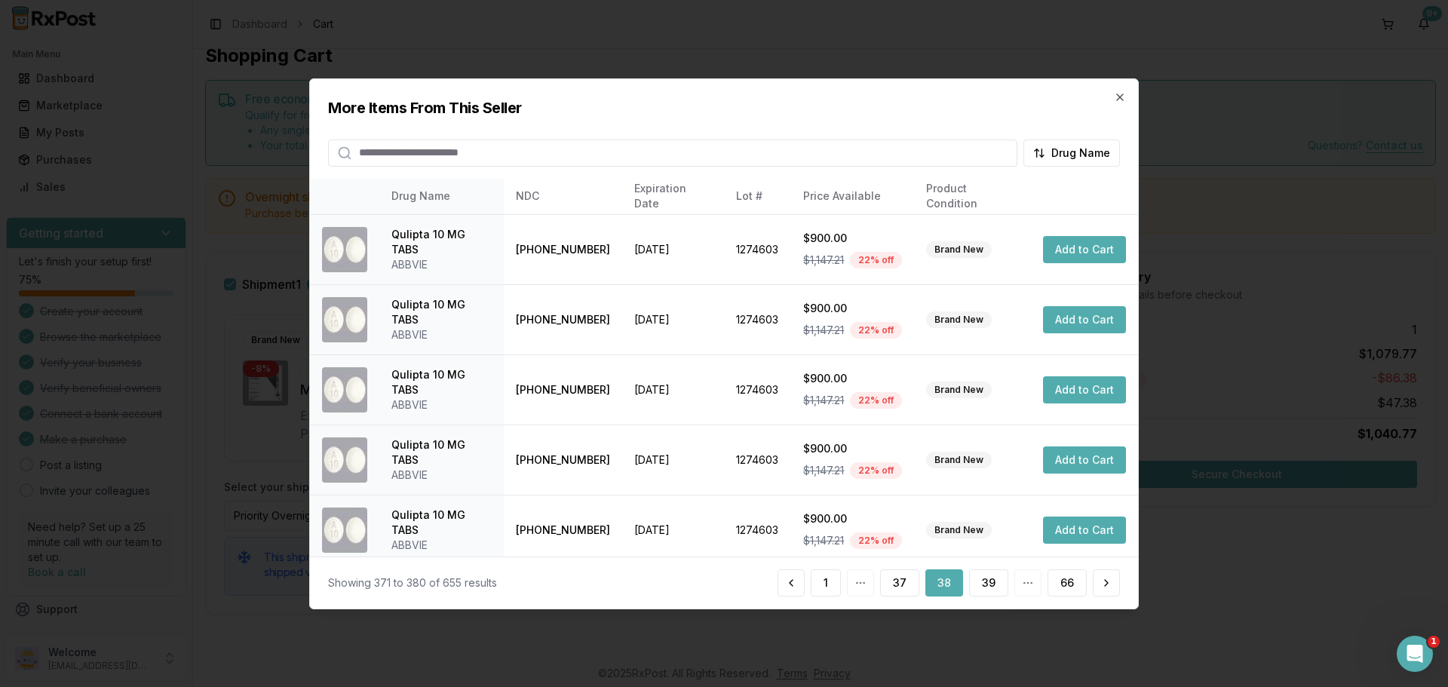
click at [986, 575] on button "39" at bounding box center [988, 582] width 39 height 27
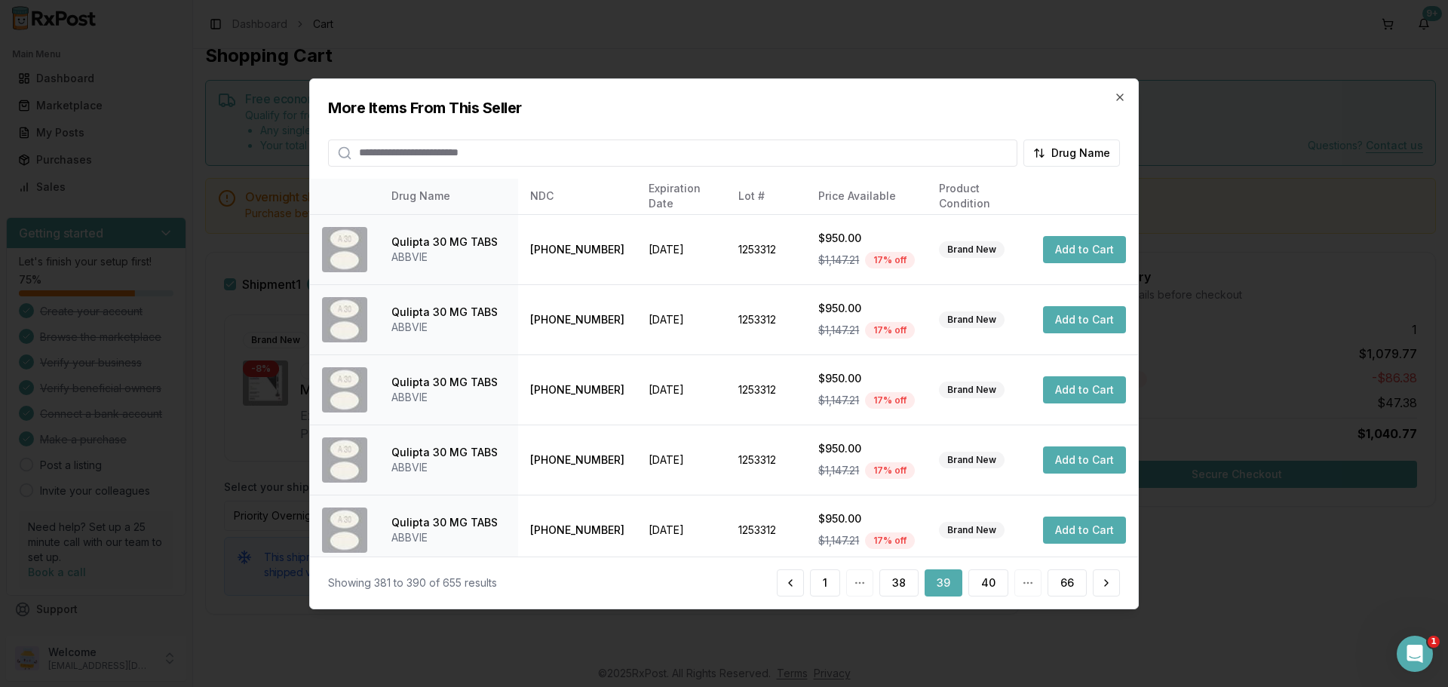
click at [986, 575] on button "40" at bounding box center [988, 582] width 40 height 27
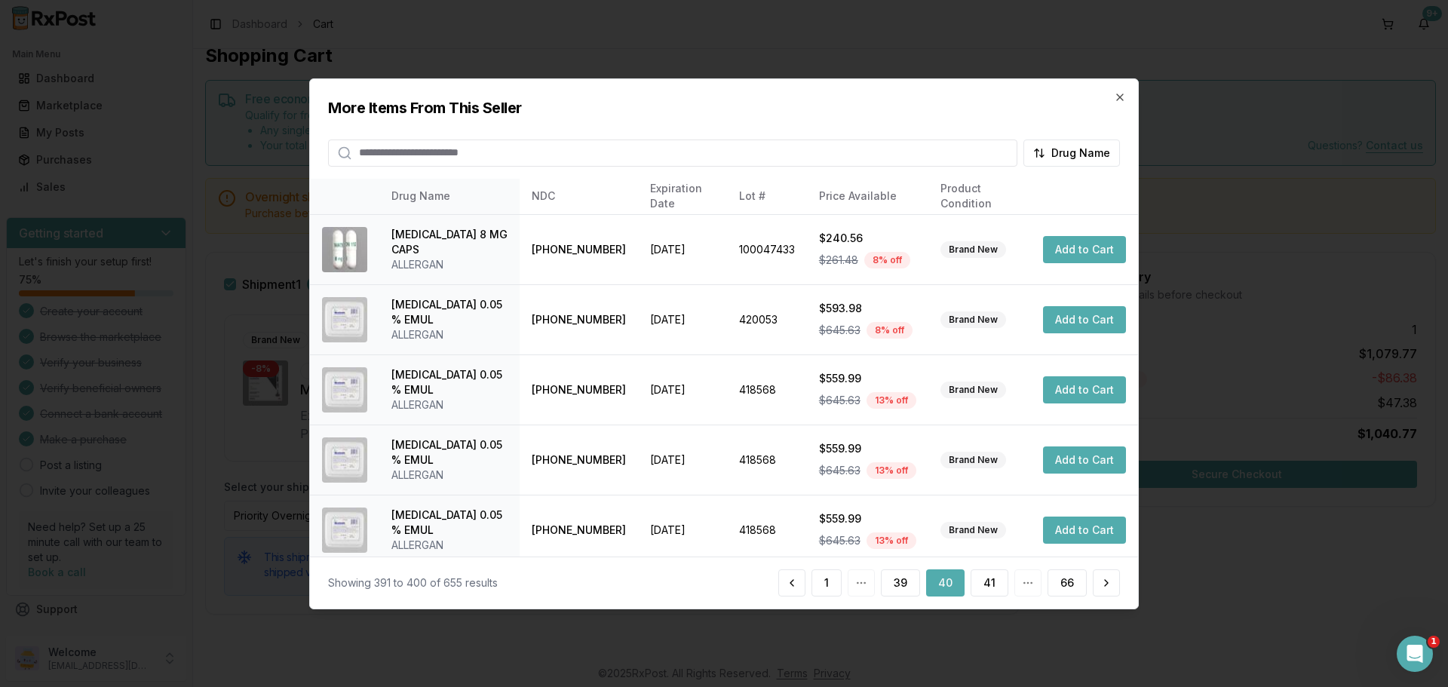
click at [986, 575] on button "41" at bounding box center [990, 582] width 38 height 27
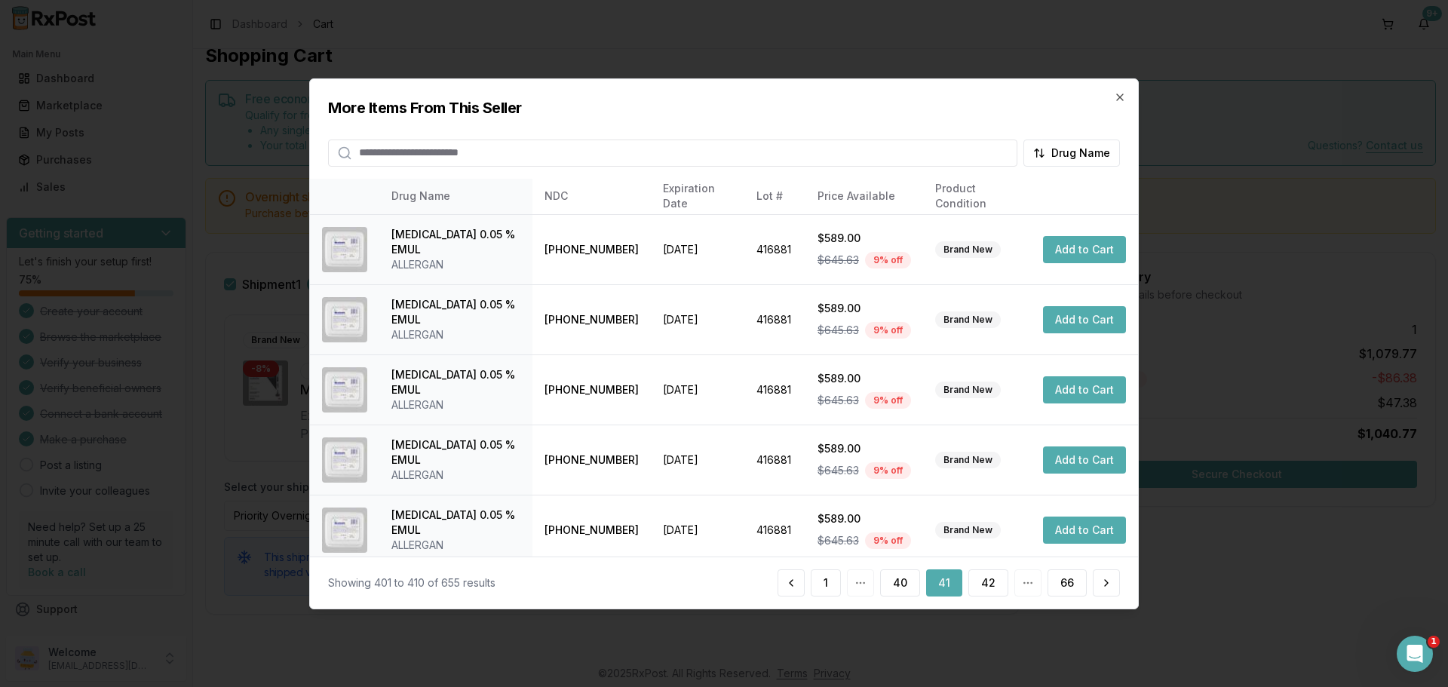
click at [986, 575] on button "42" at bounding box center [988, 582] width 40 height 27
click at [1125, 91] on icon "button" at bounding box center [1120, 97] width 12 height 12
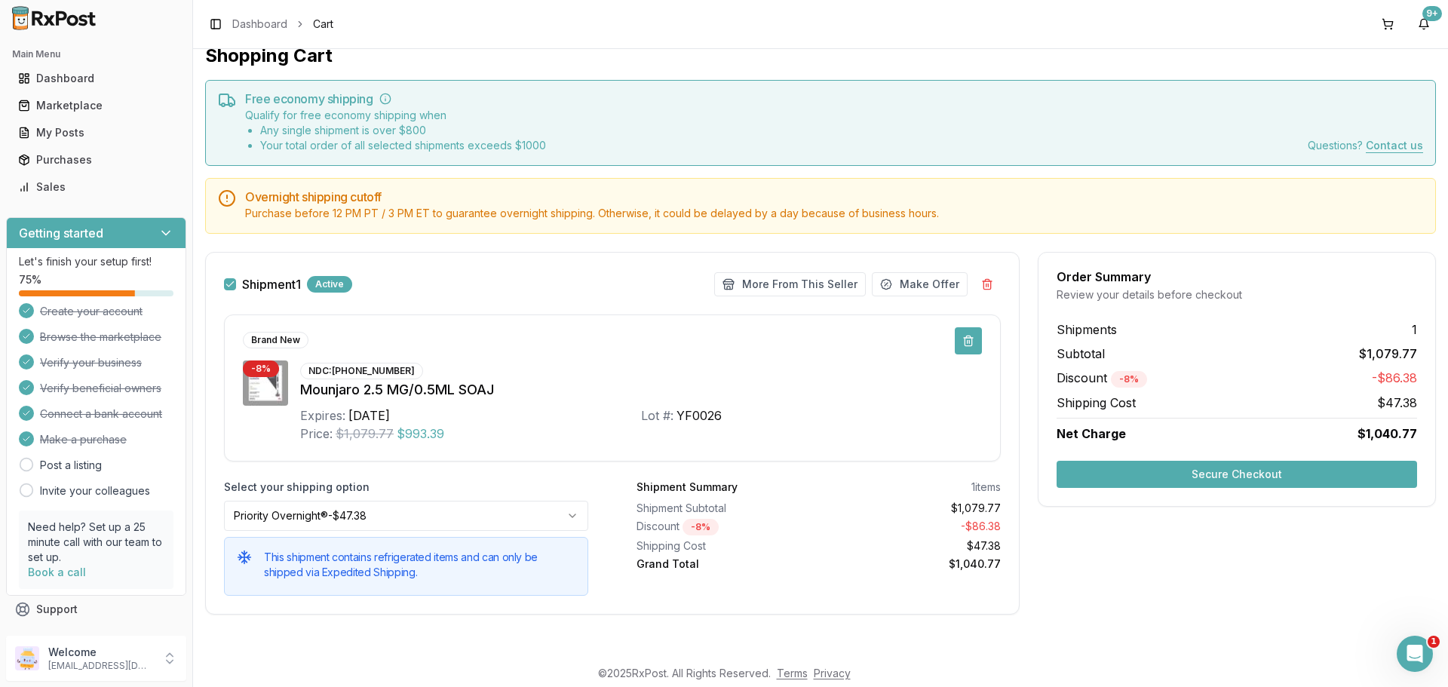
click at [969, 341] on button at bounding box center [968, 340] width 27 height 27
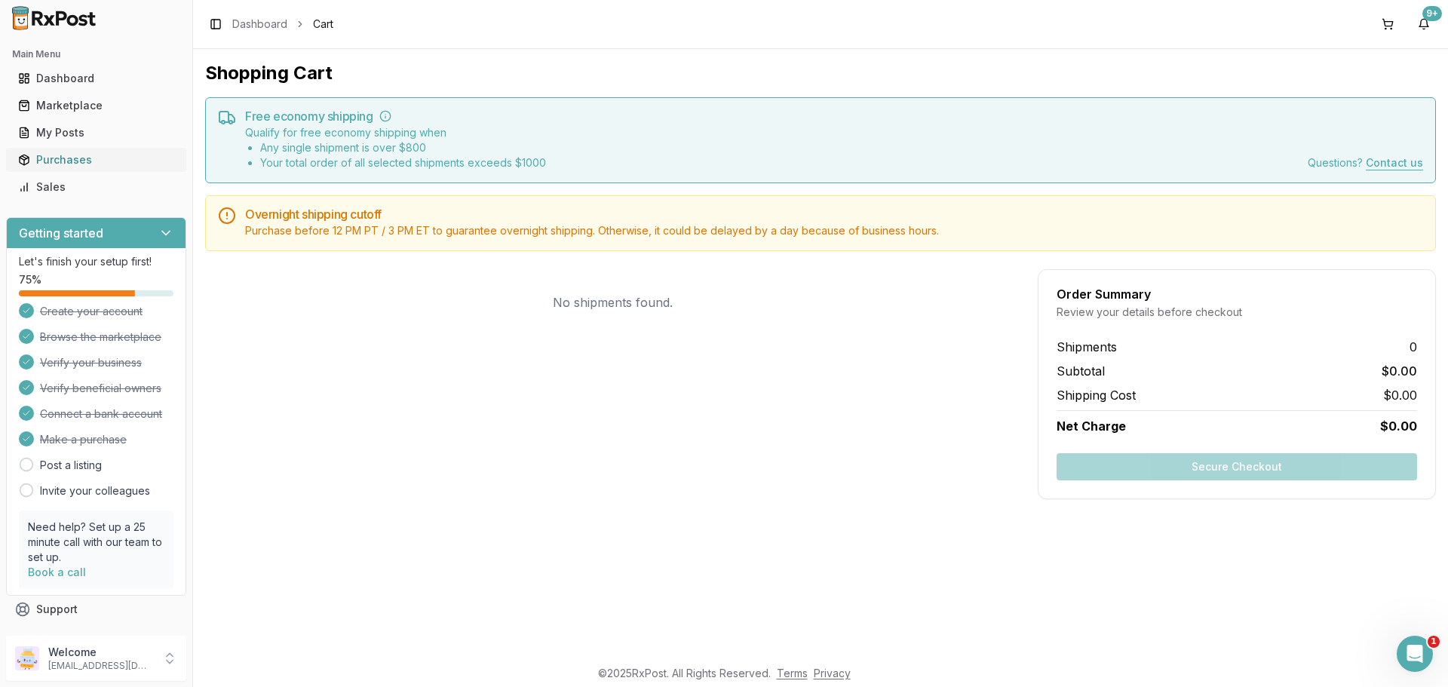
click at [57, 156] on div "Purchases" at bounding box center [96, 159] width 156 height 15
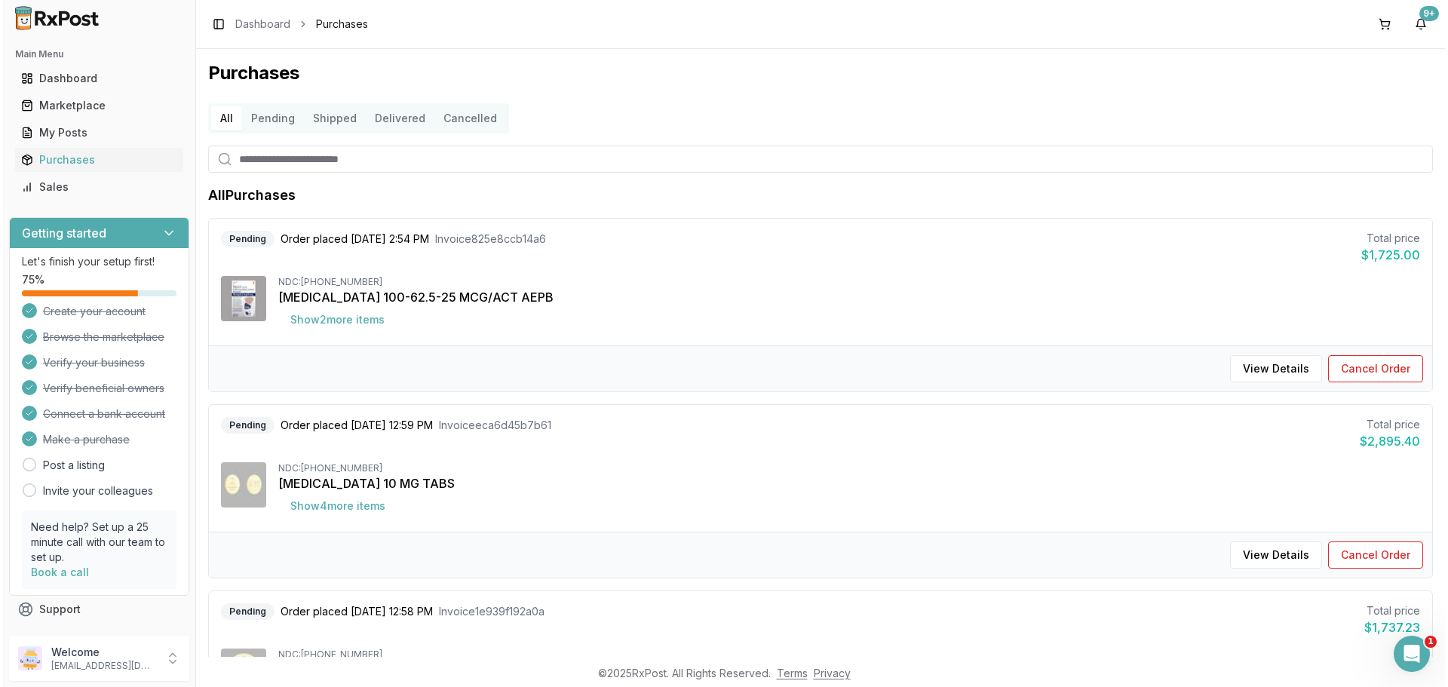
scroll to position [75, 0]
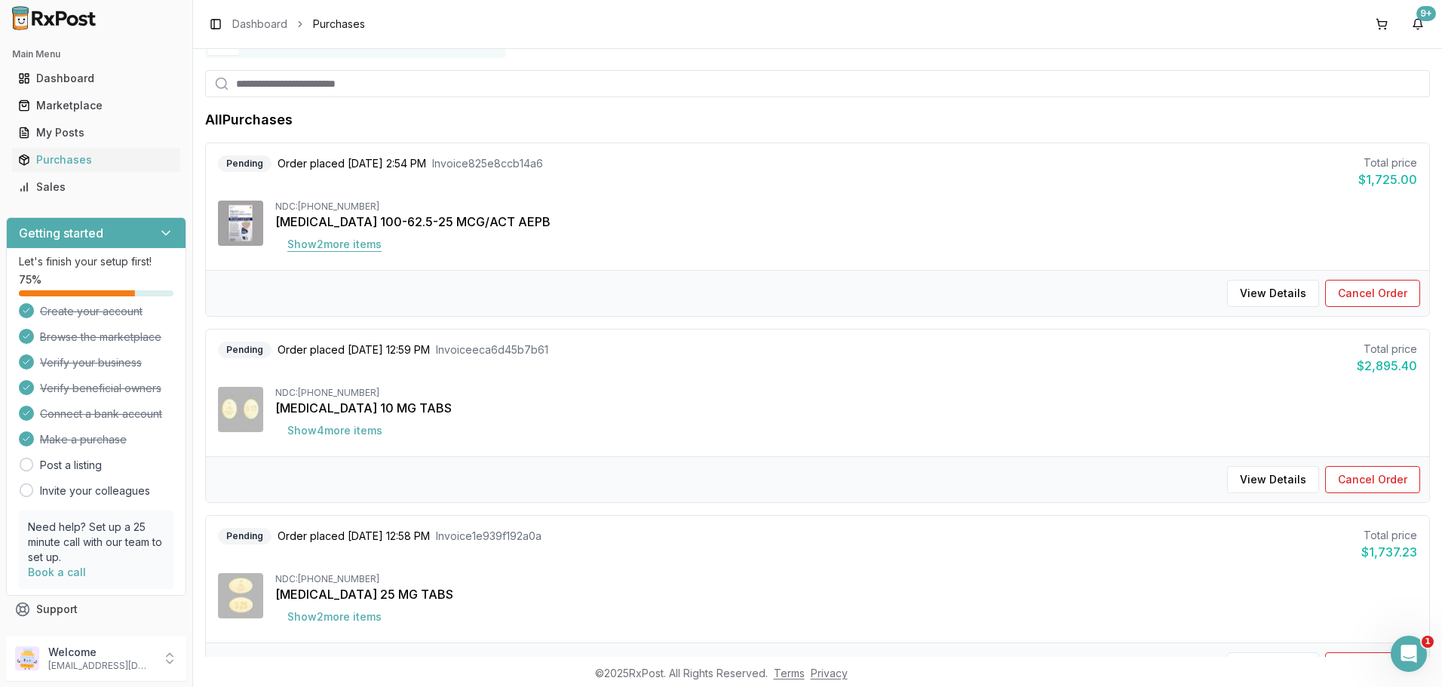
click at [336, 243] on button "Show 2 more item s" at bounding box center [334, 244] width 118 height 27
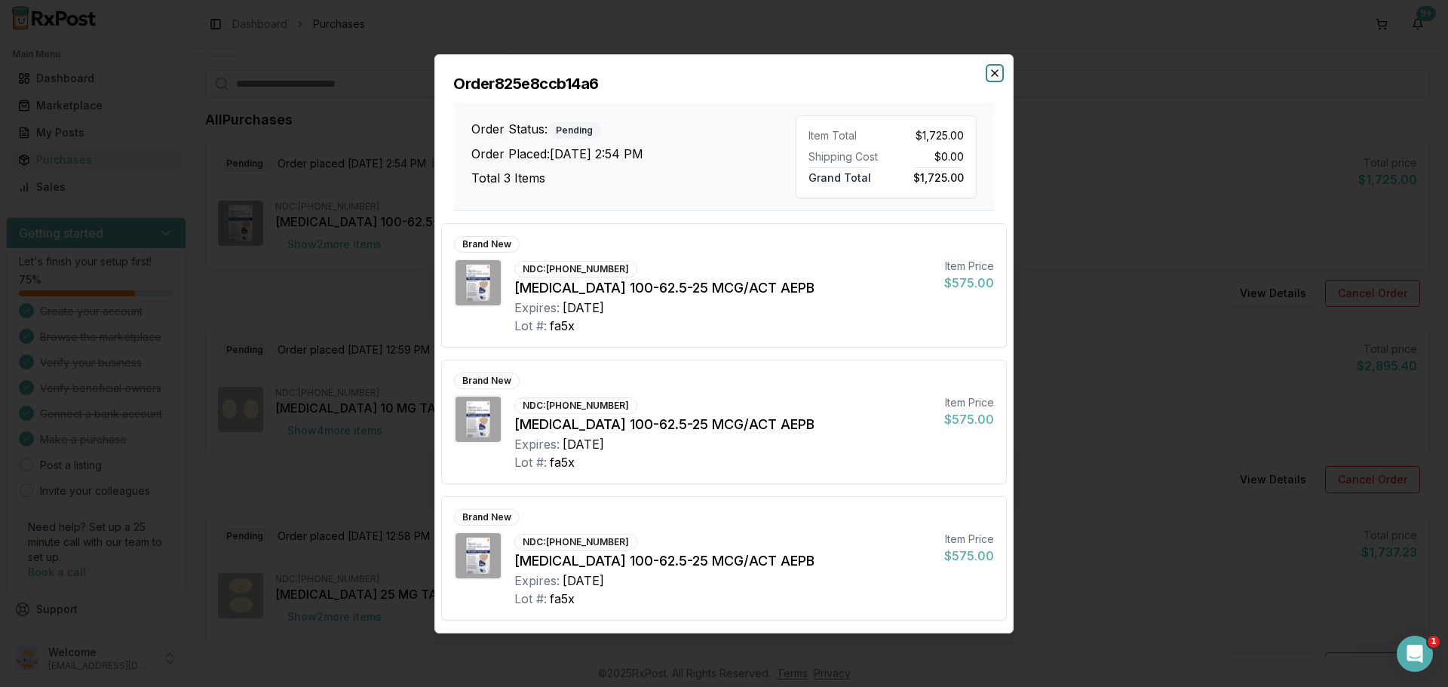
click at [999, 74] on icon "button" at bounding box center [995, 73] width 12 height 12
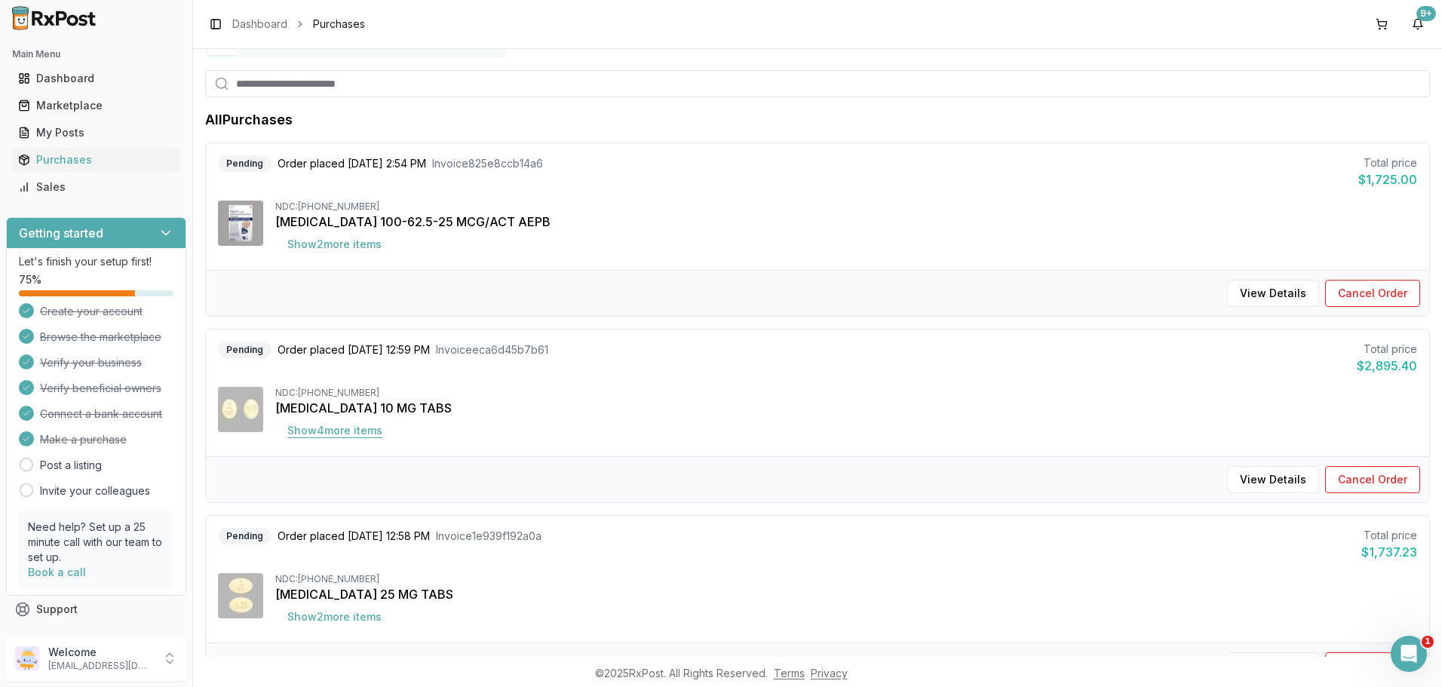
click at [347, 430] on button "Show 4 more item s" at bounding box center [334, 430] width 119 height 27
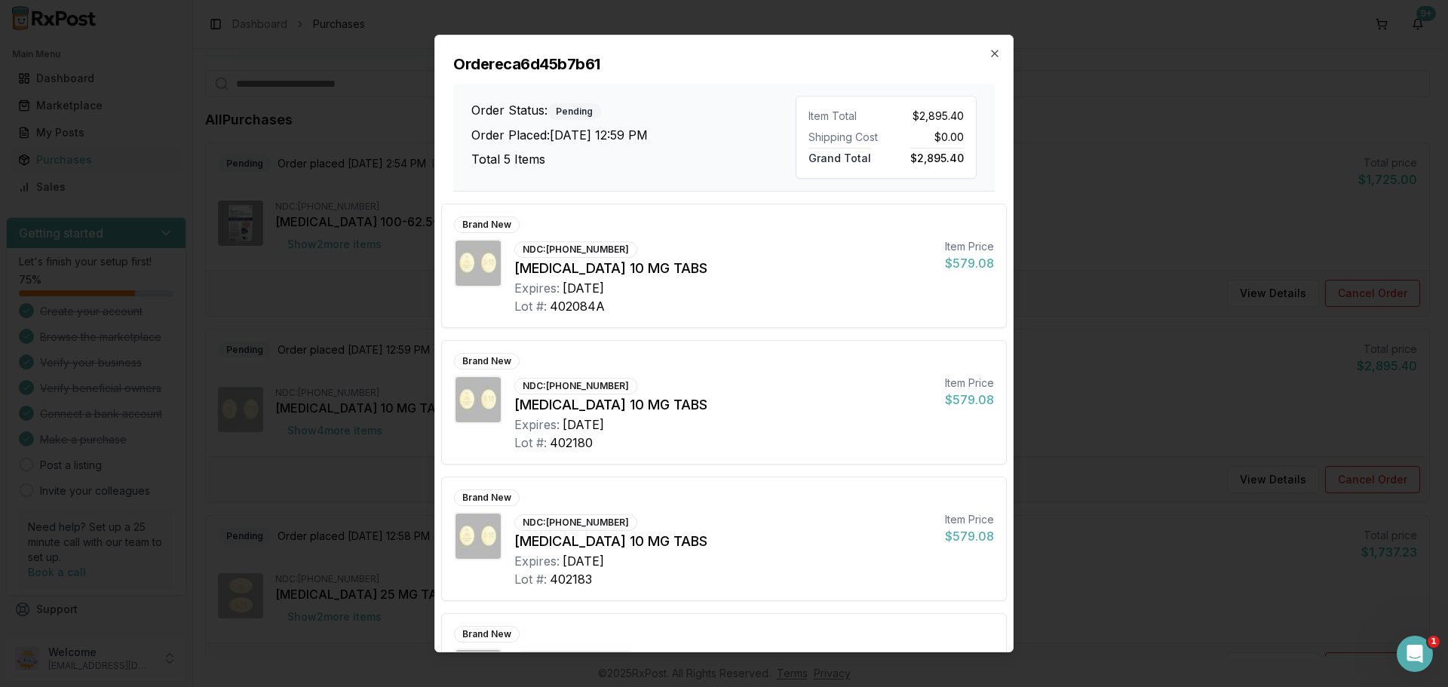
click at [1005, 52] on div "Order eca6d45b7b61 Order Status: Pending Order Placed: [DATE] 12:59 PM Total 5 …" at bounding box center [724, 113] width 578 height 156
click at [989, 57] on icon "button" at bounding box center [995, 54] width 12 height 12
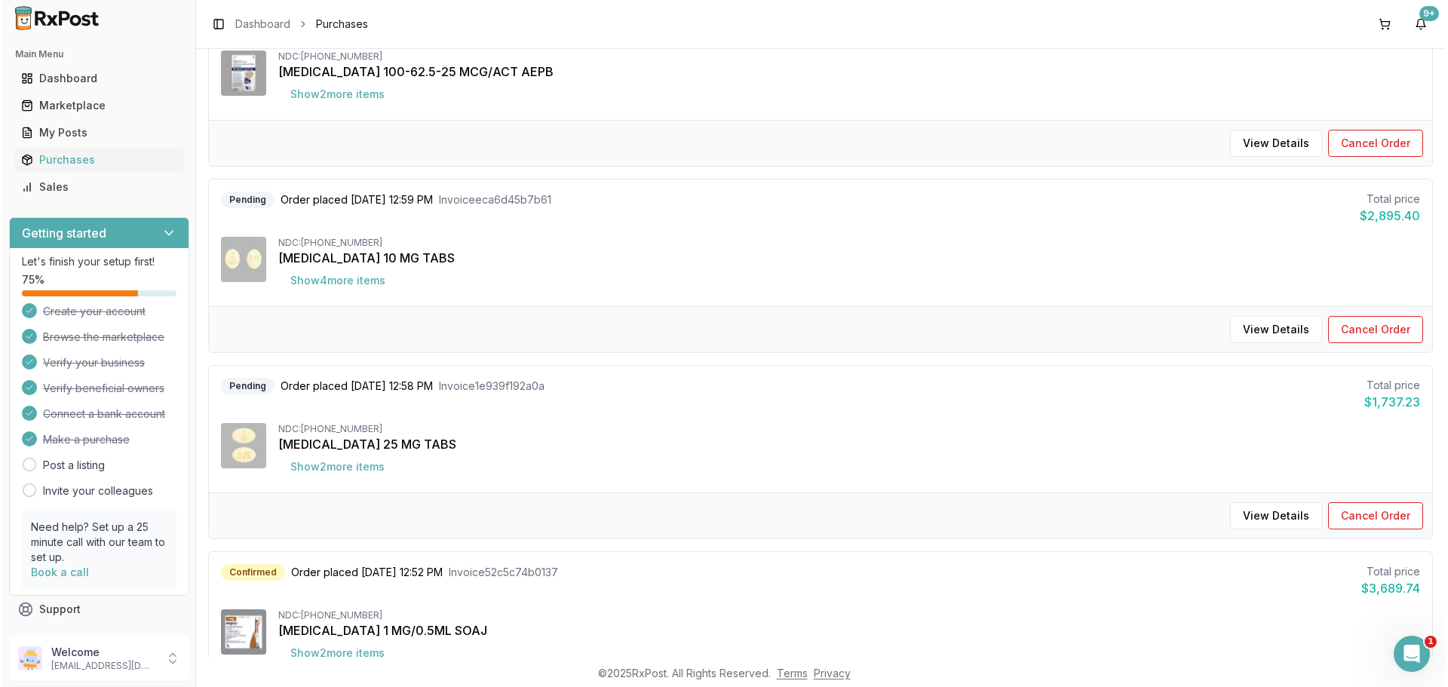
scroll to position [226, 0]
click at [331, 462] on button "Show 2 more item s" at bounding box center [334, 466] width 118 height 27
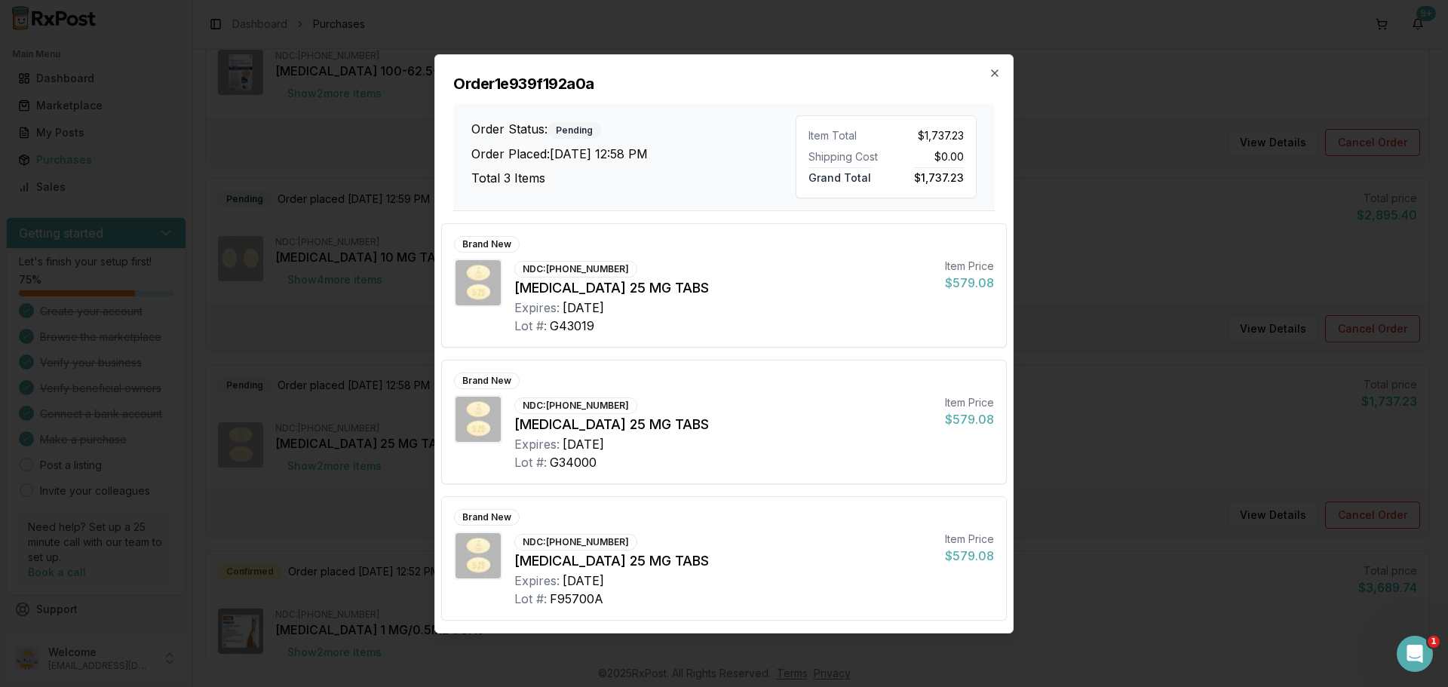
click at [986, 73] on h2 "Order 1e939f192a0a" at bounding box center [724, 83] width 542 height 21
click at [996, 74] on icon "button" at bounding box center [995, 73] width 6 height 6
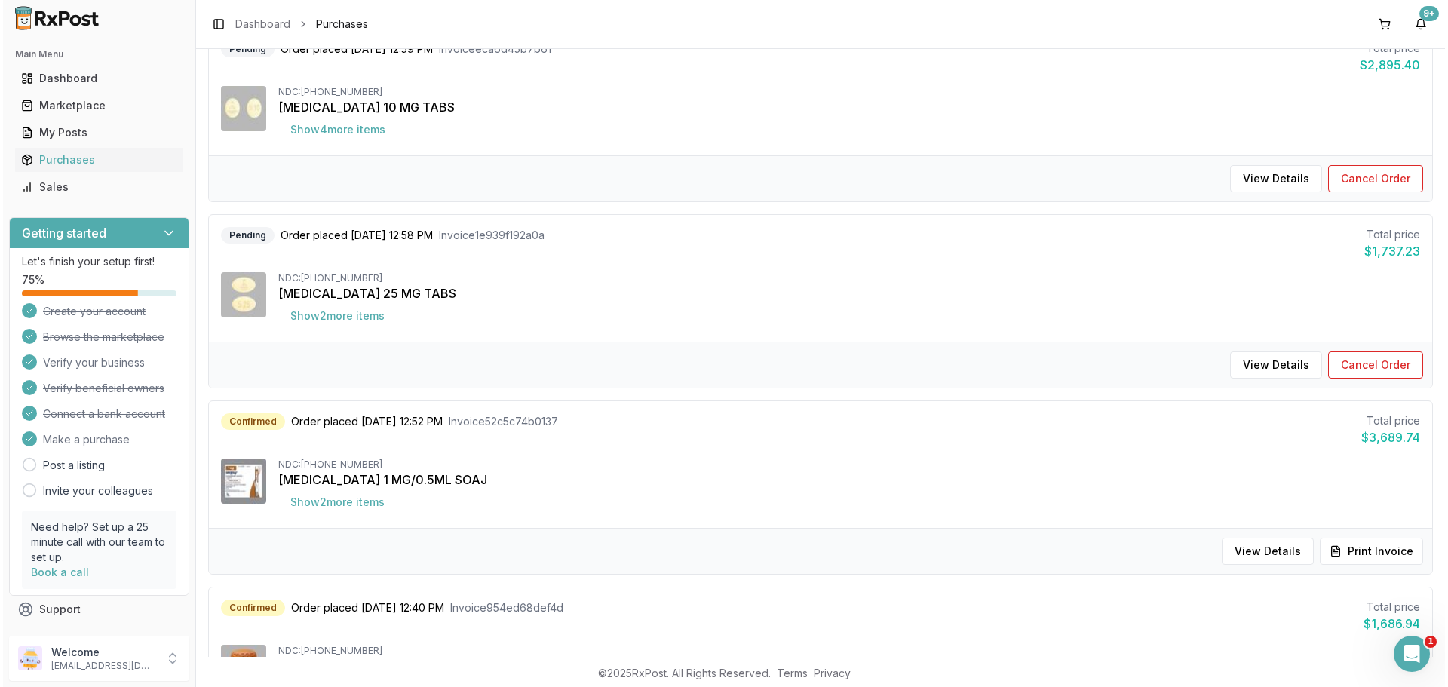
scroll to position [377, 0]
click at [333, 506] on button "Show 2 more item s" at bounding box center [334, 501] width 118 height 27
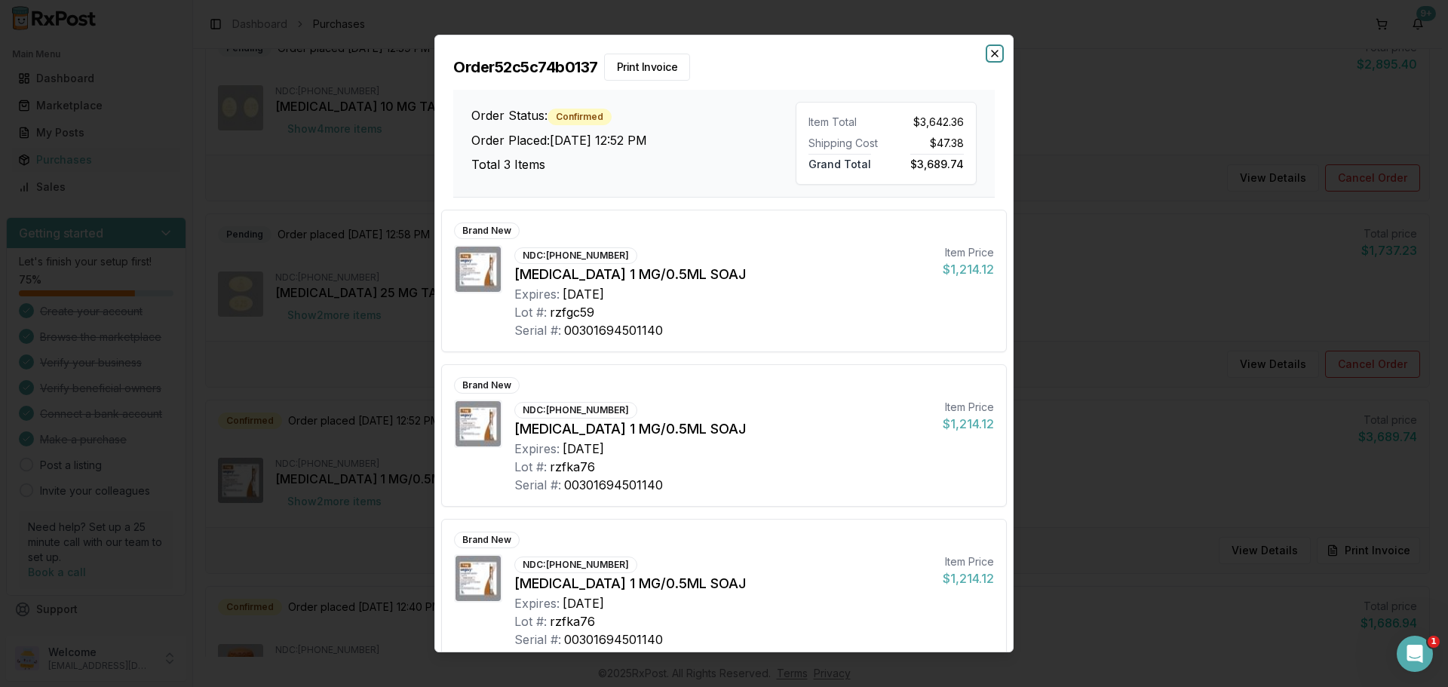
click at [996, 48] on icon "button" at bounding box center [995, 54] width 12 height 12
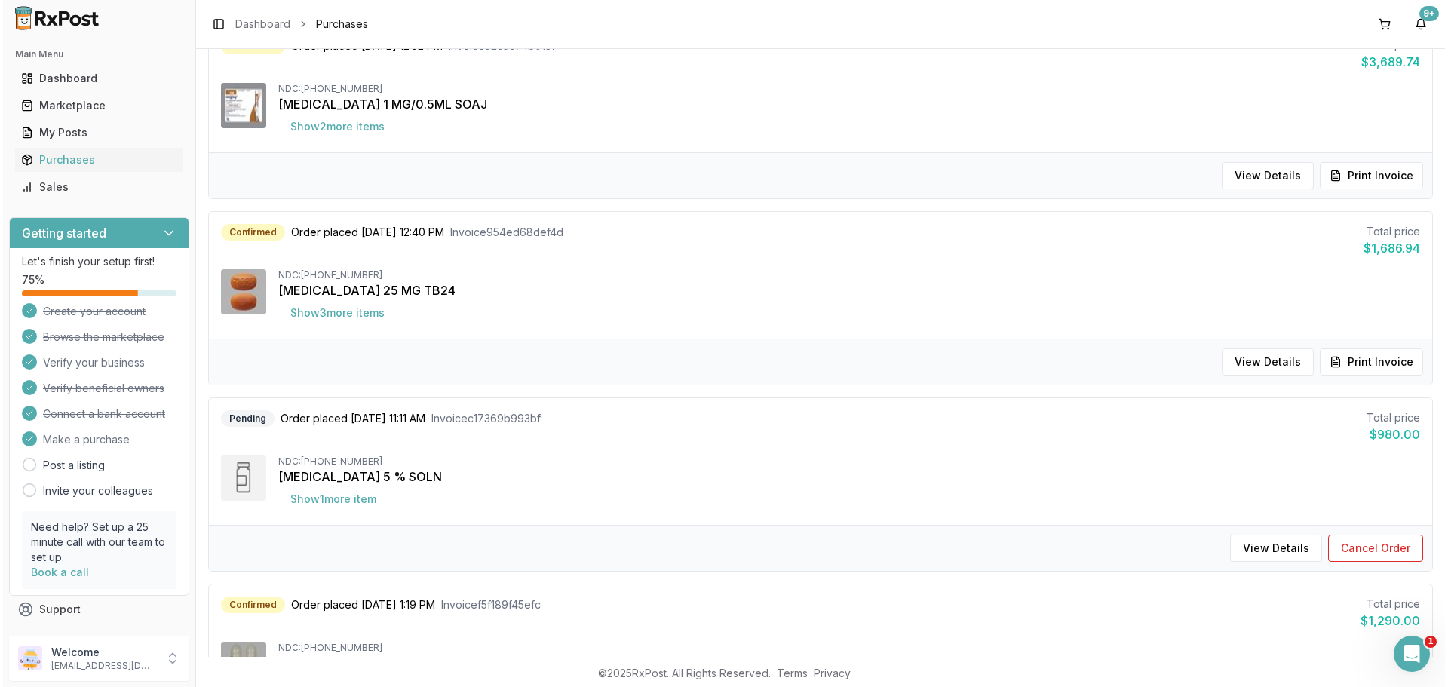
scroll to position [754, 0]
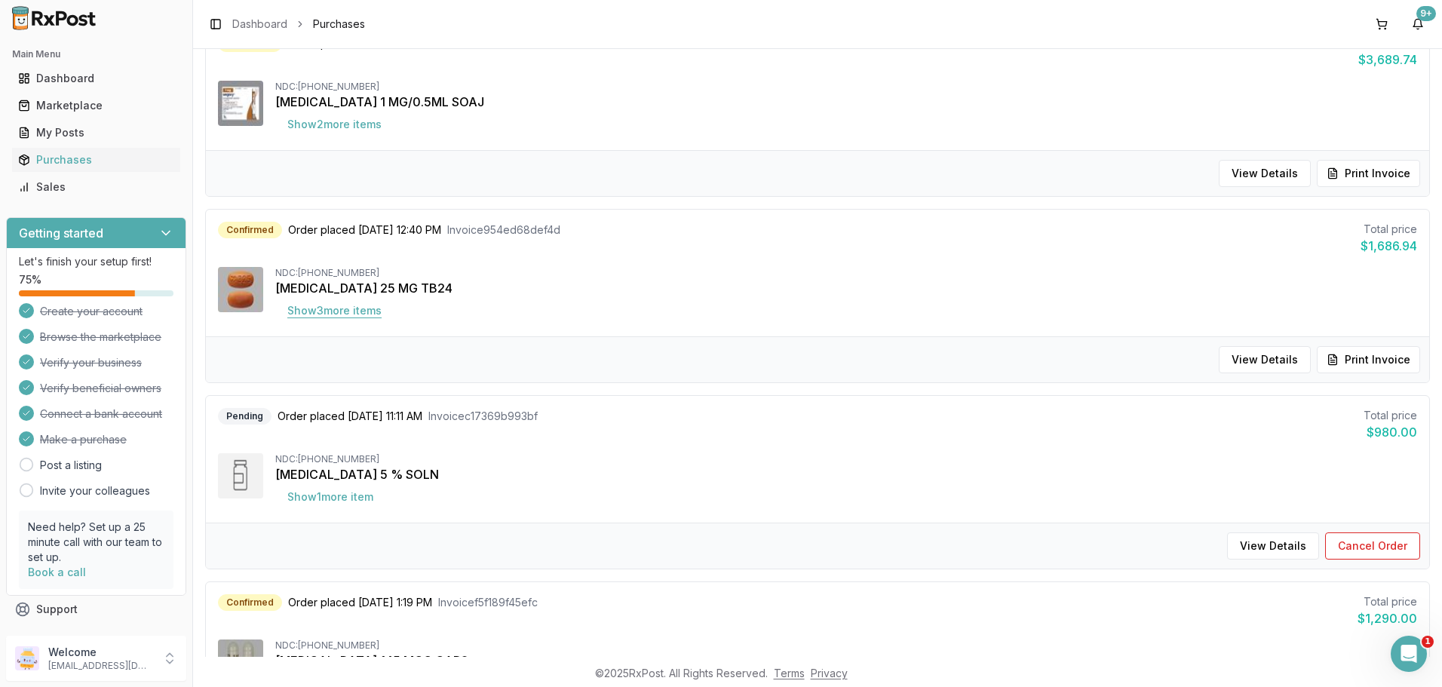
click at [360, 311] on button "Show 3 more item s" at bounding box center [334, 310] width 118 height 27
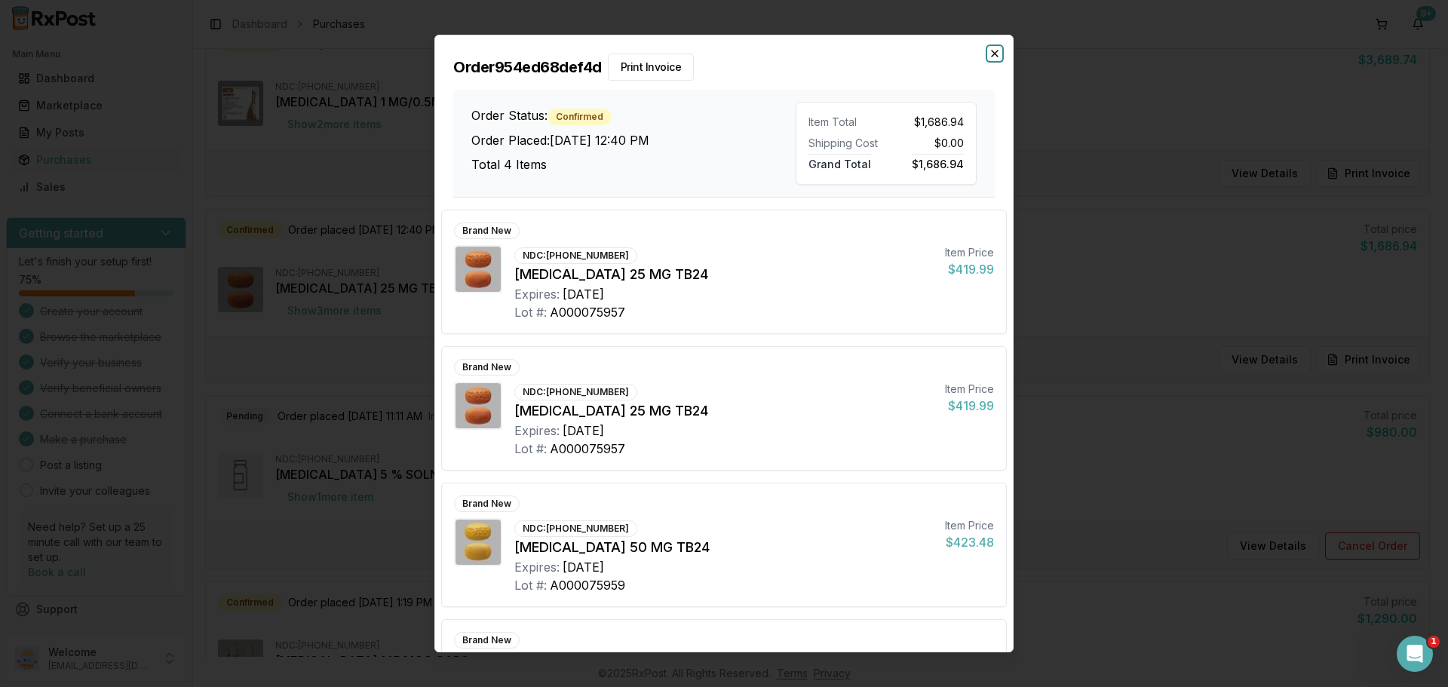
click at [999, 48] on icon "button" at bounding box center [995, 54] width 12 height 12
